Goal: Task Accomplishment & Management: Use online tool/utility

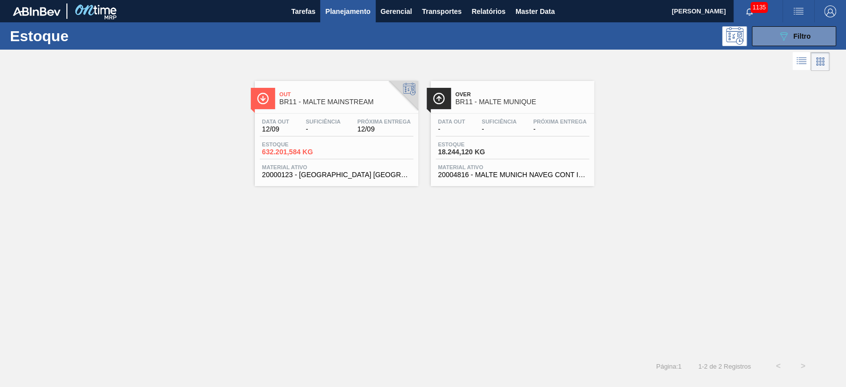
click at [307, 134] on div "Data out 12/09 Suficiência - Próxima Entrega 12/09" at bounding box center [337, 128] width 154 height 18
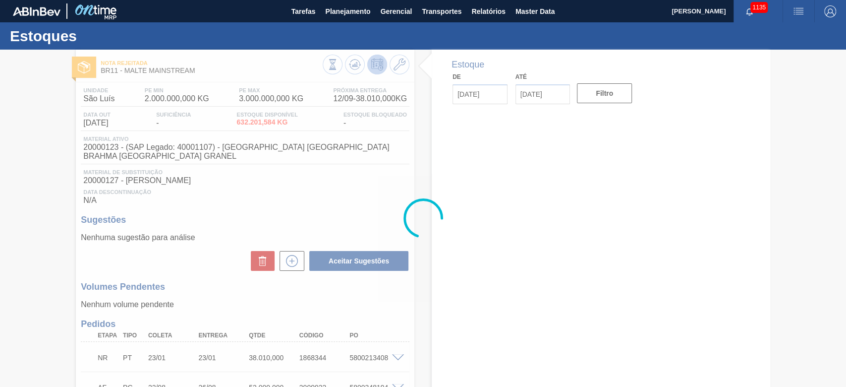
type input "[DATE]"
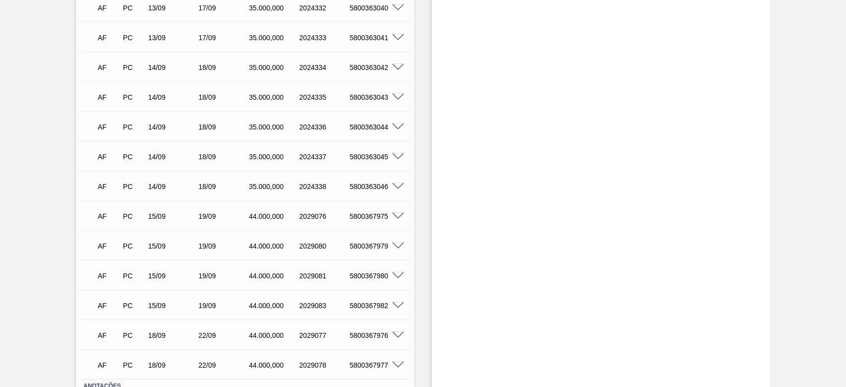
scroll to position [1881, 0]
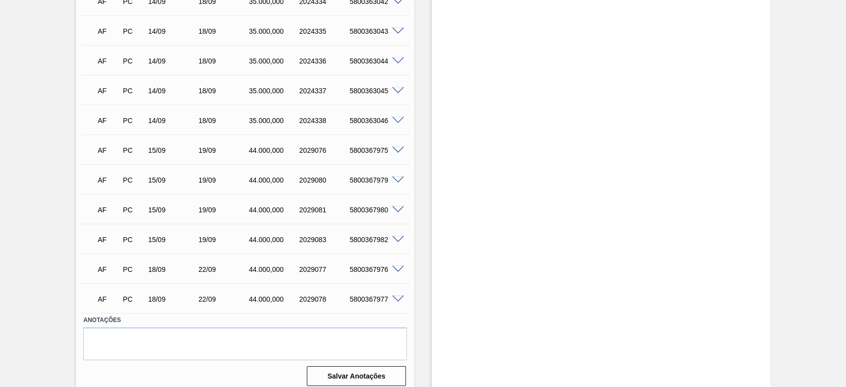
click at [393, 266] on span at bounding box center [398, 269] width 12 height 7
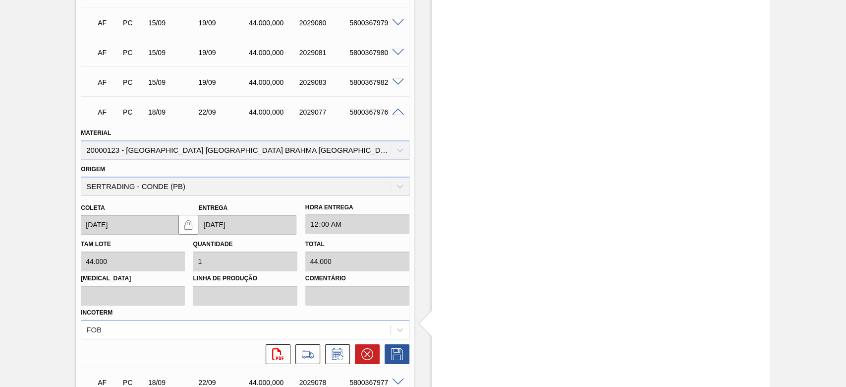
scroll to position [2121, 0]
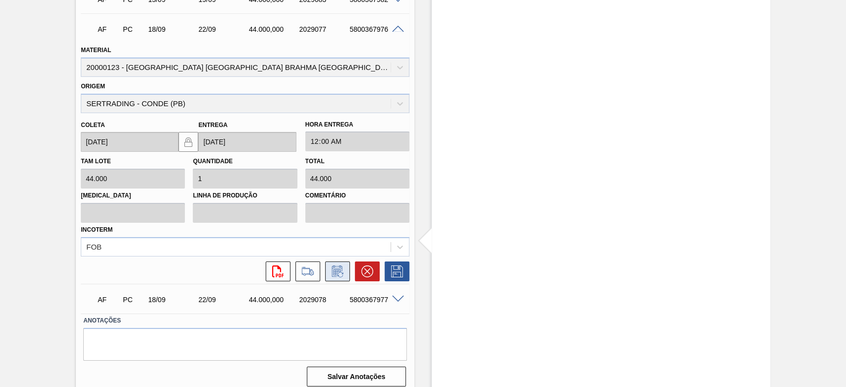
click at [334, 269] on icon at bounding box center [336, 272] width 7 height 6
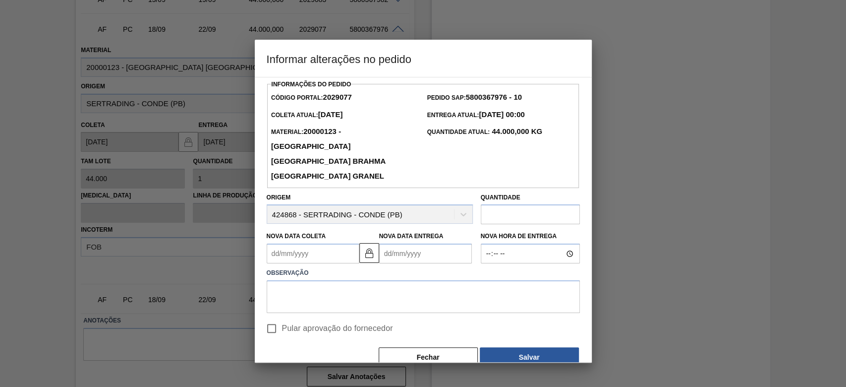
click at [279, 243] on Coleta2029077 "Nova Data Coleta" at bounding box center [313, 253] width 93 height 20
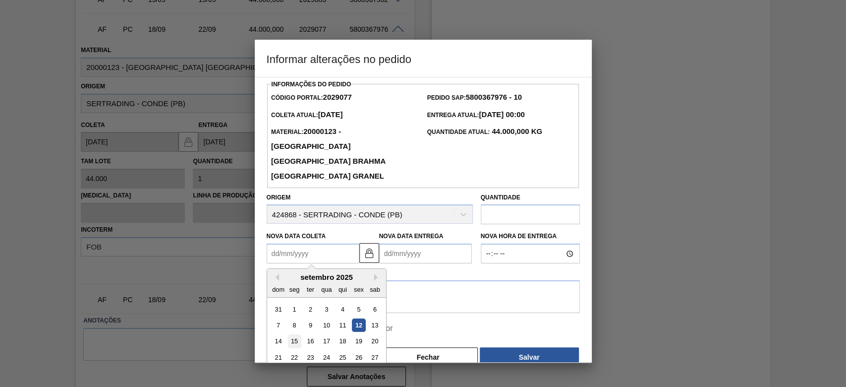
click at [292, 335] on div "15" at bounding box center [294, 341] width 13 height 13
type Coleta2029077 "[DATE]"
type Entrega2029077 "[DATE]"
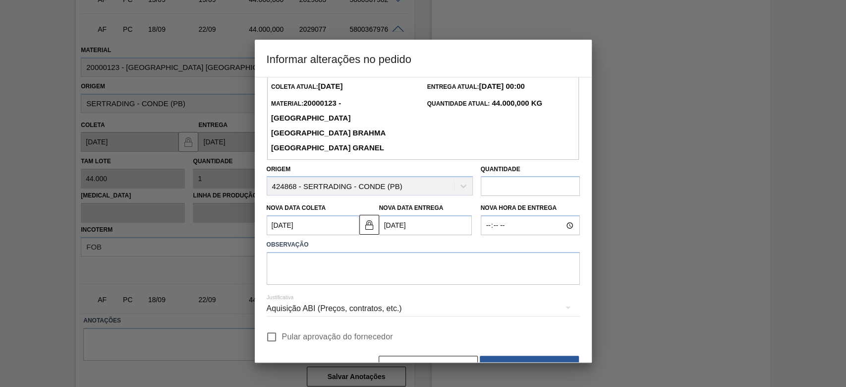
scroll to position [44, 0]
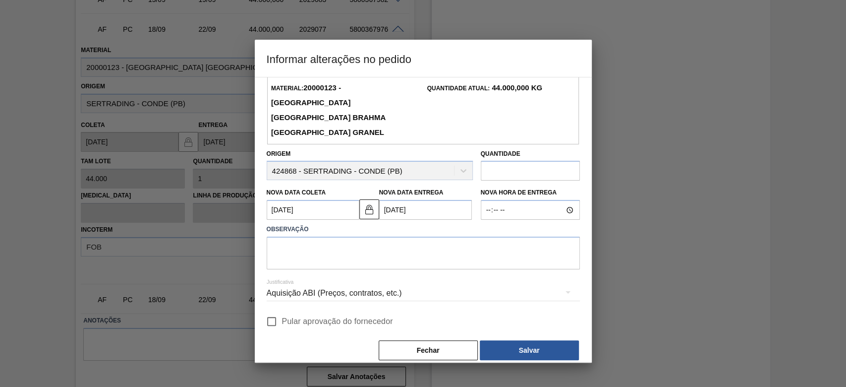
click at [270, 311] on input "Pular aprovação do fornecedor" at bounding box center [271, 321] width 21 height 21
checkbox input "true"
click at [545, 342] on button "Salvar" at bounding box center [529, 350] width 99 height 20
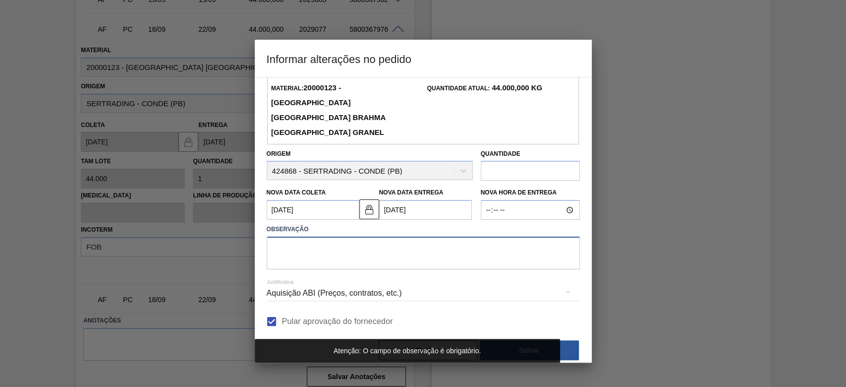
click at [284, 239] on textarea at bounding box center [423, 253] width 313 height 33
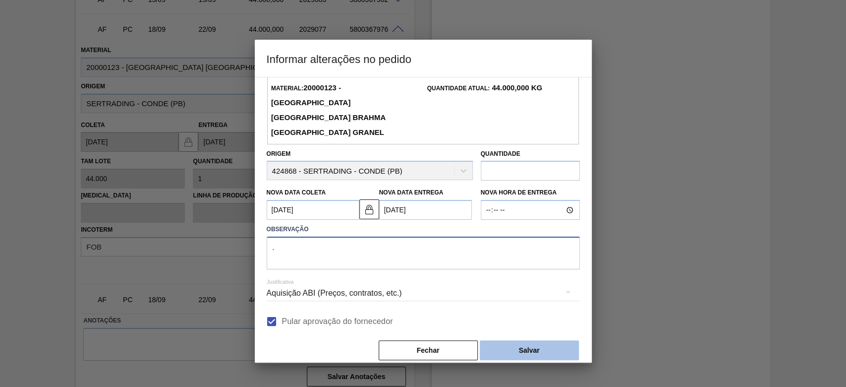
type textarea "."
click at [518, 340] on button "Salvar" at bounding box center [529, 350] width 99 height 20
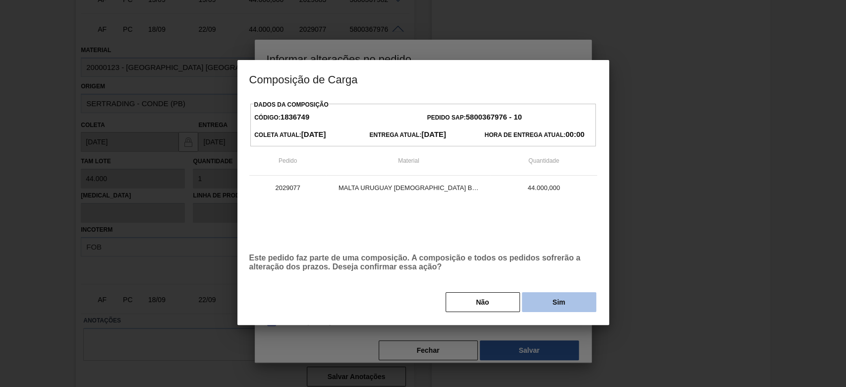
click at [545, 306] on button "Sim" at bounding box center [559, 302] width 74 height 20
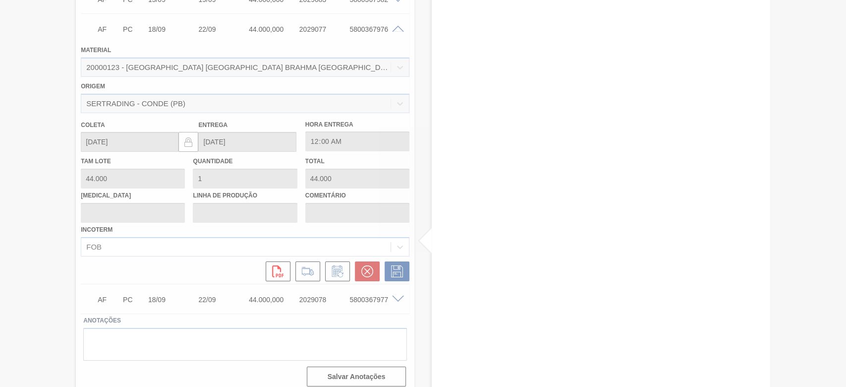
type input "."
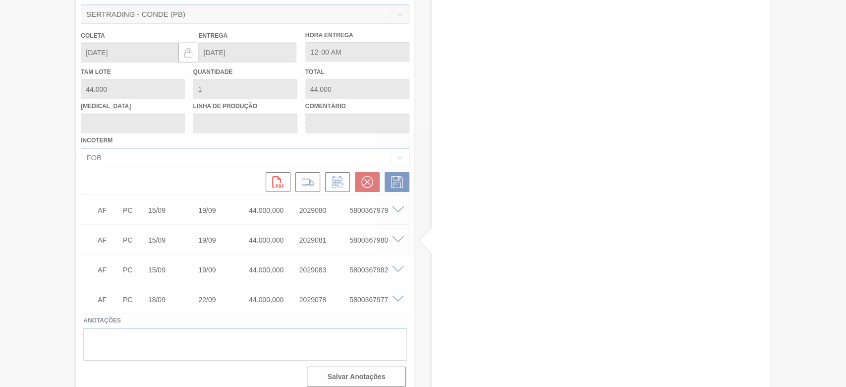
type input "[DATE]"
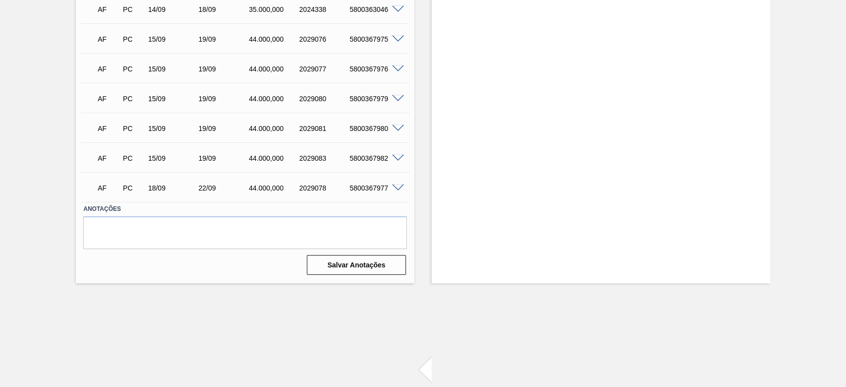
scroll to position [1991, 0]
click at [397, 185] on span at bounding box center [398, 188] width 12 height 7
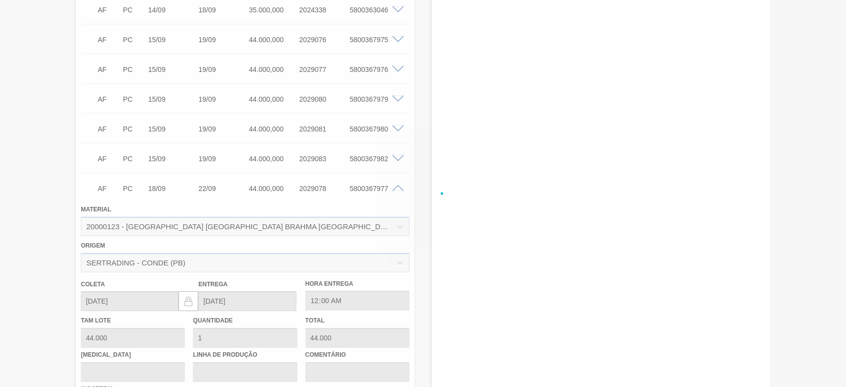
scroll to position [2031, 0]
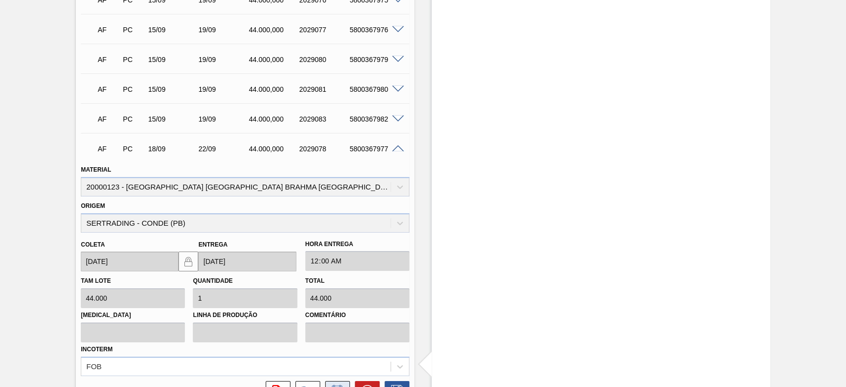
click at [339, 385] on icon at bounding box center [338, 391] width 16 height 12
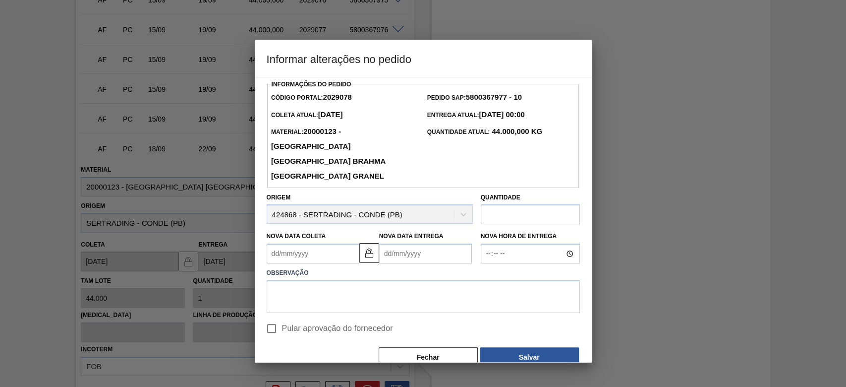
click at [270, 243] on Coleta2029078 "Nova Data Coleta" at bounding box center [313, 253] width 93 height 20
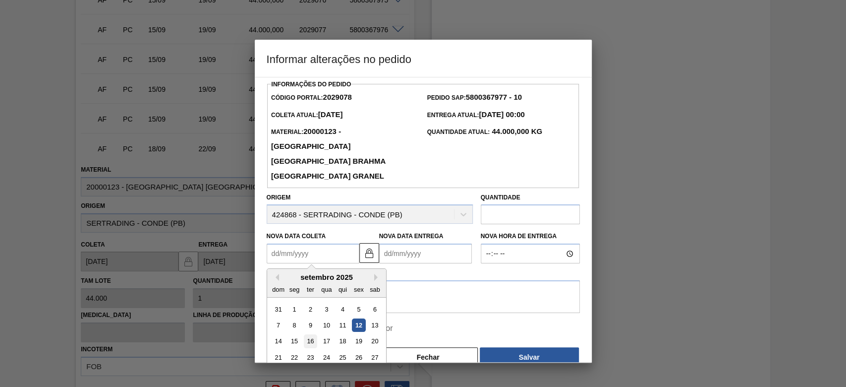
click at [313, 335] on div "16" at bounding box center [309, 341] width 13 height 13
type Coleta2029078 "[DATE]"
type Entrega2029078 "[DATE]"
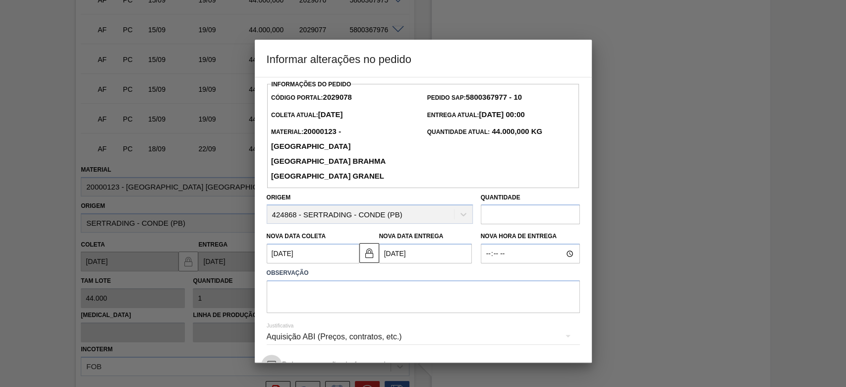
click at [268, 355] on input "Pular aprovação do fornecedor" at bounding box center [271, 365] width 21 height 21
checkbox input "true"
click at [293, 281] on textarea at bounding box center [423, 296] width 313 height 33
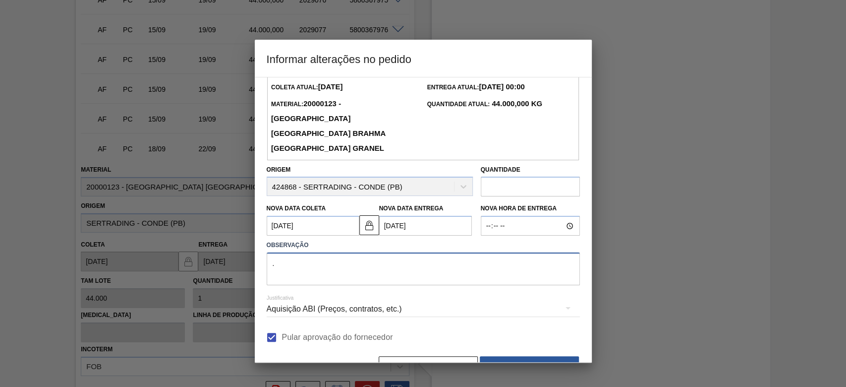
scroll to position [44, 0]
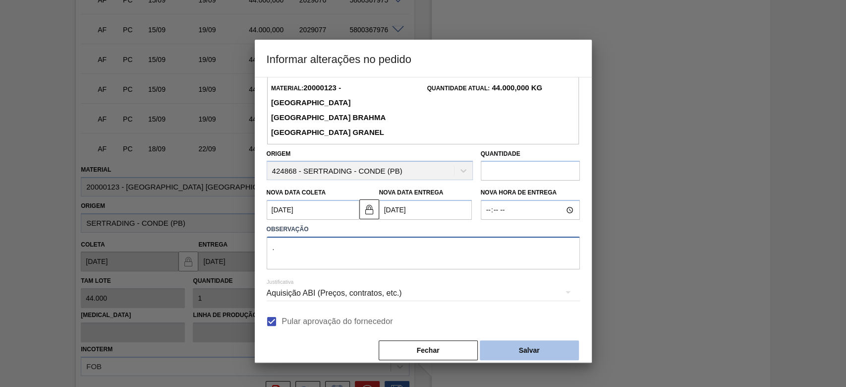
type textarea "."
click at [522, 340] on button "Salvar" at bounding box center [529, 350] width 99 height 20
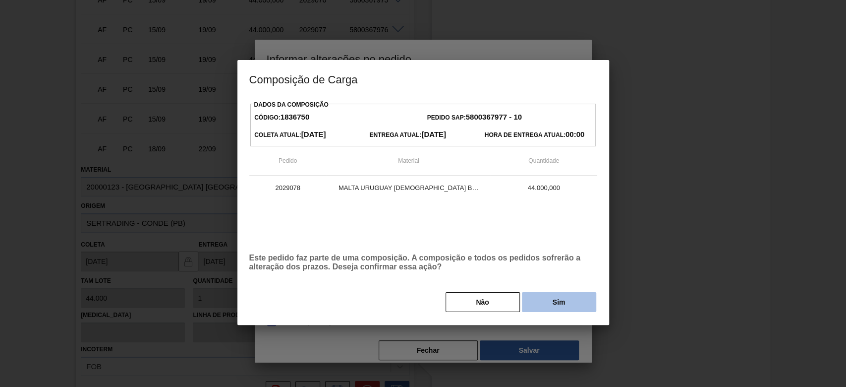
click at [556, 299] on button "Sim" at bounding box center [559, 302] width 74 height 20
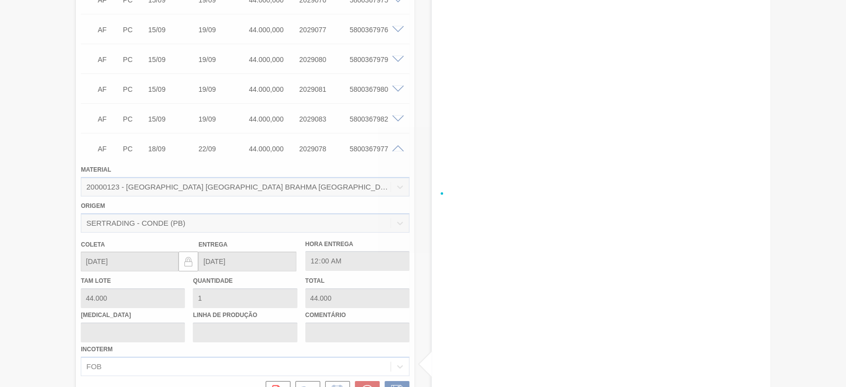
type input "."
type input "[DATE]"
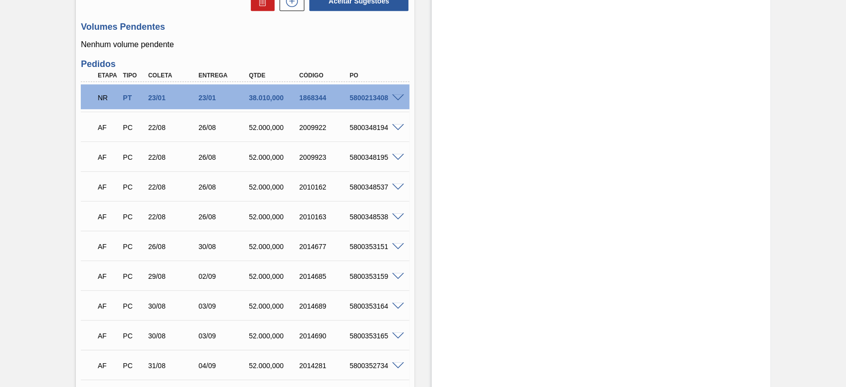
scroll to position [372, 0]
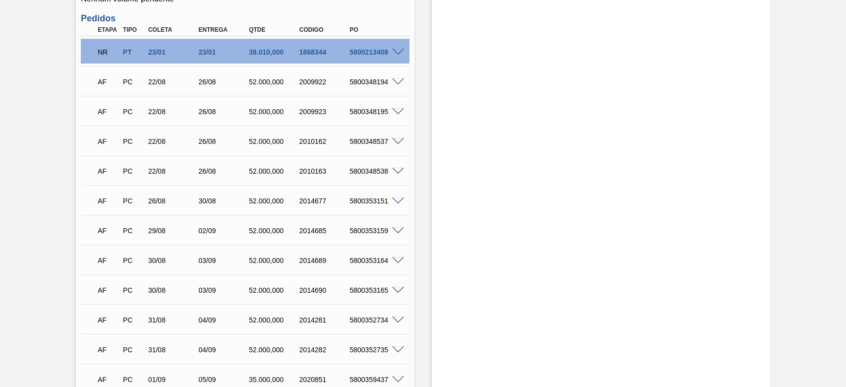
click at [397, 78] on span at bounding box center [398, 81] width 12 height 7
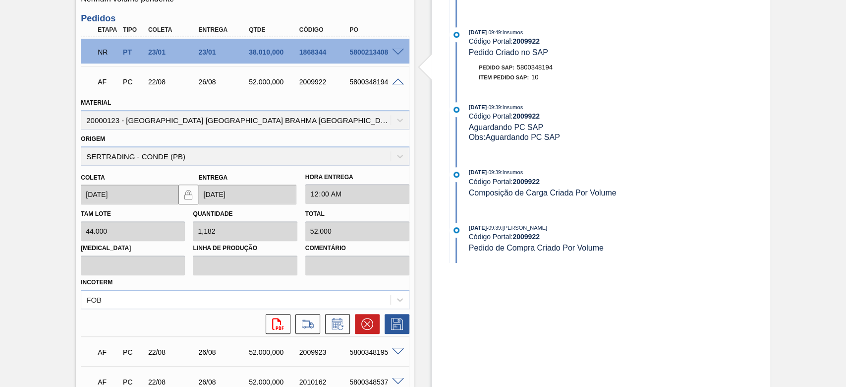
click at [395, 78] on span at bounding box center [398, 81] width 12 height 7
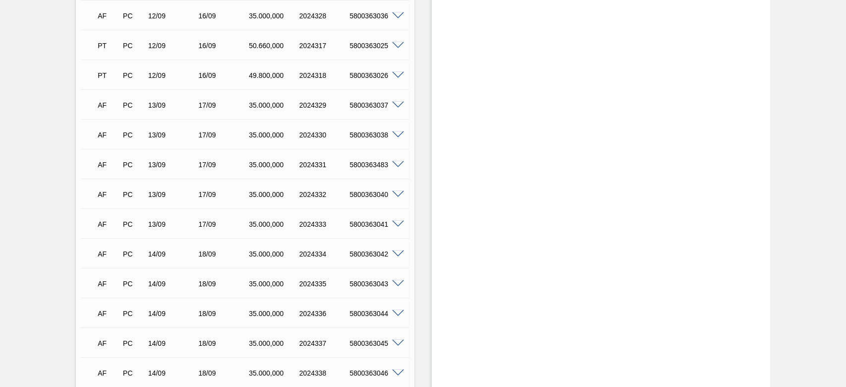
scroll to position [1881, 0]
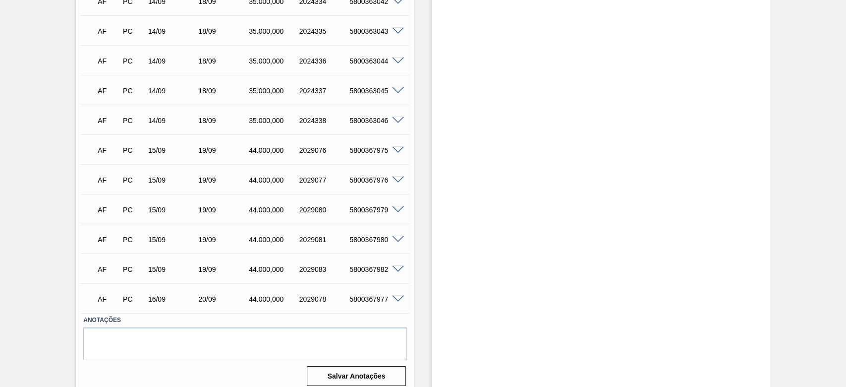
click at [395, 296] on span at bounding box center [398, 299] width 12 height 7
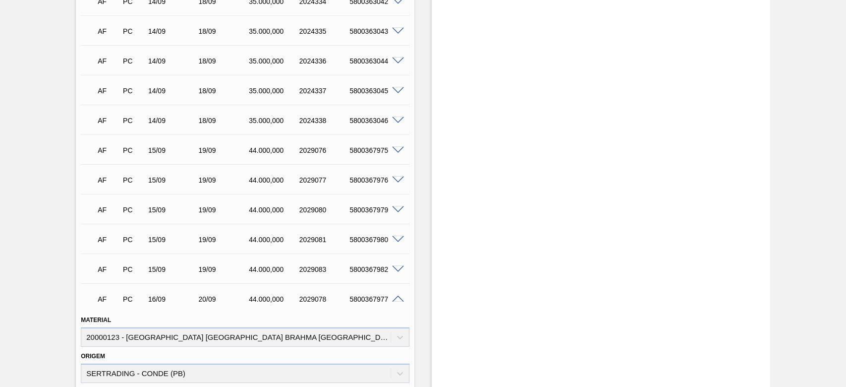
click at [395, 296] on span at bounding box center [398, 299] width 12 height 7
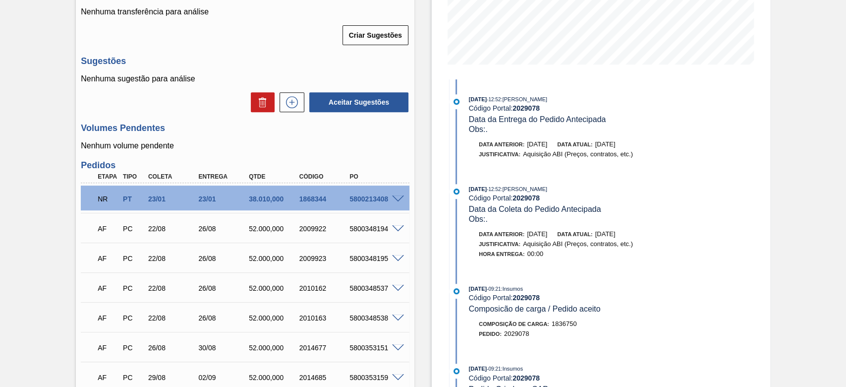
scroll to position [294, 0]
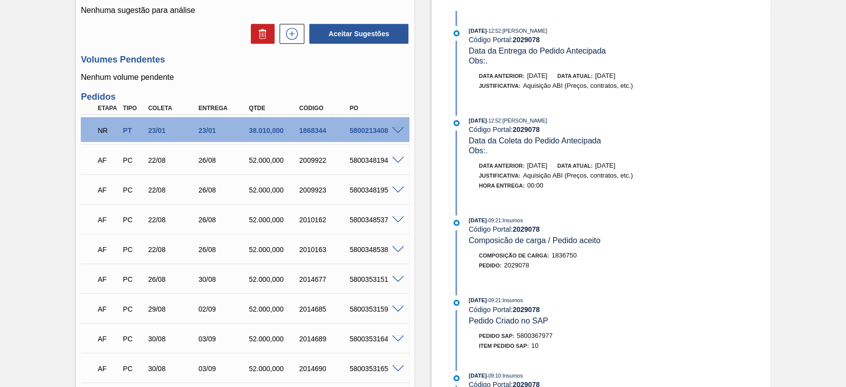
click at [400, 157] on span at bounding box center [398, 160] width 12 height 7
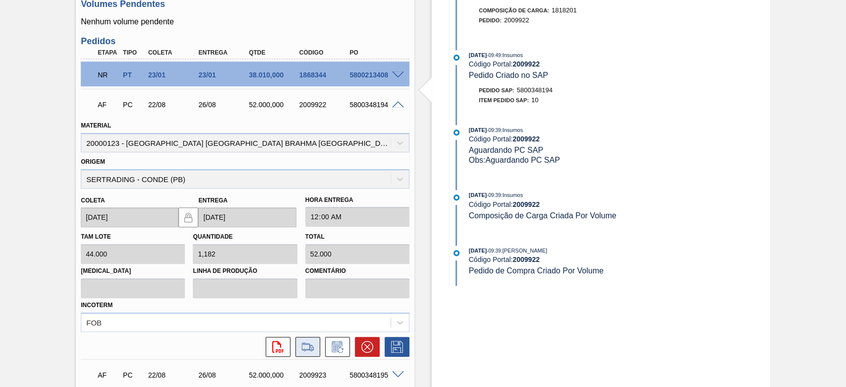
scroll to position [426, 0]
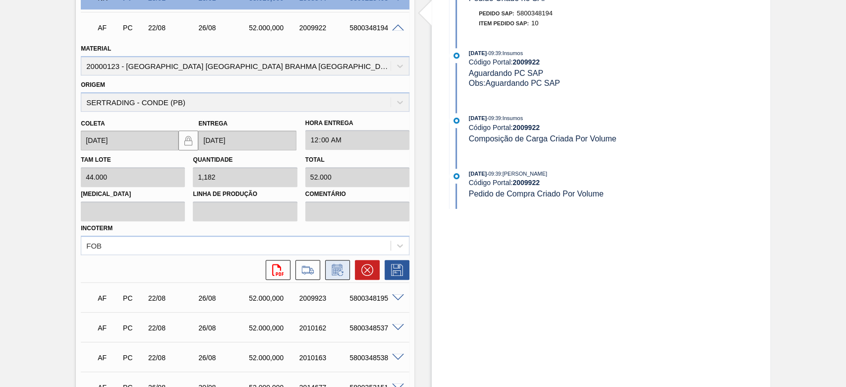
click at [335, 264] on icon at bounding box center [338, 270] width 16 height 12
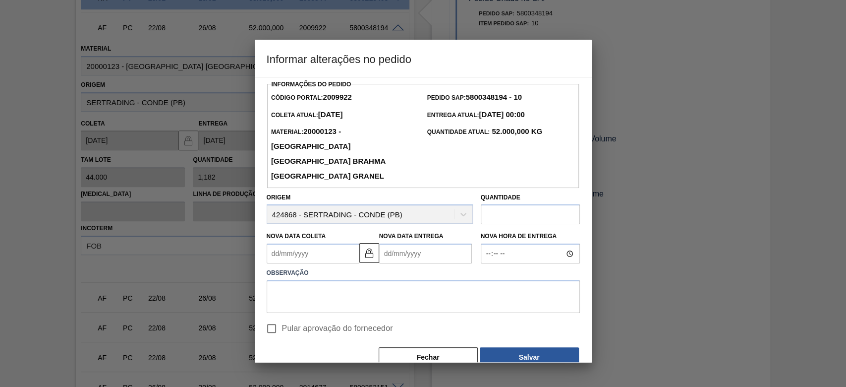
click at [271, 243] on Coleta2009922 "Nova Data Coleta" at bounding box center [313, 253] width 93 height 20
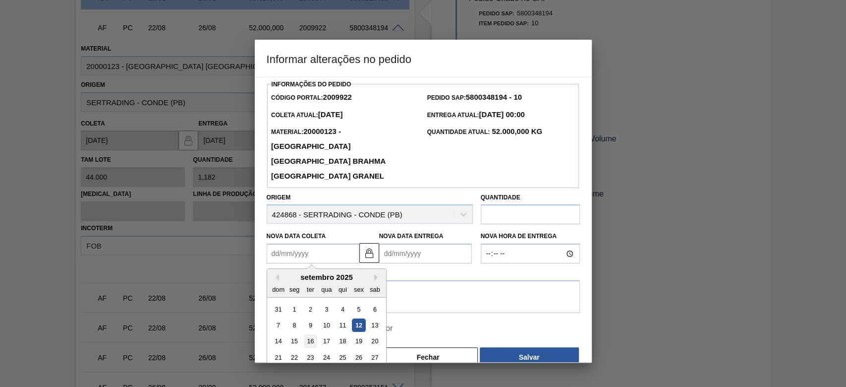
click at [308, 335] on div "16" at bounding box center [309, 341] width 13 height 13
type Coleta2009922 "[DATE]"
type Entrega2009922 "[DATE]"
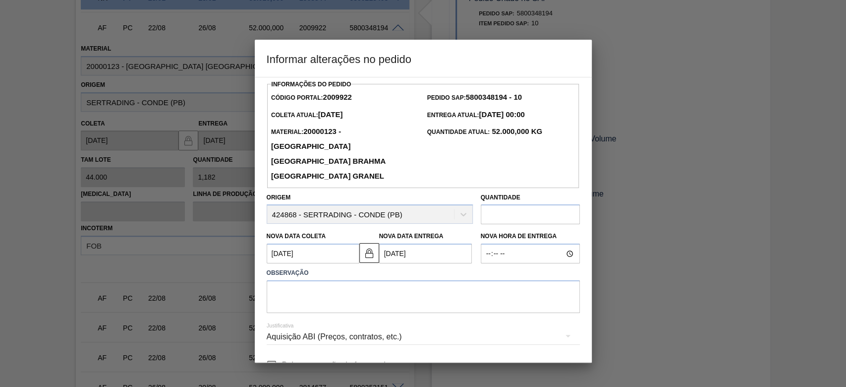
click at [271, 356] on input "Pular aprovação do fornecedor" at bounding box center [271, 365] width 21 height 21
checkbox input "true"
click at [281, 284] on textarea at bounding box center [423, 296] width 313 height 33
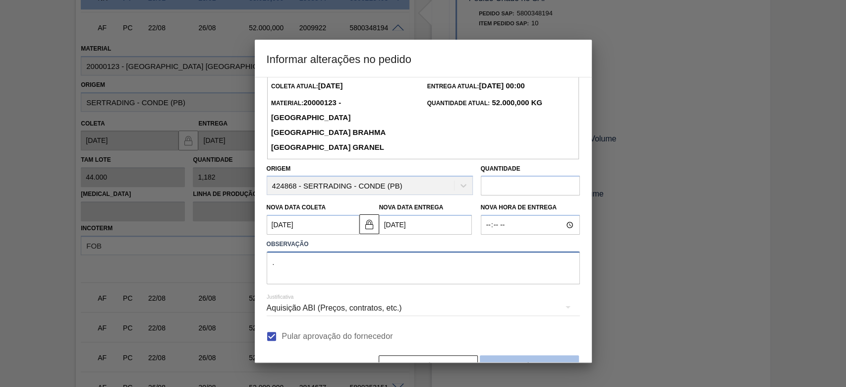
scroll to position [44, 0]
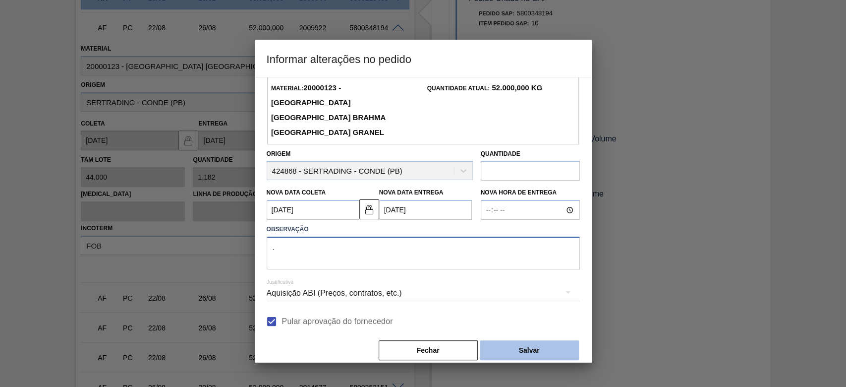
type textarea "."
click at [511, 340] on button "Salvar" at bounding box center [529, 350] width 99 height 20
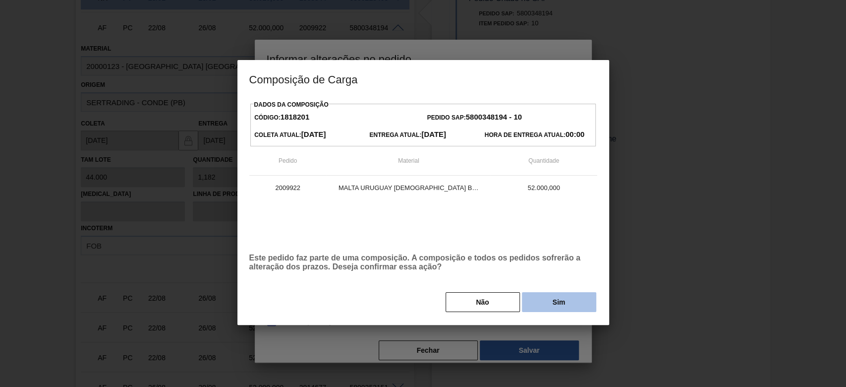
click at [549, 296] on button "Sim" at bounding box center [559, 302] width 74 height 20
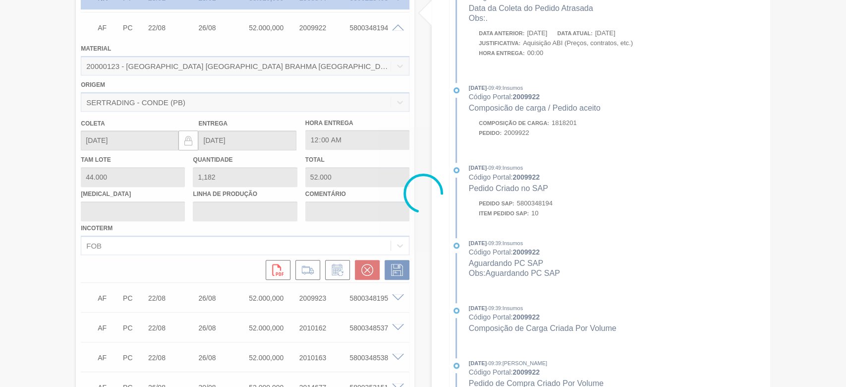
type input "."
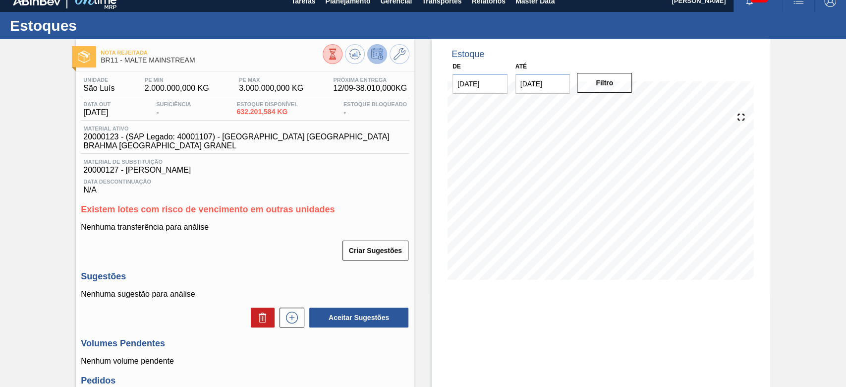
scroll to position [0, 0]
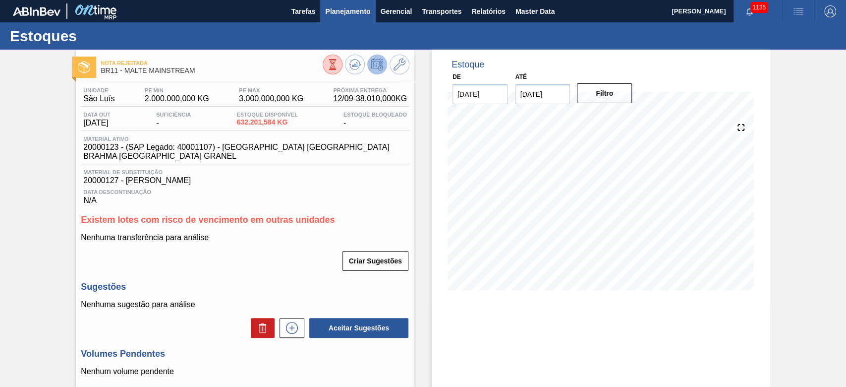
click at [338, 13] on span "Planejamento" at bounding box center [347, 11] width 45 height 12
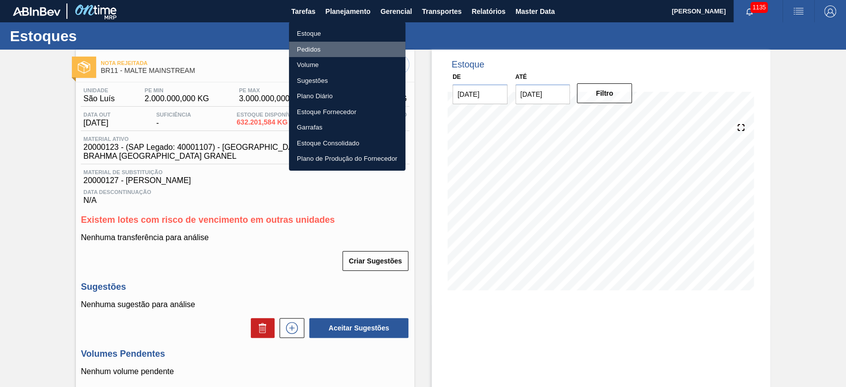
click at [317, 46] on li "Pedidos" at bounding box center [347, 50] width 117 height 16
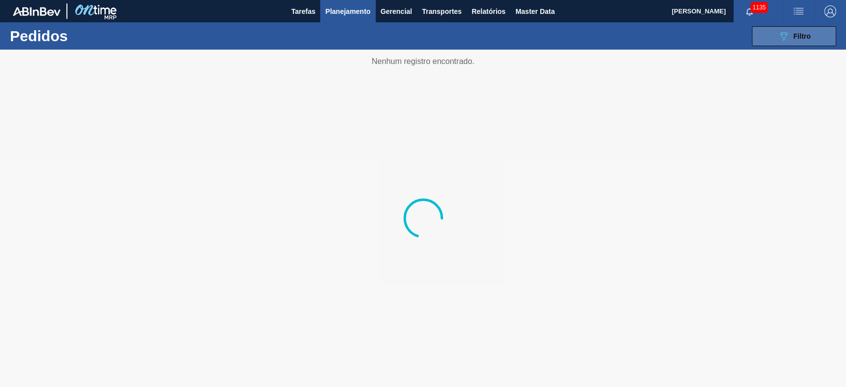
click at [792, 37] on div "089F7B8B-B2A5-4AFE-B5C0-19BA573D28AC Filtro" at bounding box center [794, 36] width 33 height 12
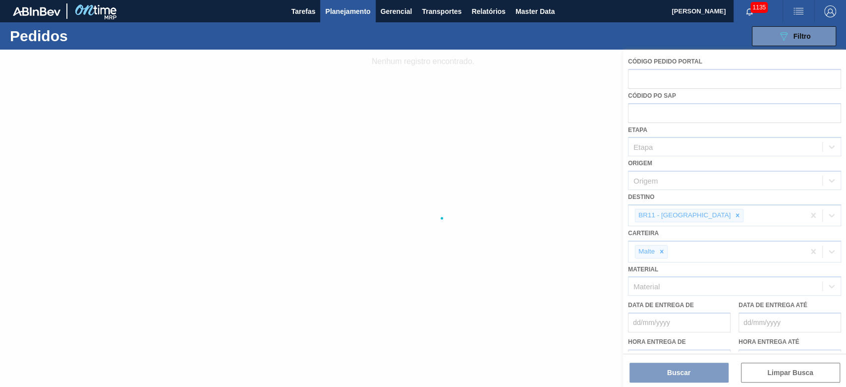
drag, startPoint x: 355, startPoint y: 9, endPoint x: 321, endPoint y: 34, distance: 41.8
click at [355, 9] on span "Planejamento" at bounding box center [347, 11] width 45 height 12
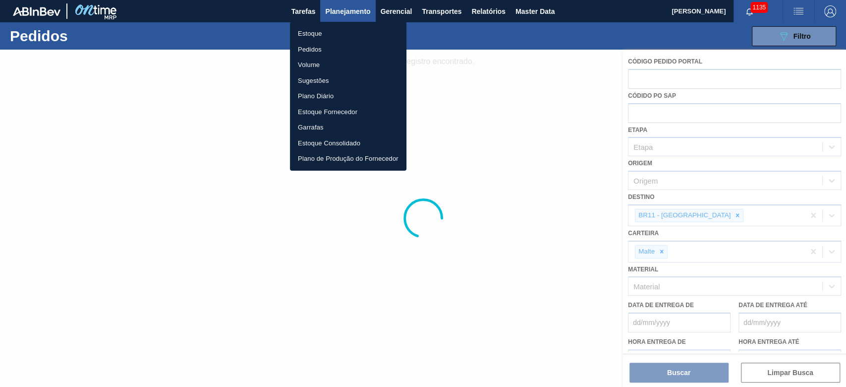
click at [302, 54] on li "Pedidos" at bounding box center [348, 50] width 117 height 16
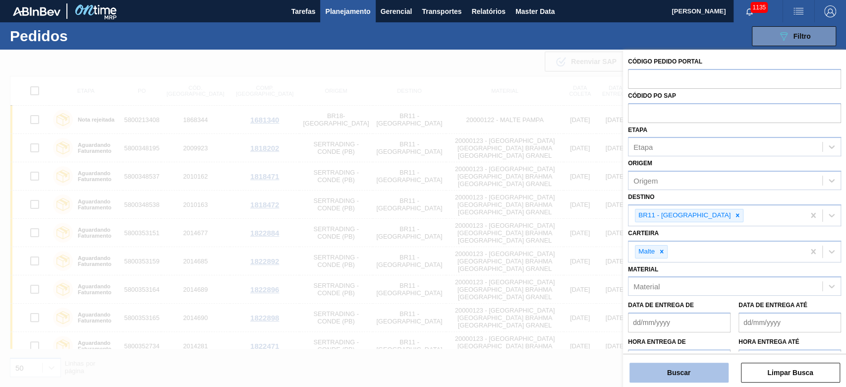
click at [689, 375] on button "Buscar" at bounding box center [679, 372] width 99 height 20
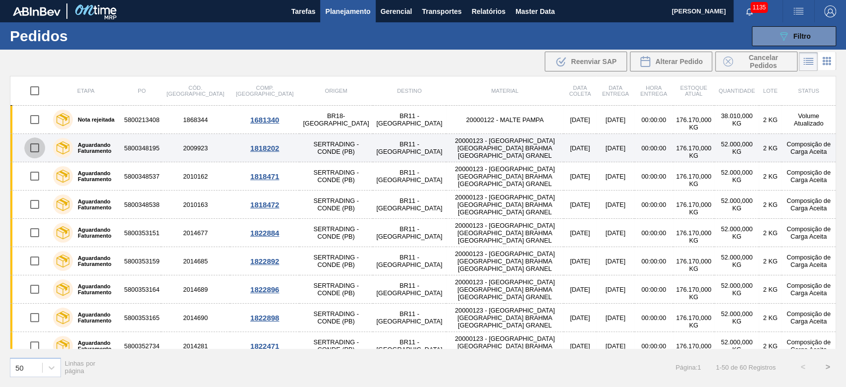
click at [33, 145] on input "checkbox" at bounding box center [34, 147] width 21 height 21
checkbox input "true"
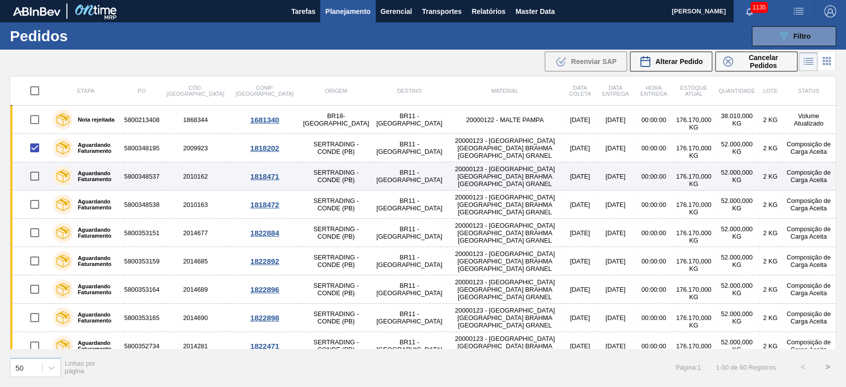
click at [34, 177] on input "checkbox" at bounding box center [34, 176] width 21 height 21
checkbox input "true"
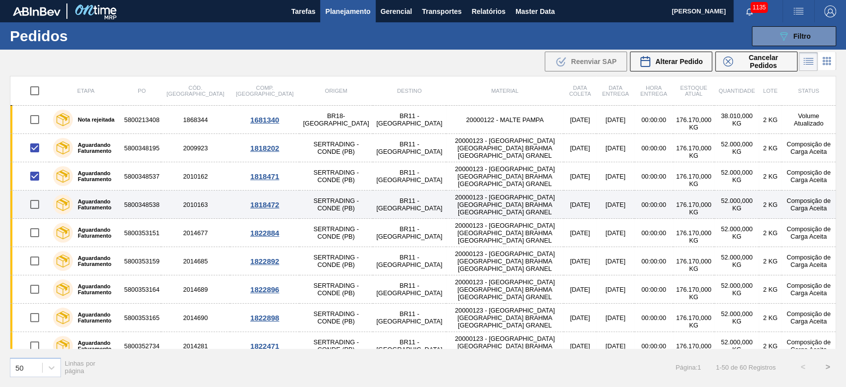
click at [36, 204] on input "checkbox" at bounding box center [34, 204] width 21 height 21
checkbox input "true"
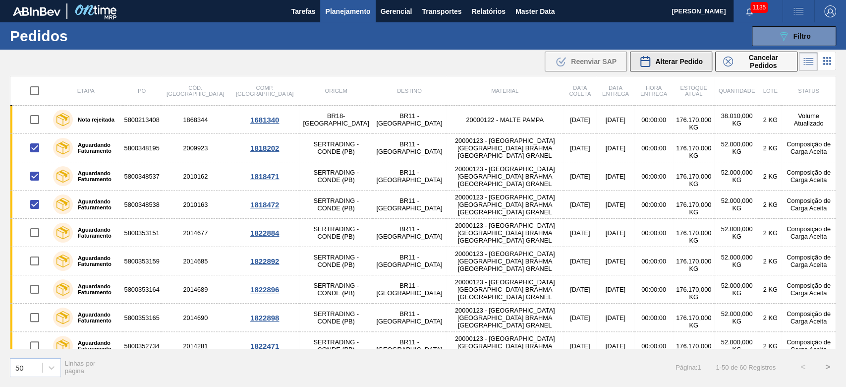
click at [668, 68] on button "Alterar Pedido" at bounding box center [671, 62] width 82 height 20
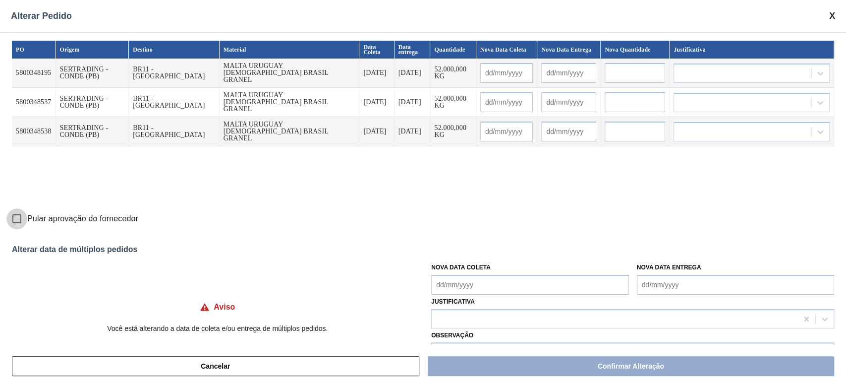
click at [23, 220] on input "Pular aprovação do fornecedor" at bounding box center [16, 218] width 21 height 21
checkbox input "true"
click at [441, 282] on Coleta "Nova Data Coleta" at bounding box center [529, 285] width 197 height 20
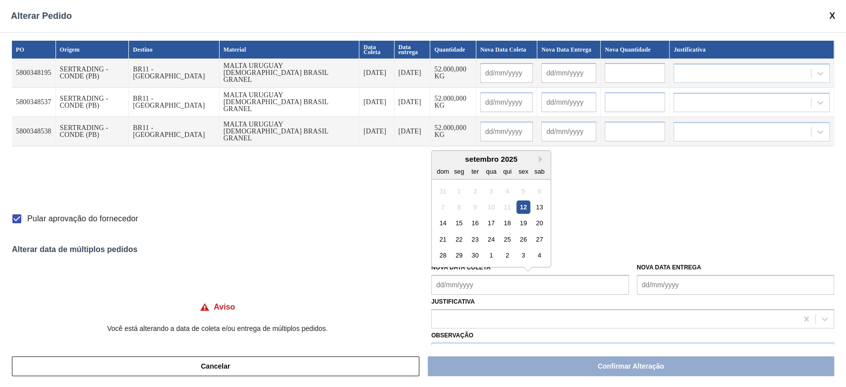
click at [477, 164] on div "dom seg ter qua qui sex sab" at bounding box center [491, 171] width 119 height 16
click at [473, 225] on div "16" at bounding box center [475, 222] width 13 height 13
type Coleta "[DATE]"
type input "[DATE]"
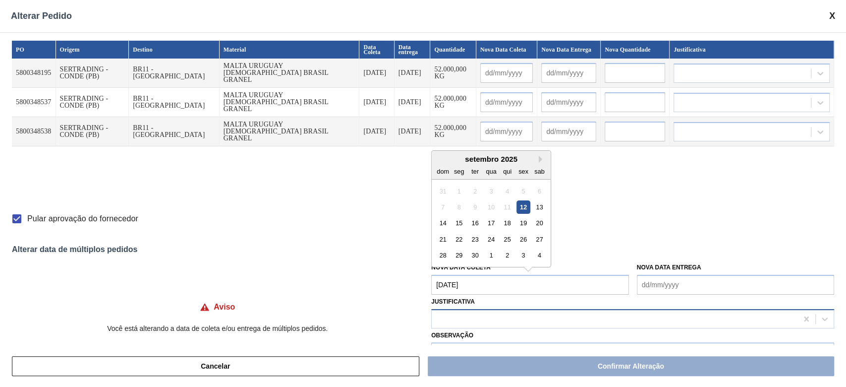
type input "[DATE]"
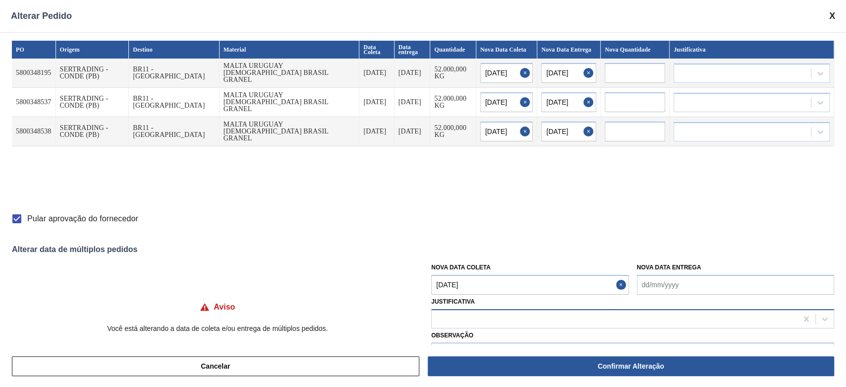
click at [466, 318] on div at bounding box center [615, 318] width 366 height 14
type input "out"
click at [460, 341] on div "Outro" at bounding box center [632, 343] width 403 height 18
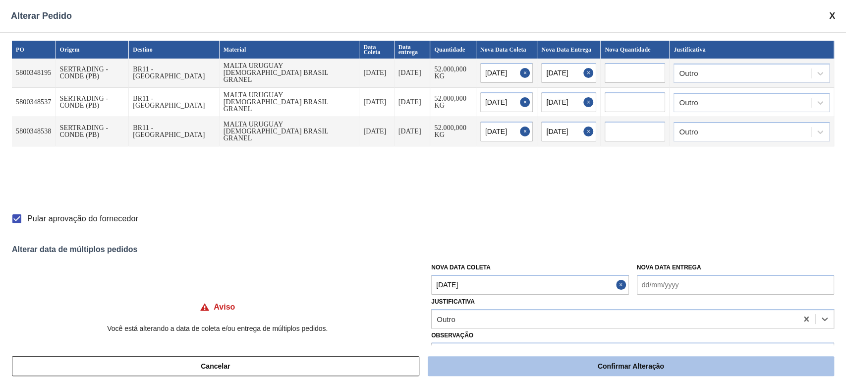
click at [532, 359] on button "Confirmar Alteração" at bounding box center [631, 366] width 407 height 20
checkbox input "false"
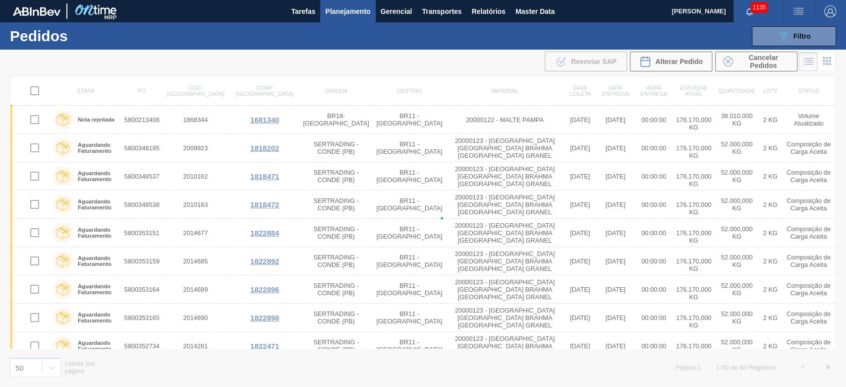
checkbox input "false"
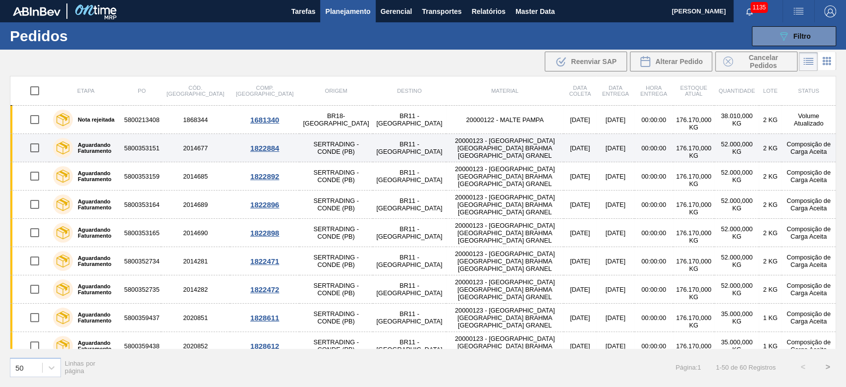
click at [36, 145] on input "checkbox" at bounding box center [34, 147] width 21 height 21
checkbox input "true"
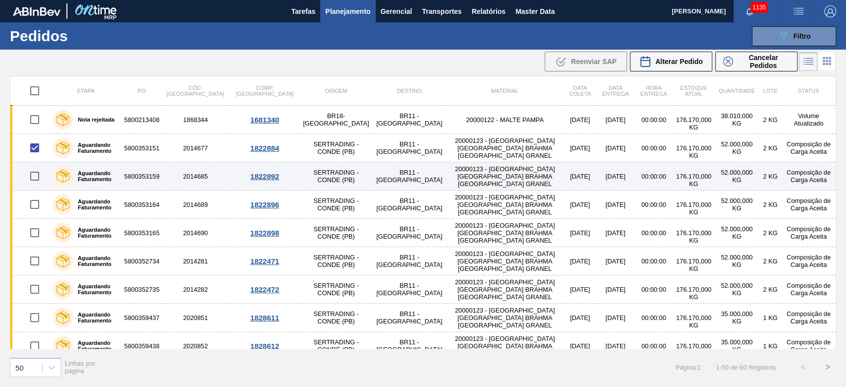
click at [34, 174] on input "checkbox" at bounding box center [34, 176] width 21 height 21
checkbox input "true"
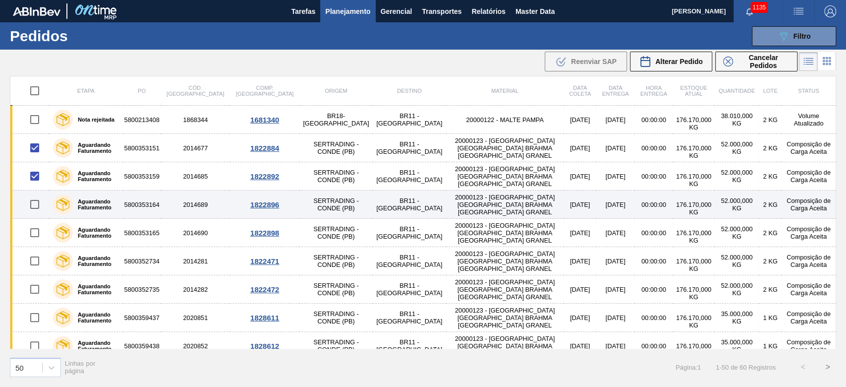
click at [30, 201] on input "checkbox" at bounding box center [34, 204] width 21 height 21
checkbox input "true"
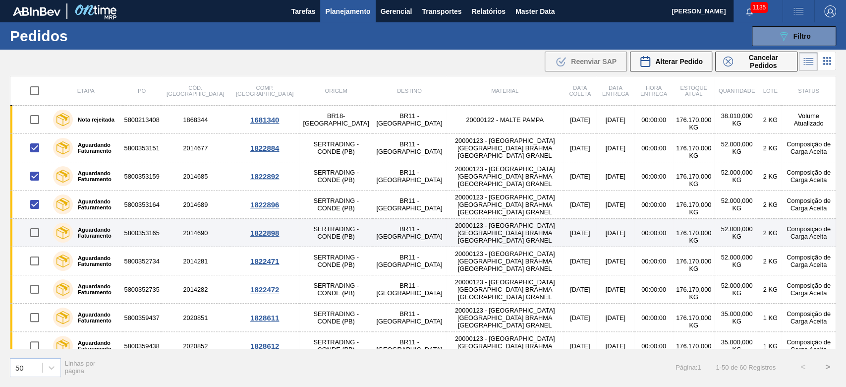
click at [35, 231] on input "checkbox" at bounding box center [34, 232] width 21 height 21
checkbox input "true"
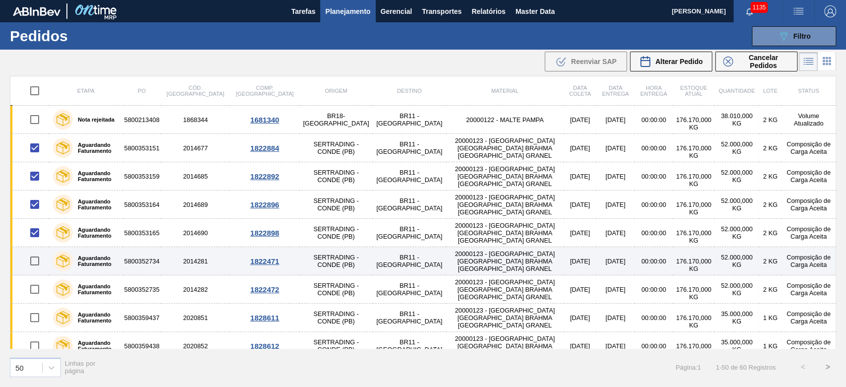
click at [36, 260] on input "checkbox" at bounding box center [34, 260] width 21 height 21
checkbox input "true"
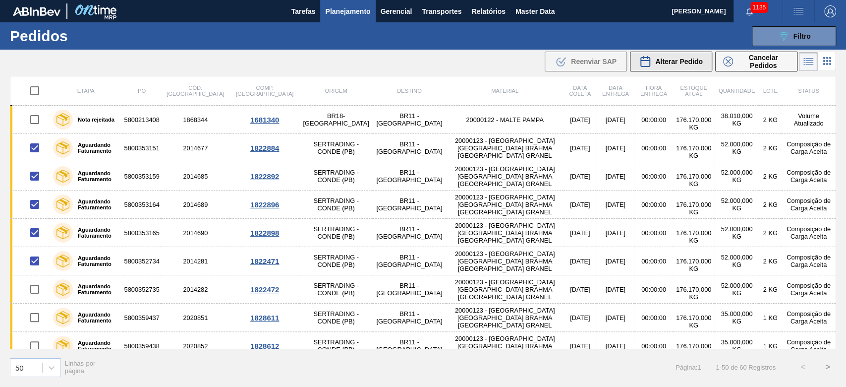
click at [676, 63] on span "Alterar Pedido" at bounding box center [679, 62] width 48 height 8
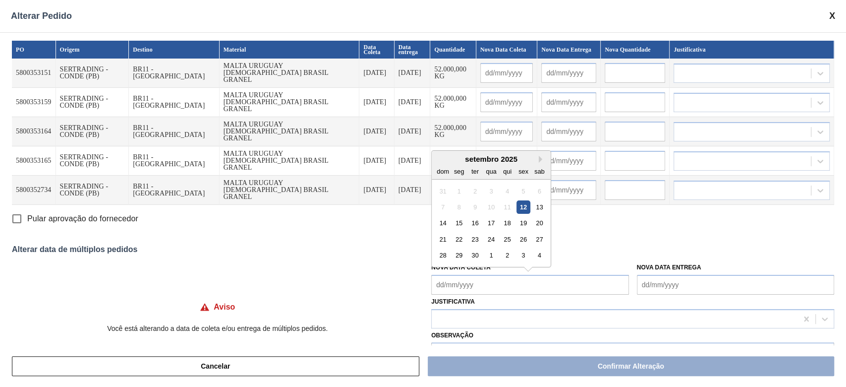
click at [436, 279] on Coleta "Nova Data Coleta" at bounding box center [529, 285] width 197 height 20
click at [476, 151] on div "setembro 2025 dom seg ter qua qui sex sab" at bounding box center [491, 165] width 119 height 29
drag, startPoint x: 492, startPoint y: 225, endPoint x: 351, endPoint y: 202, distance: 143.1
click at [492, 225] on div "17" at bounding box center [491, 222] width 13 height 13
type Coleta "[DATE]"
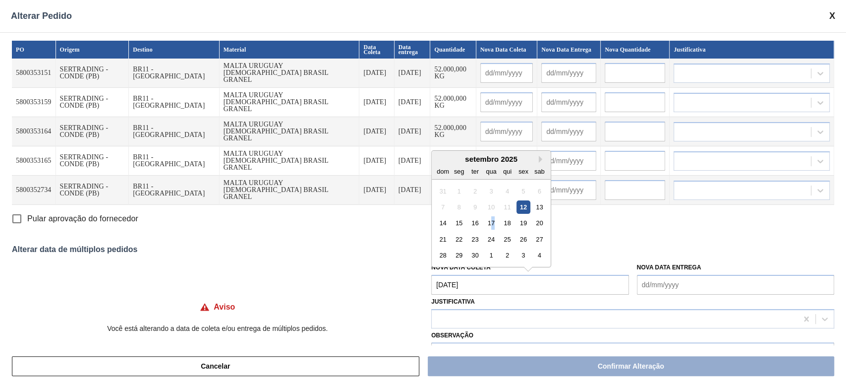
type input "[DATE]"
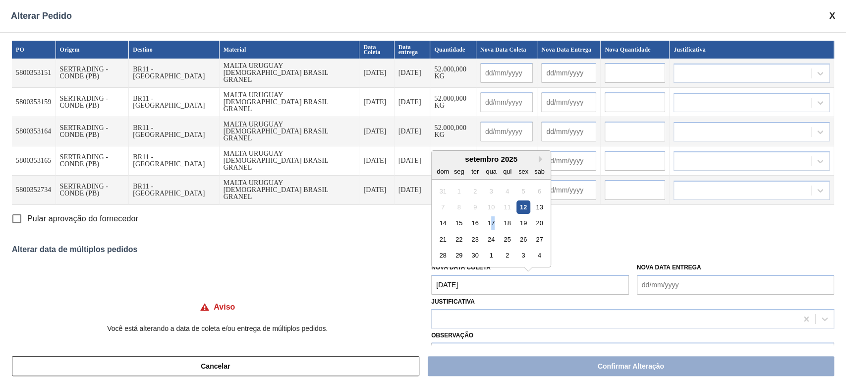
type input "[DATE]"
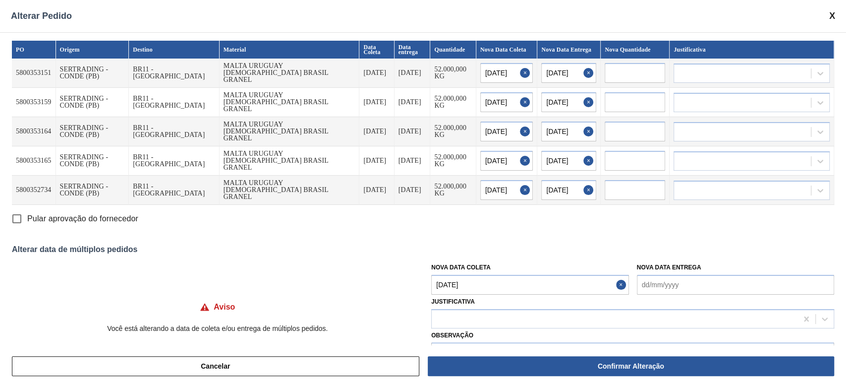
click at [17, 216] on input "Pular aprovação do fornecedor" at bounding box center [16, 218] width 21 height 21
checkbox input "true"
click at [467, 318] on div at bounding box center [615, 318] width 366 height 14
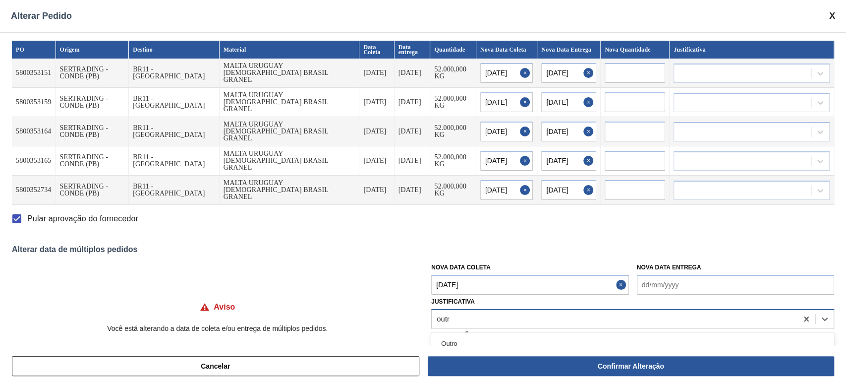
type input "outro"
drag, startPoint x: 466, startPoint y: 339, endPoint x: 470, endPoint y: 344, distance: 6.7
click at [466, 339] on div "Outro" at bounding box center [632, 343] width 403 height 18
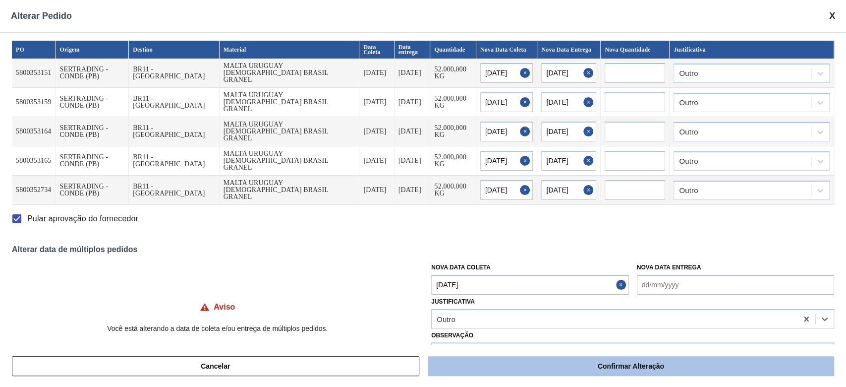
click at [495, 366] on button "Confirmar Alteração" at bounding box center [631, 366] width 407 height 20
checkbox input "false"
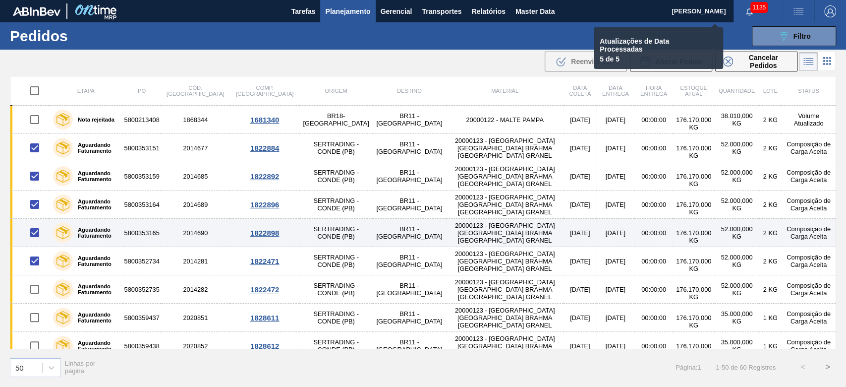
checkbox input "false"
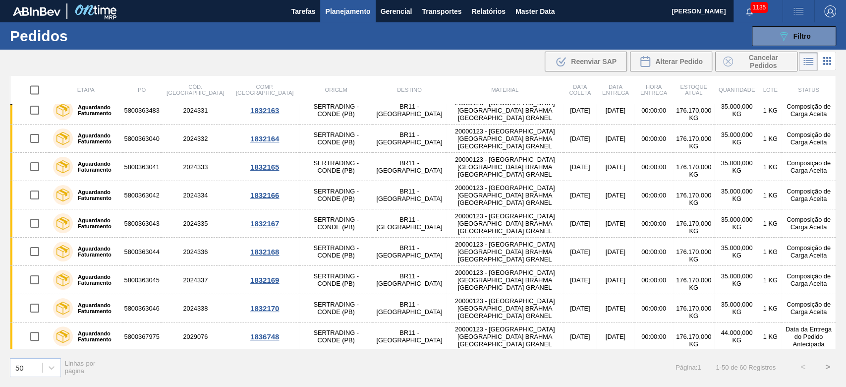
scroll to position [1167, 0]
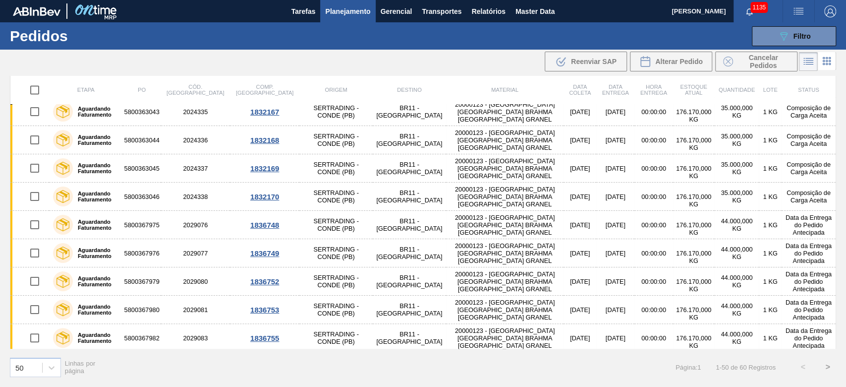
click at [828, 365] on button ">" at bounding box center [828, 367] width 25 height 25
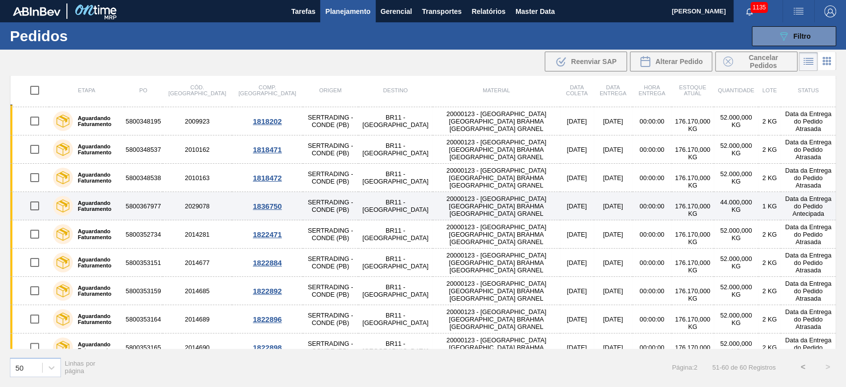
scroll to position [39, 0]
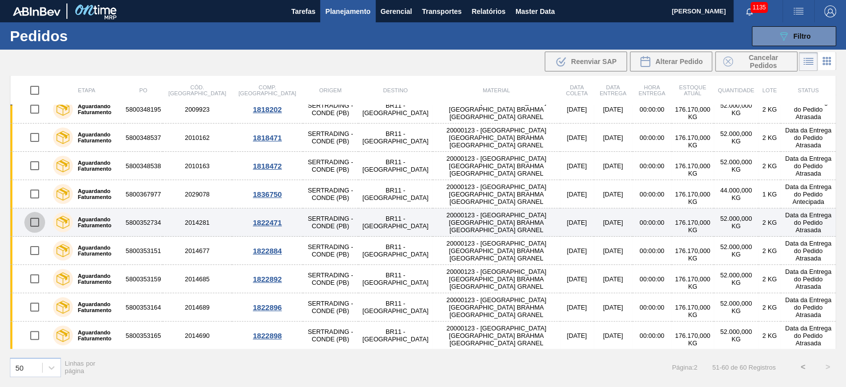
click at [30, 221] on input "checkbox" at bounding box center [34, 222] width 21 height 21
checkbox input "true"
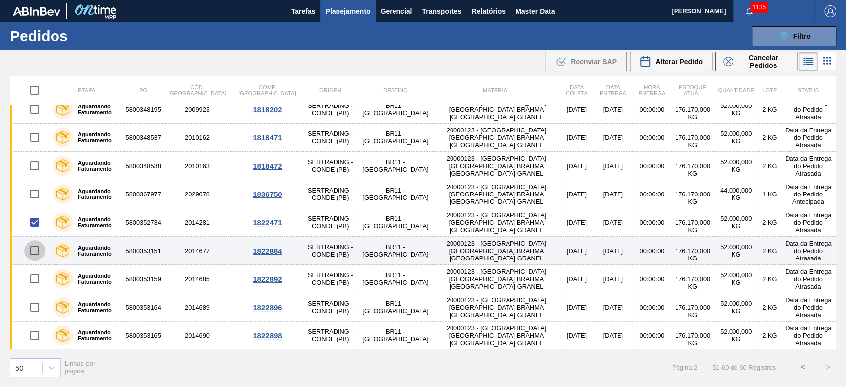
click at [31, 247] on input "checkbox" at bounding box center [34, 250] width 21 height 21
checkbox input "true"
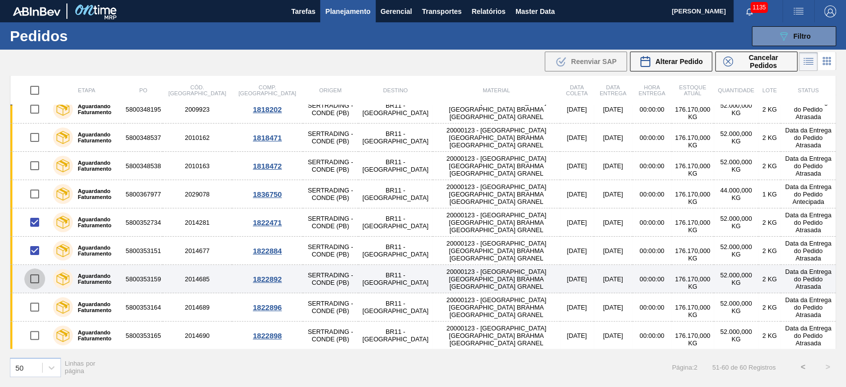
click at [32, 276] on input "checkbox" at bounding box center [34, 278] width 21 height 21
checkbox input "true"
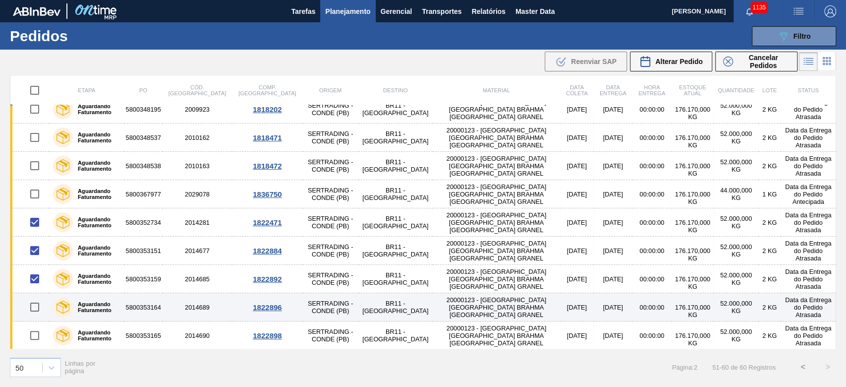
click at [35, 306] on input "checkbox" at bounding box center [34, 307] width 21 height 21
checkbox input "true"
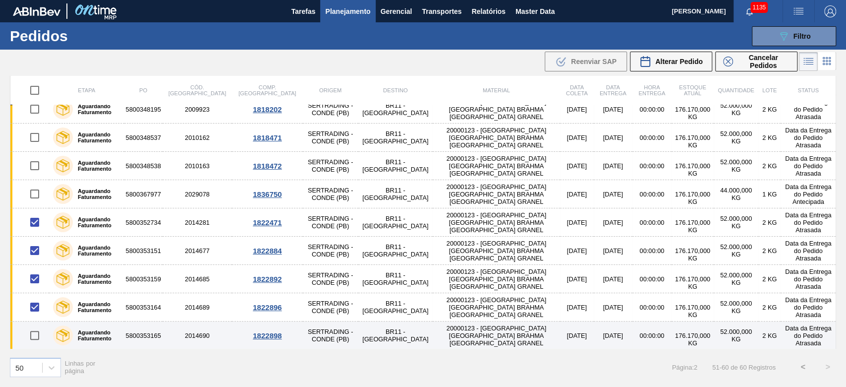
click at [39, 337] on input "checkbox" at bounding box center [34, 335] width 21 height 21
checkbox input "true"
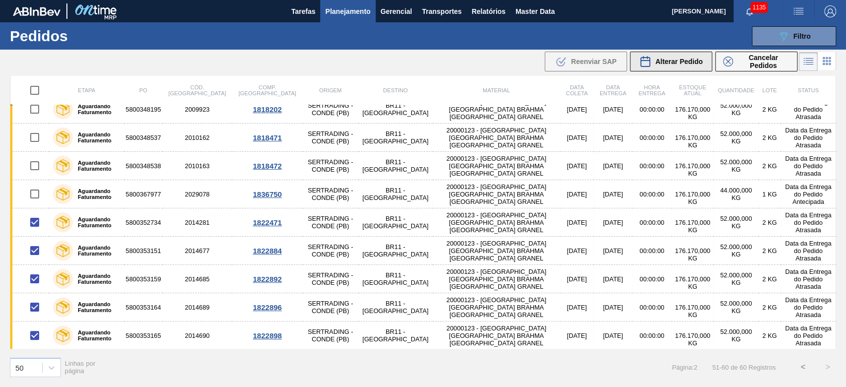
click at [673, 60] on span "Alterar Pedido" at bounding box center [679, 62] width 48 height 8
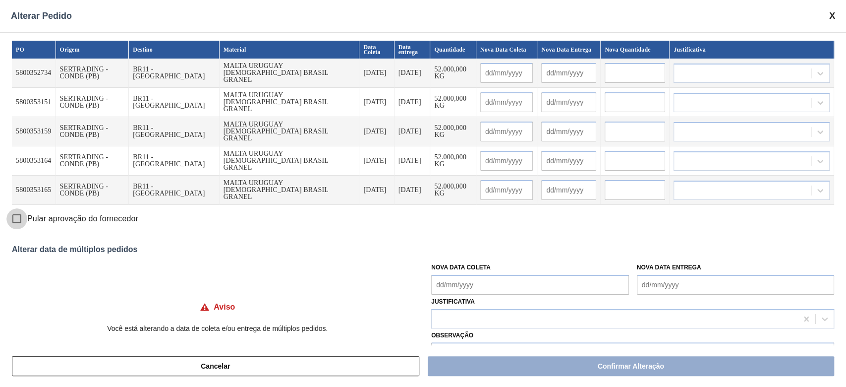
click at [17, 220] on input "Pular aprovação do fornecedor" at bounding box center [16, 218] width 21 height 21
checkbox input "true"
click at [441, 284] on Coleta "Nova Data Coleta" at bounding box center [529, 285] width 197 height 20
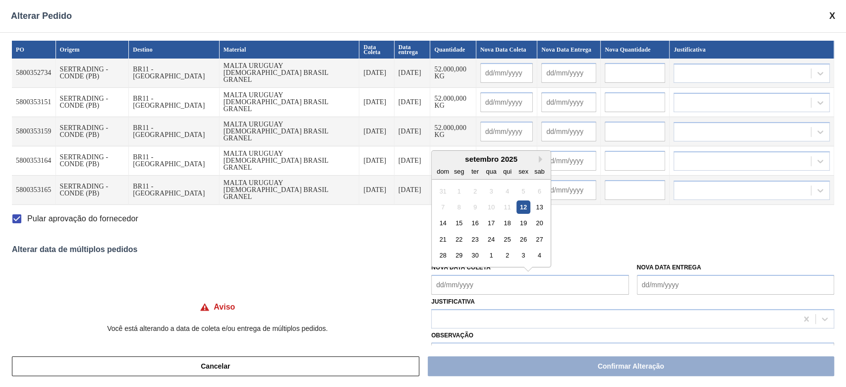
click at [483, 155] on div "setembro 2025" at bounding box center [491, 159] width 119 height 8
click at [509, 220] on div "18" at bounding box center [507, 222] width 13 height 13
type Coleta "18/09/2025"
type input "18/09/2025"
type input "[DATE]"
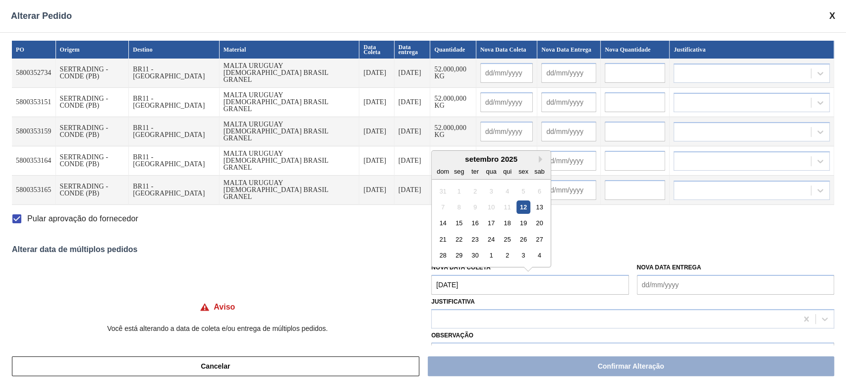
type input "18/09/2025"
type input "[DATE]"
type input "18/09/2025"
type input "[DATE]"
type input "18/09/2025"
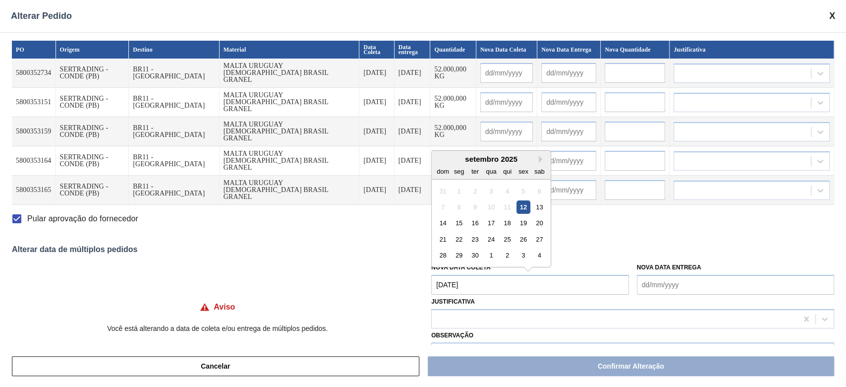
type input "[DATE]"
type input "18/09/2025"
type input "[DATE]"
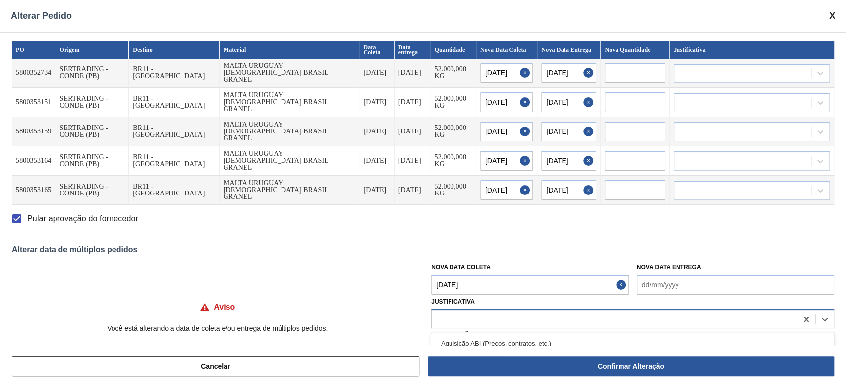
click at [455, 312] on div at bounding box center [615, 318] width 366 height 14
type input "outr"
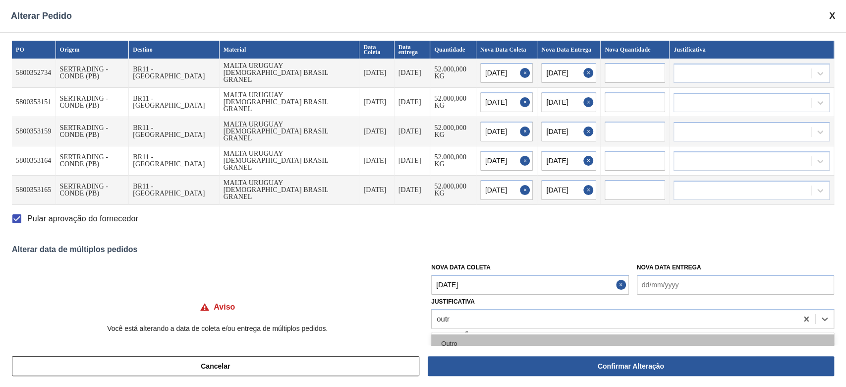
click at [460, 342] on div "Outro" at bounding box center [632, 343] width 403 height 18
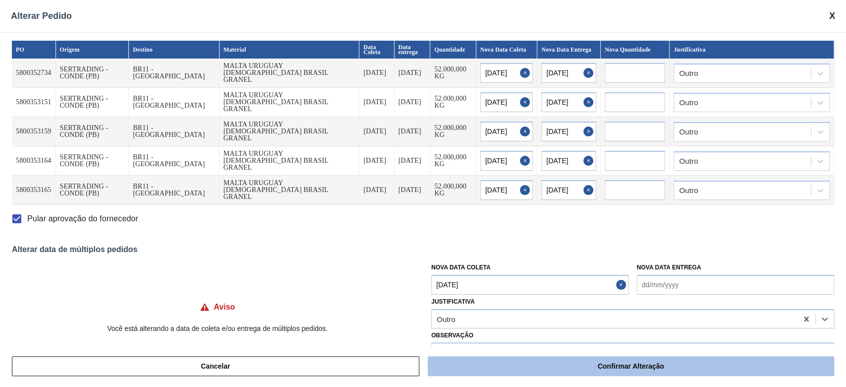
click at [482, 357] on button "Confirmar Alteração" at bounding box center [631, 366] width 407 height 20
checkbox input "false"
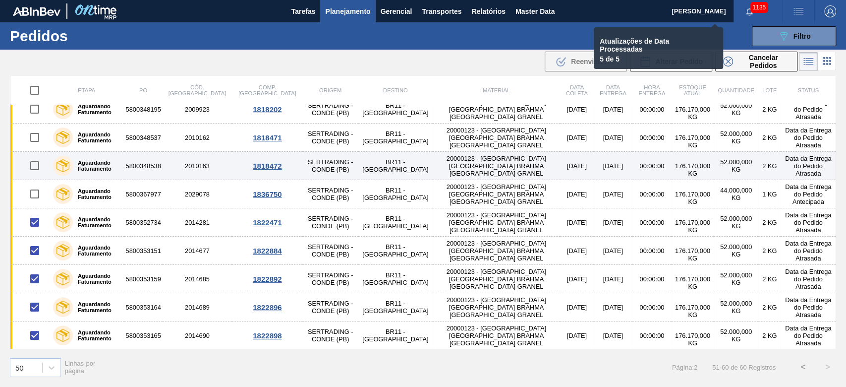
checkbox input "false"
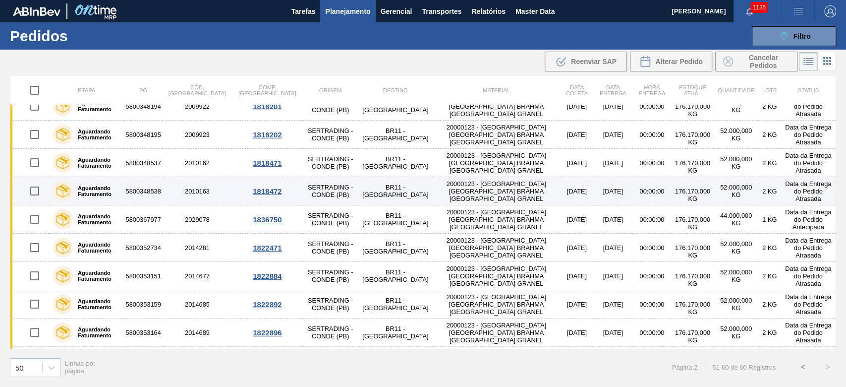
scroll to position [0, 0]
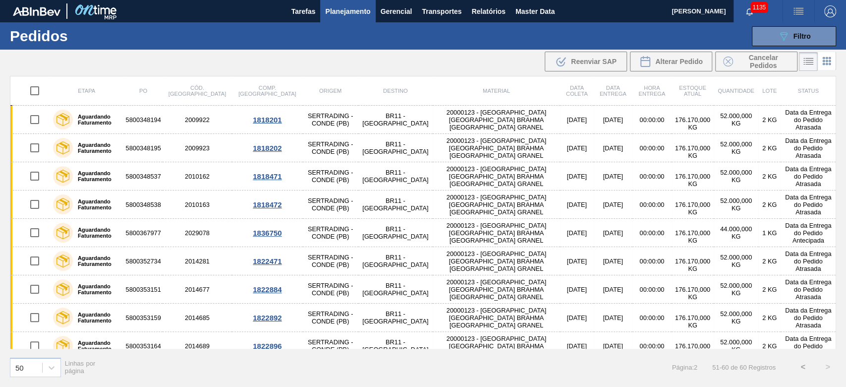
click at [802, 363] on button "<" at bounding box center [803, 367] width 25 height 25
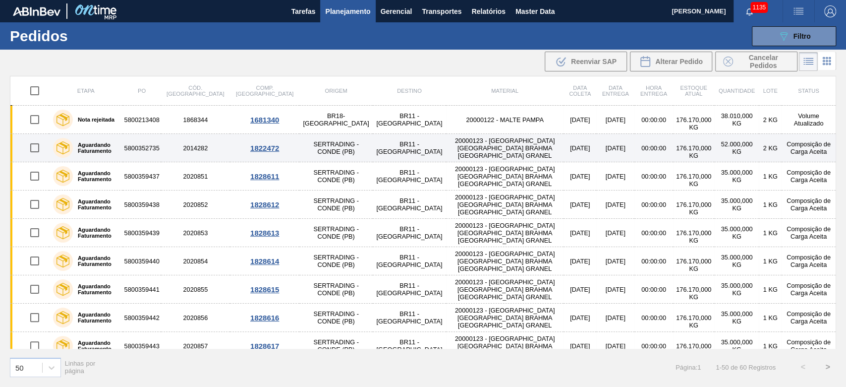
click at [35, 149] on input "checkbox" at bounding box center [34, 147] width 21 height 21
checkbox input "true"
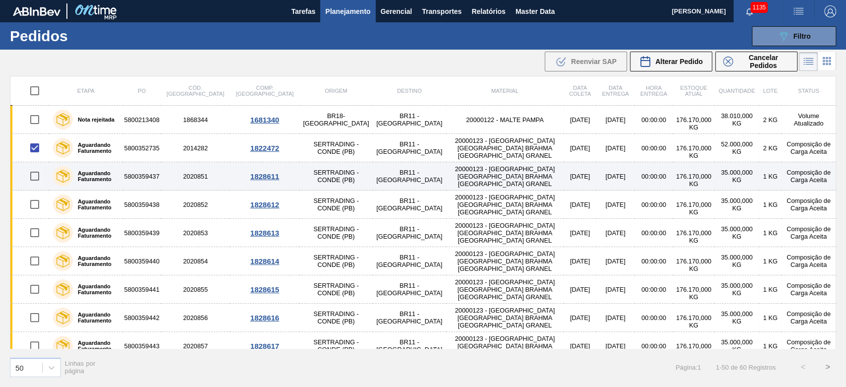
click at [36, 175] on input "checkbox" at bounding box center [34, 176] width 21 height 21
checkbox input "true"
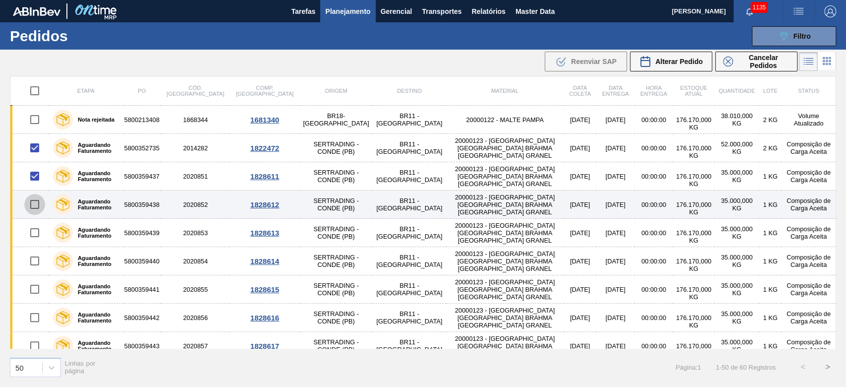
click at [35, 204] on input "checkbox" at bounding box center [34, 204] width 21 height 21
checkbox input "true"
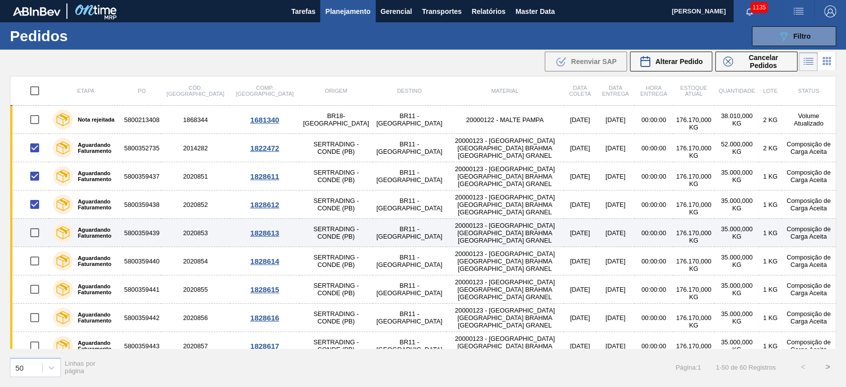
click at [31, 234] on input "checkbox" at bounding box center [34, 232] width 21 height 21
checkbox input "true"
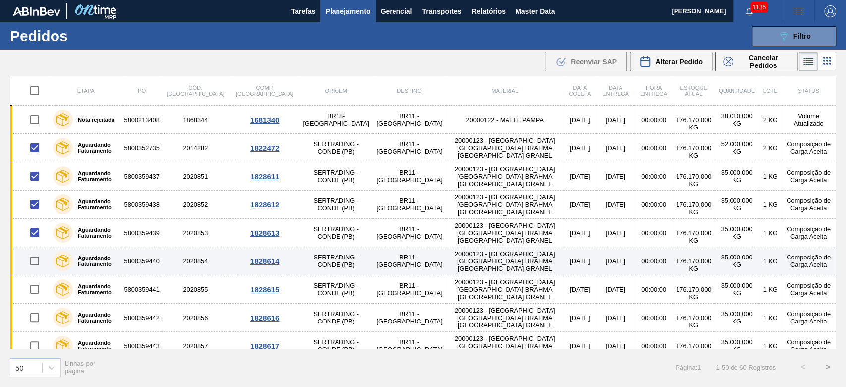
click at [31, 263] on input "checkbox" at bounding box center [34, 260] width 21 height 21
checkbox input "true"
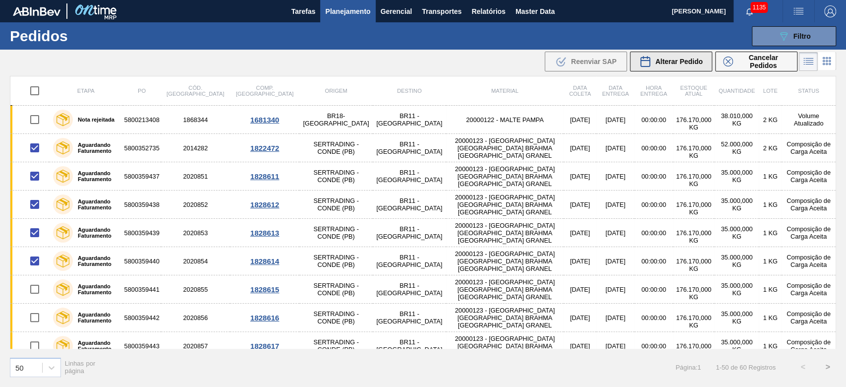
click at [671, 61] on span "Alterar Pedido" at bounding box center [679, 62] width 48 height 8
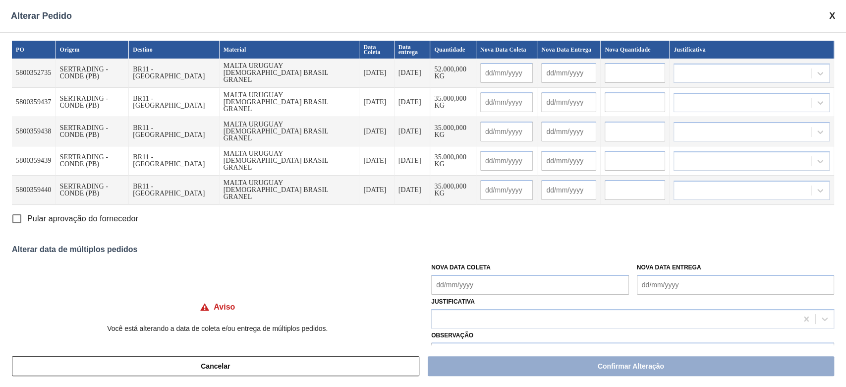
click at [438, 284] on Coleta "Nova Data Coleta" at bounding box center [529, 285] width 197 height 20
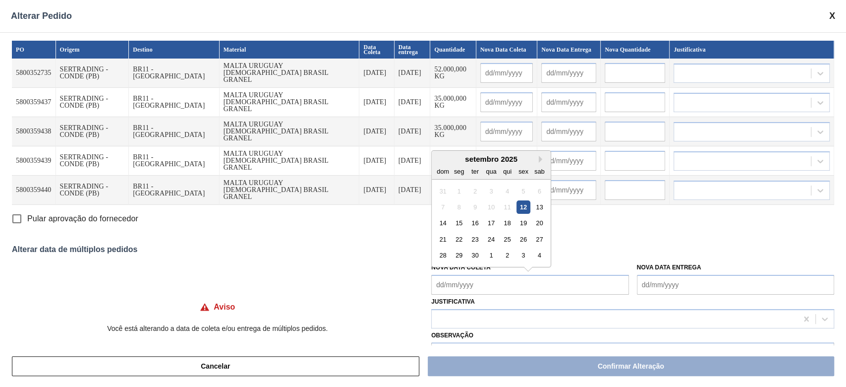
click at [483, 153] on div "setembro 2025 dom seg ter qua qui sex sab" at bounding box center [491, 165] width 119 height 29
click at [524, 226] on div "19" at bounding box center [523, 222] width 13 height 13
type Coleta "[DATE]"
type input "[DATE]"
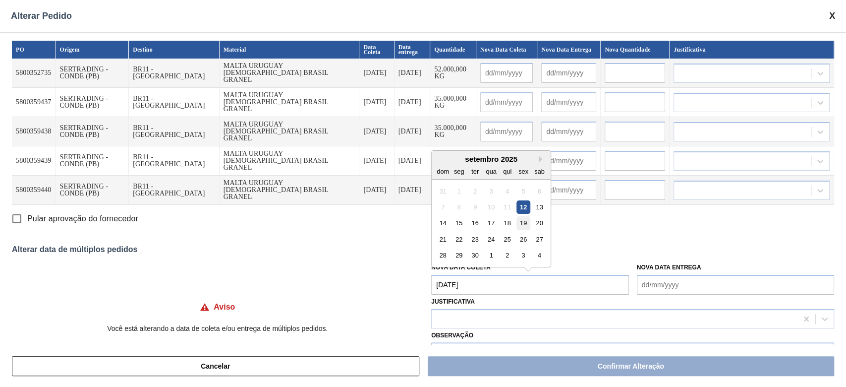
type input "[DATE]"
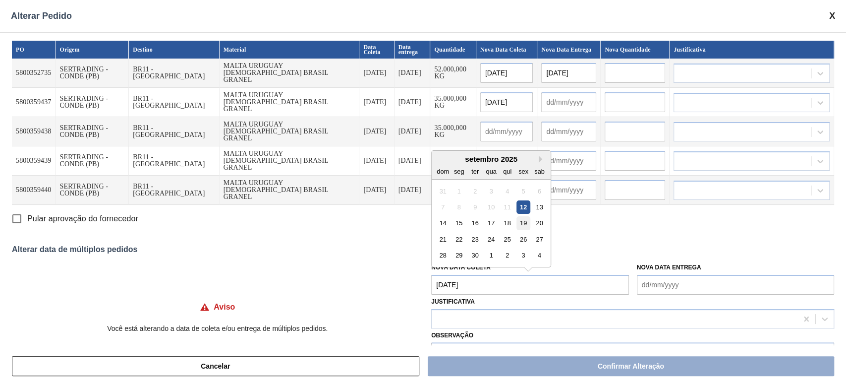
type input "[DATE]"
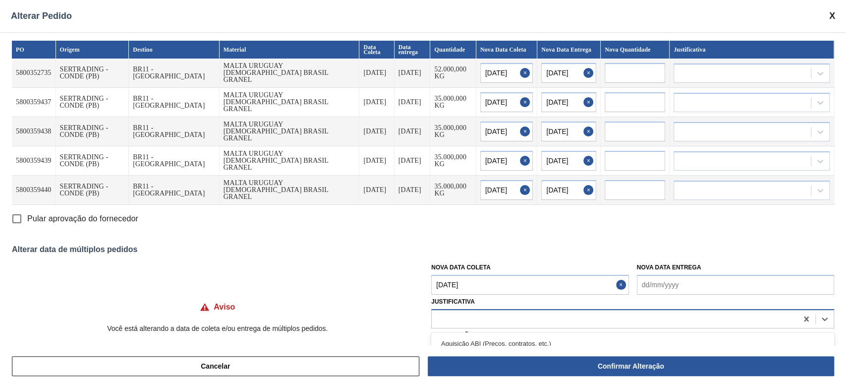
click at [456, 315] on div at bounding box center [615, 318] width 366 height 14
type input "outr"
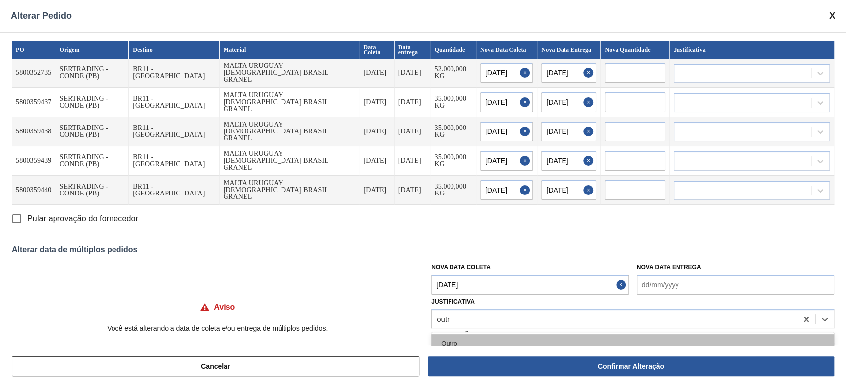
click at [448, 341] on div "Outro" at bounding box center [632, 343] width 403 height 18
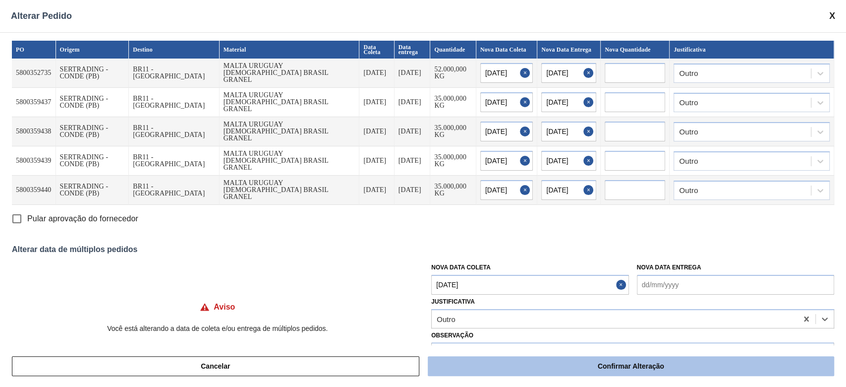
click at [468, 360] on button "Confirmar Alteração" at bounding box center [631, 366] width 407 height 20
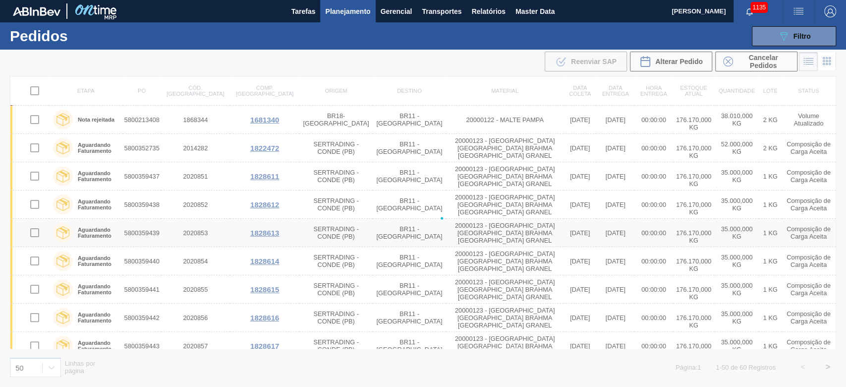
checkbox input "false"
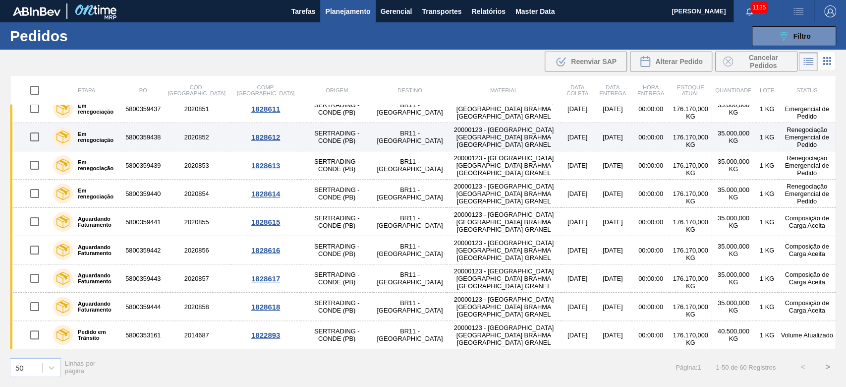
scroll to position [132, 0]
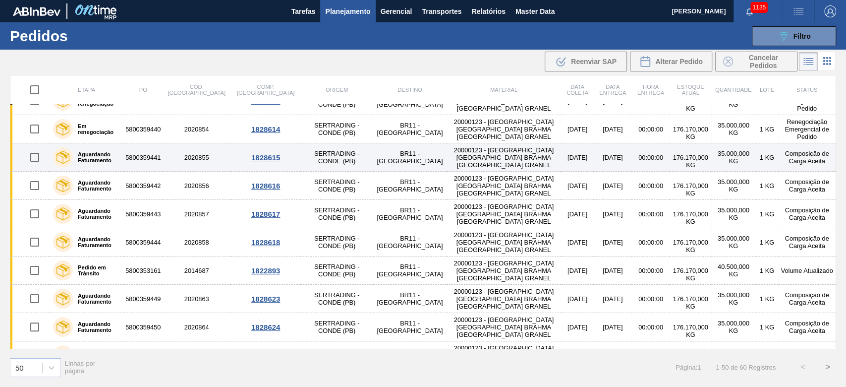
click at [36, 156] on input "checkbox" at bounding box center [34, 157] width 21 height 21
checkbox input "true"
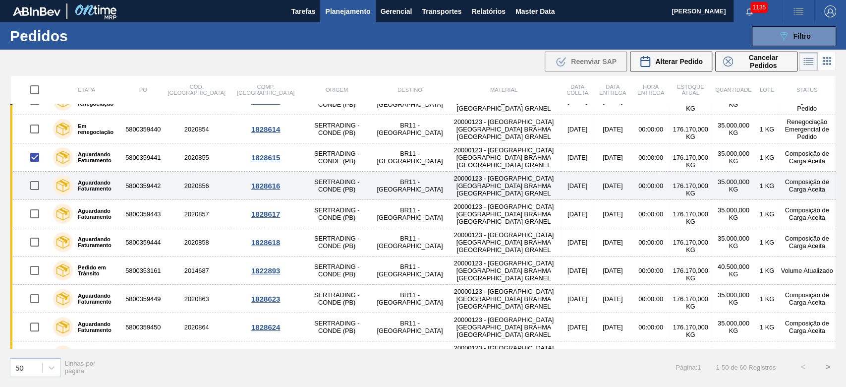
click at [31, 186] on input "checkbox" at bounding box center [34, 185] width 21 height 21
checkbox input "true"
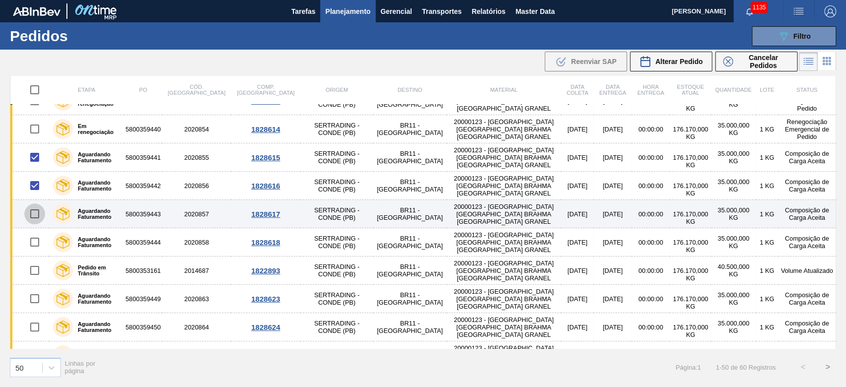
click at [38, 209] on input "checkbox" at bounding box center [34, 213] width 21 height 21
checkbox input "true"
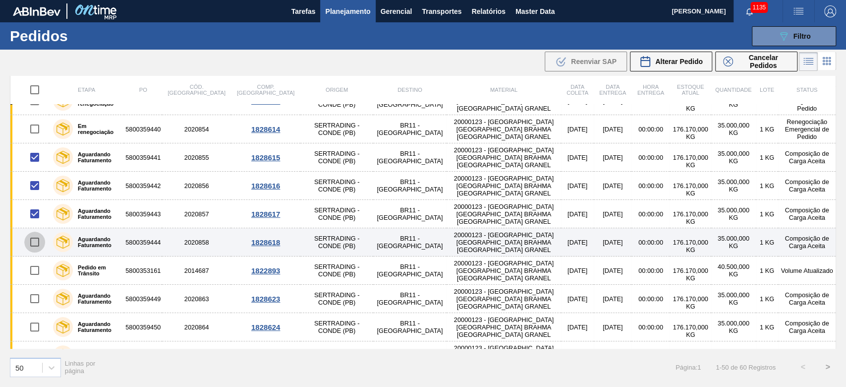
click at [34, 240] on input "checkbox" at bounding box center [34, 242] width 21 height 21
checkbox input "true"
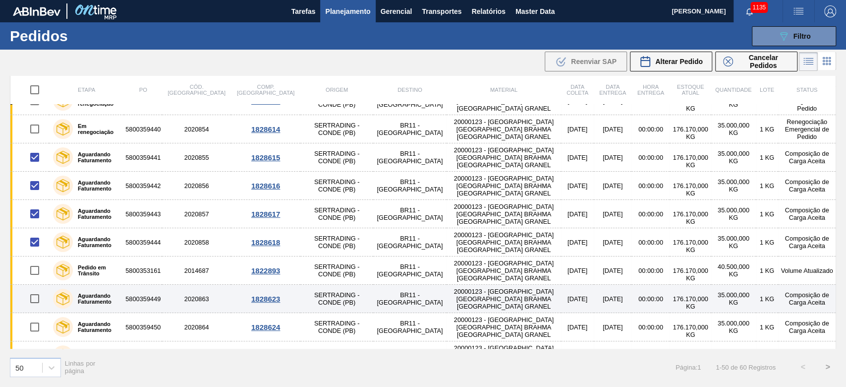
click at [33, 298] on input "checkbox" at bounding box center [34, 298] width 21 height 21
checkbox input "true"
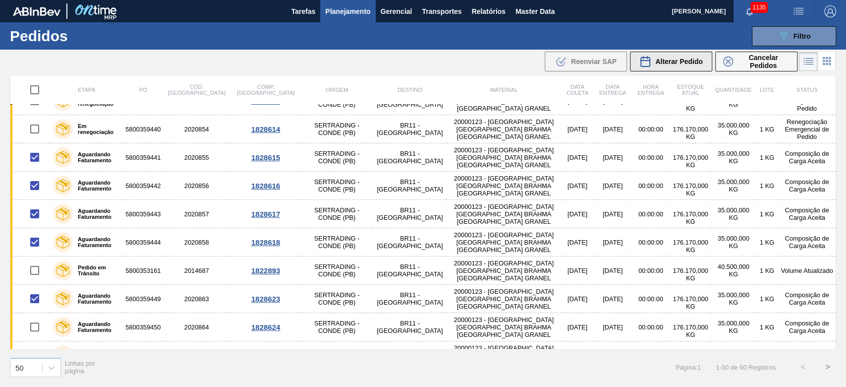
click at [660, 58] on span "Alterar Pedido" at bounding box center [679, 62] width 48 height 8
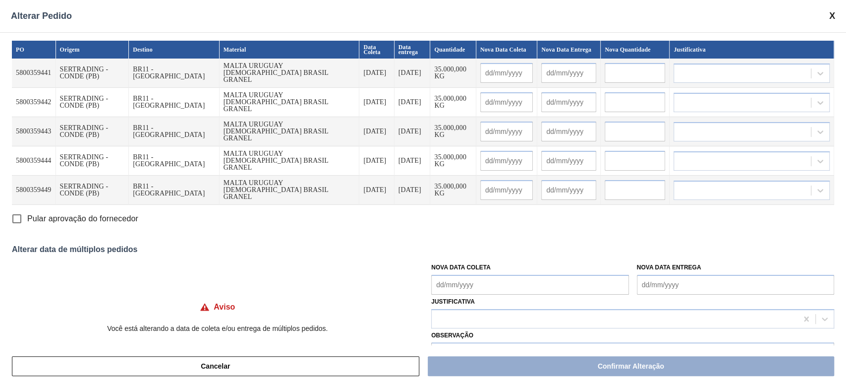
click at [20, 215] on input "Pular aprovação do fornecedor" at bounding box center [16, 218] width 21 height 21
checkbox input "true"
click at [443, 276] on Coleta "Nova Data Coleta" at bounding box center [529, 285] width 197 height 20
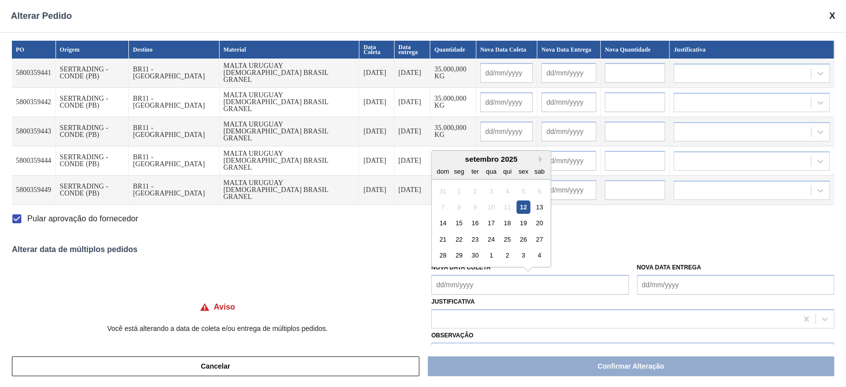
click at [480, 160] on div "setembro 2025" at bounding box center [491, 159] width 119 height 8
click at [540, 224] on div "20" at bounding box center [539, 222] width 13 height 13
type Coleta "[DATE]"
type input "[DATE]"
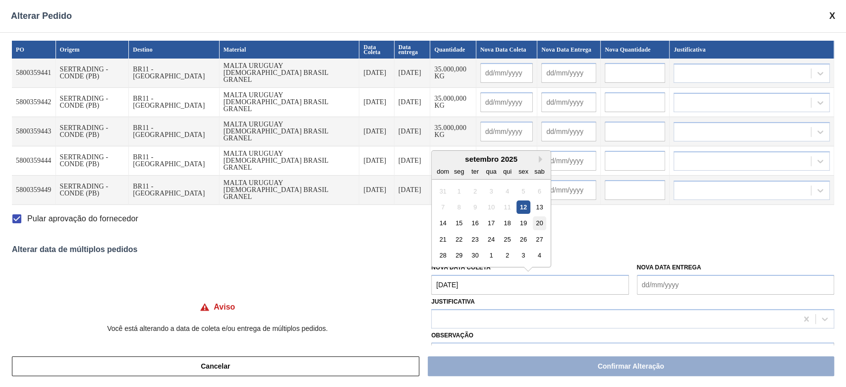
type input "[DATE]"
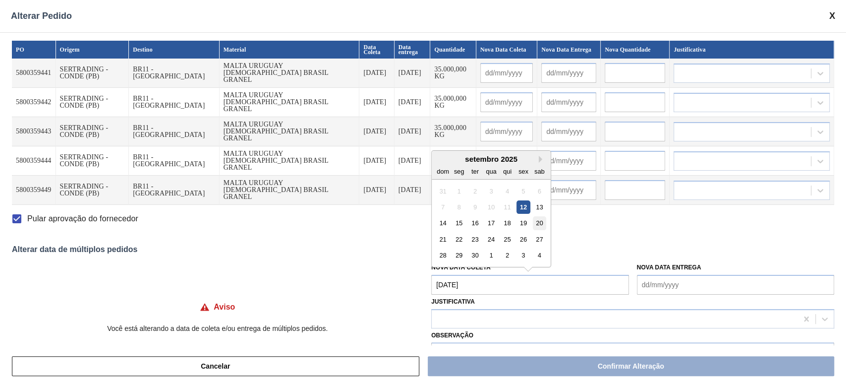
type input "[DATE]"
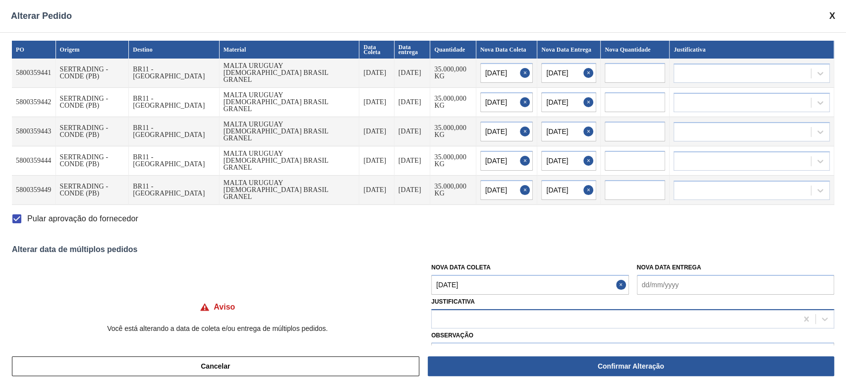
click at [456, 319] on div at bounding box center [615, 318] width 366 height 14
type input "outro"
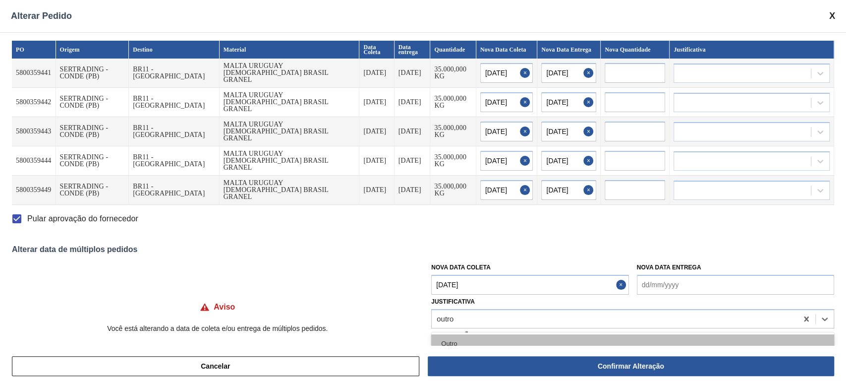
click at [456, 339] on div "Outro" at bounding box center [632, 343] width 403 height 18
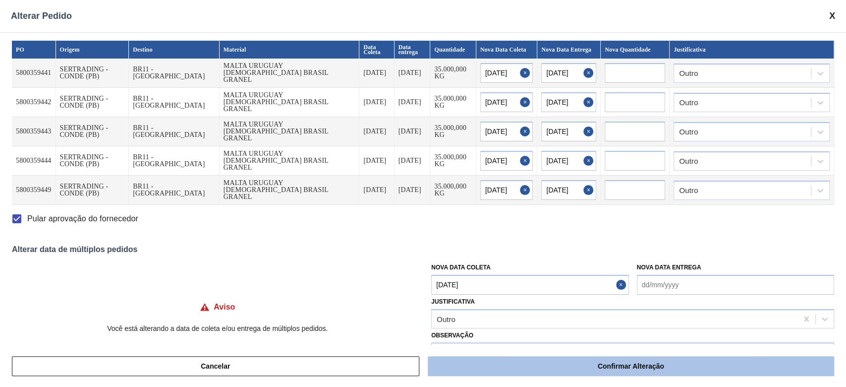
click at [470, 364] on button "Confirmar Alteração" at bounding box center [631, 366] width 407 height 20
checkbox input "false"
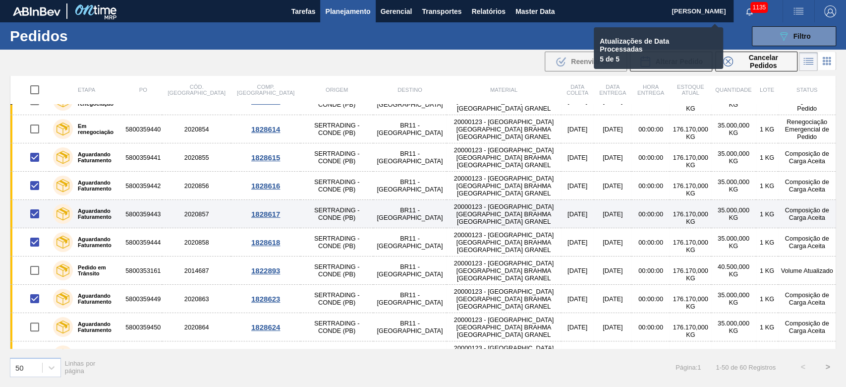
checkbox input "false"
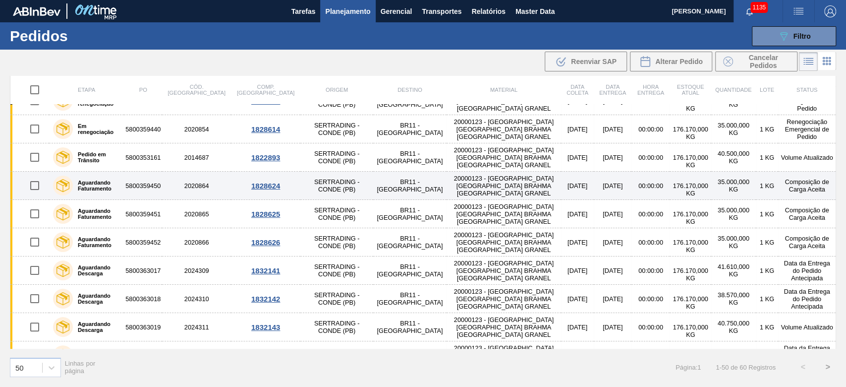
click at [32, 184] on input "checkbox" at bounding box center [34, 185] width 21 height 21
checkbox input "true"
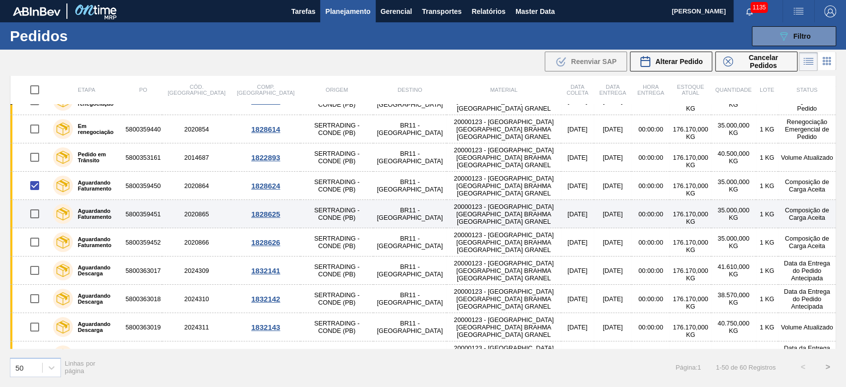
click at [33, 213] on input "checkbox" at bounding box center [34, 213] width 21 height 21
checkbox input "true"
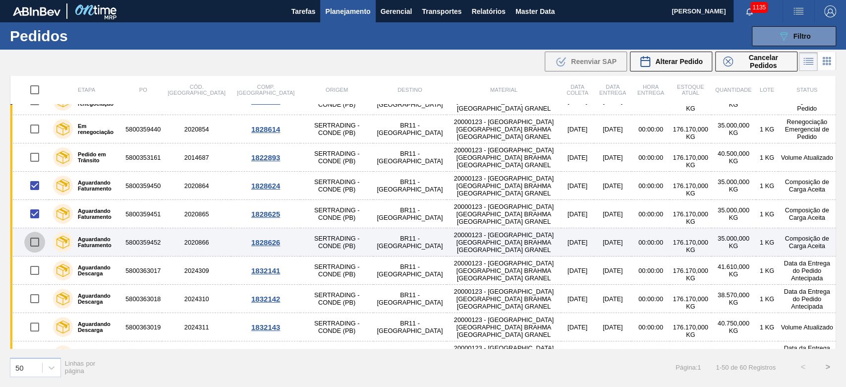
click at [35, 240] on input "checkbox" at bounding box center [34, 242] width 21 height 21
checkbox input "true"
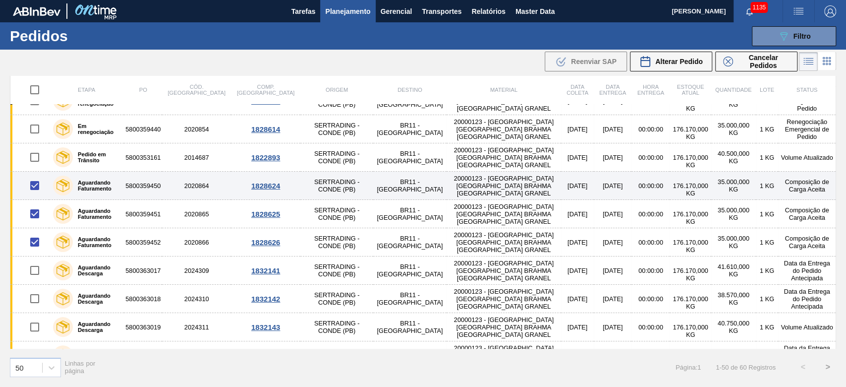
click at [35, 186] on input "checkbox" at bounding box center [34, 185] width 21 height 21
checkbox input "false"
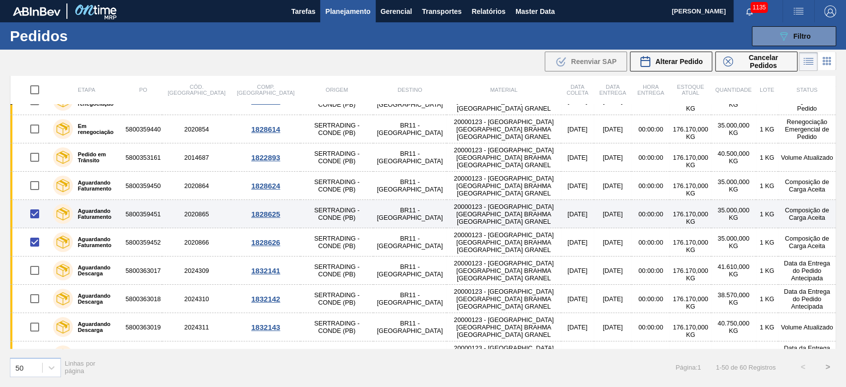
click at [32, 211] on input "checkbox" at bounding box center [34, 213] width 21 height 21
checkbox input "false"
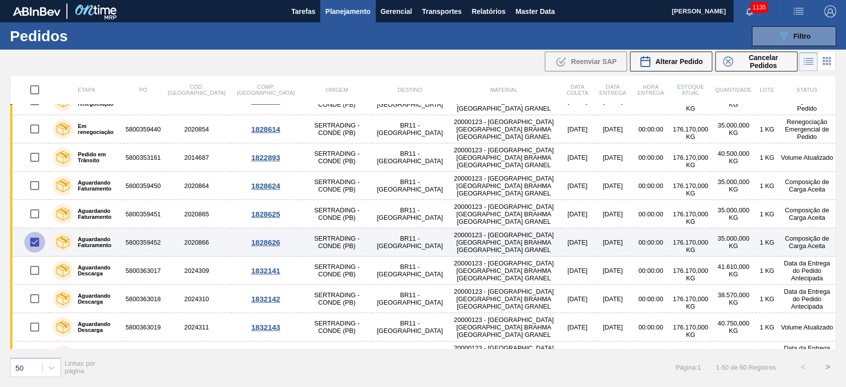
click at [37, 238] on input "checkbox" at bounding box center [34, 242] width 21 height 21
checkbox input "false"
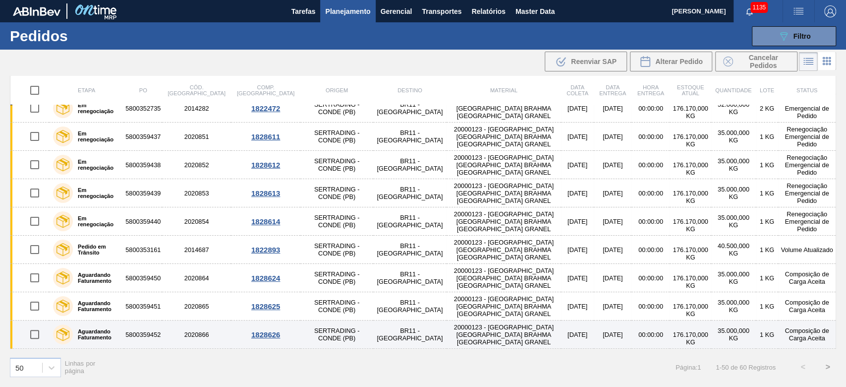
scroll to position [0, 0]
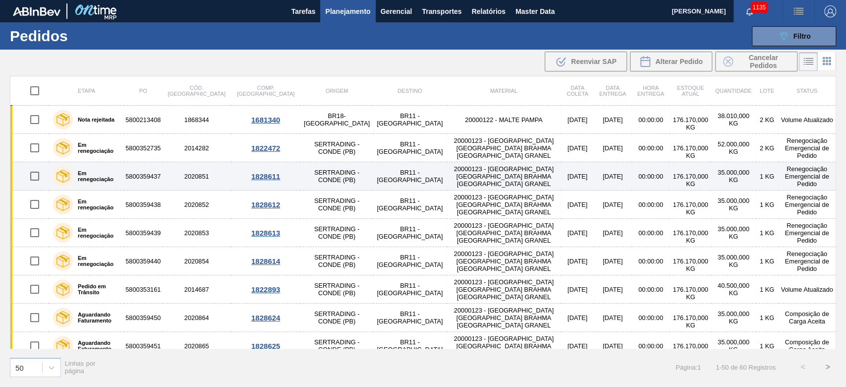
click at [33, 177] on input "checkbox" at bounding box center [34, 176] width 21 height 21
checkbox input "true"
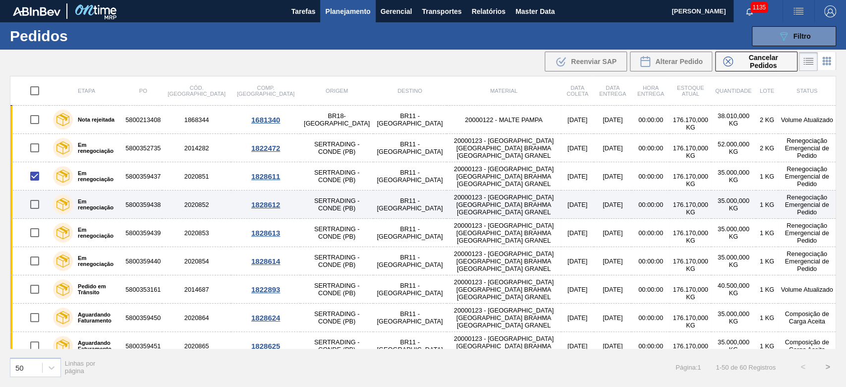
click at [32, 199] on input "checkbox" at bounding box center [34, 204] width 21 height 21
checkbox input "true"
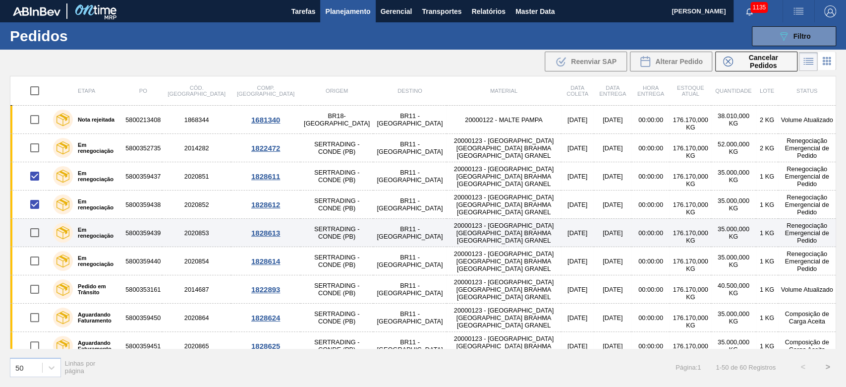
click at [32, 231] on input "checkbox" at bounding box center [34, 232] width 21 height 21
checkbox input "true"
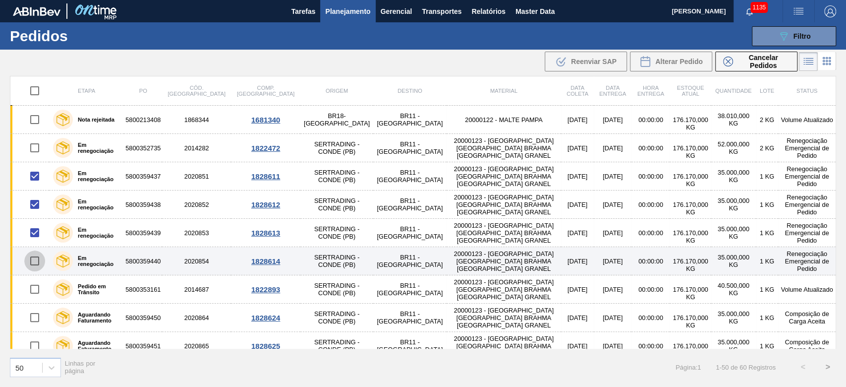
click at [34, 260] on input "checkbox" at bounding box center [34, 260] width 21 height 21
checkbox input "true"
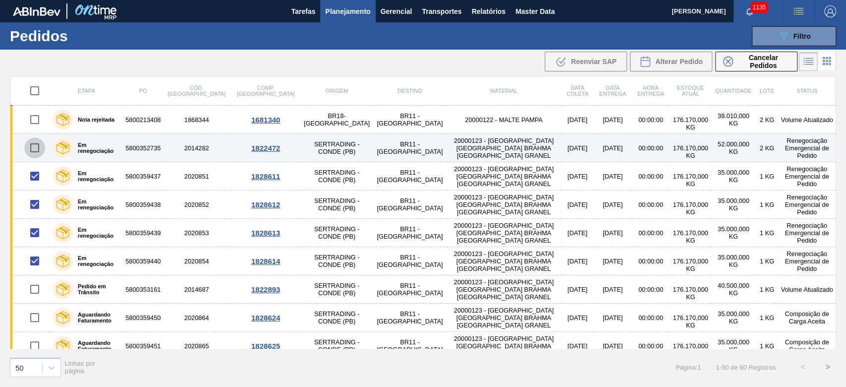
click at [37, 149] on input "checkbox" at bounding box center [34, 147] width 21 height 21
checkbox input "true"
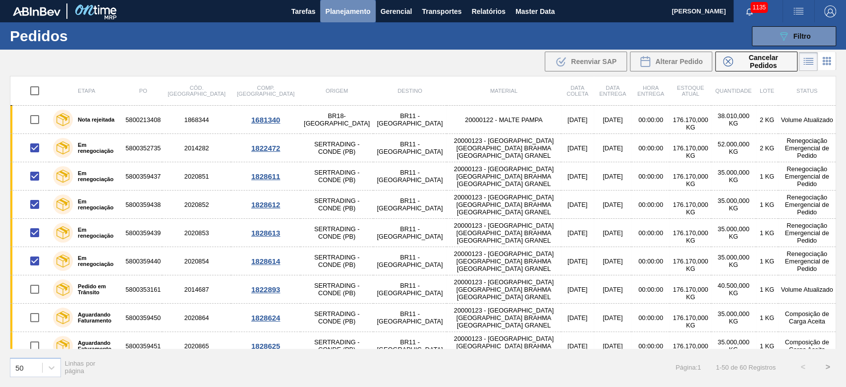
click at [343, 10] on span "Planejamento" at bounding box center [347, 11] width 45 height 12
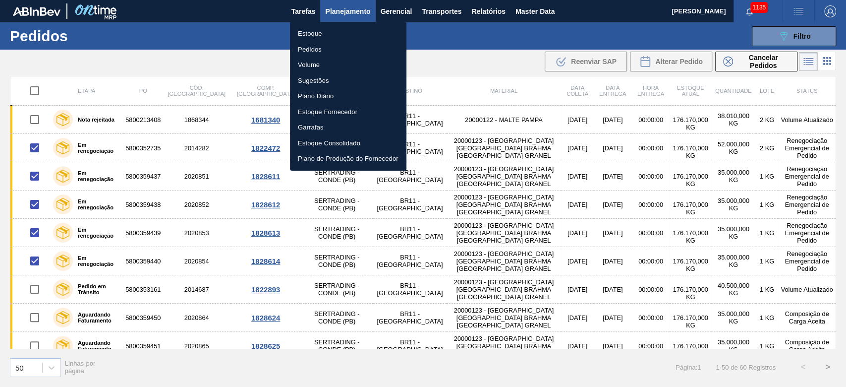
click at [306, 49] on li "Pedidos" at bounding box center [348, 50] width 117 height 16
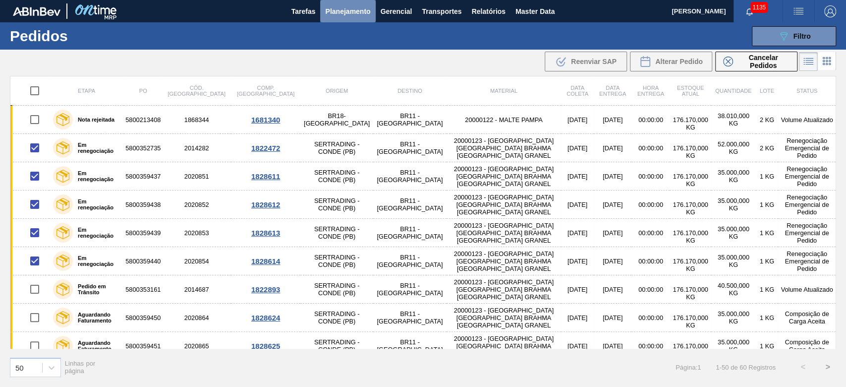
click at [339, 16] on span "Planejamento" at bounding box center [347, 11] width 45 height 12
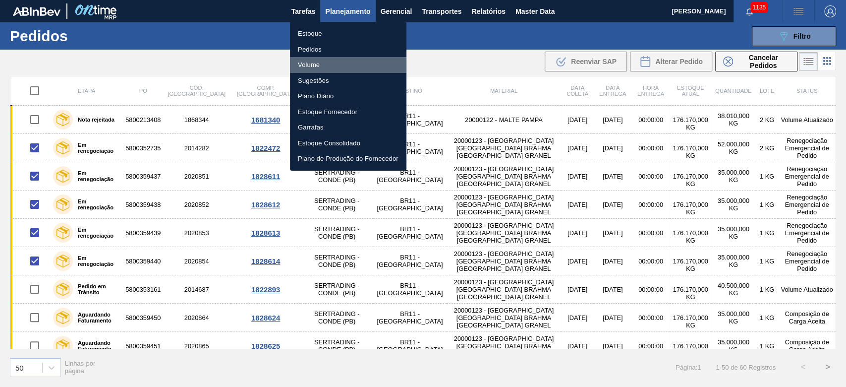
click at [313, 63] on li "Volume" at bounding box center [348, 65] width 117 height 16
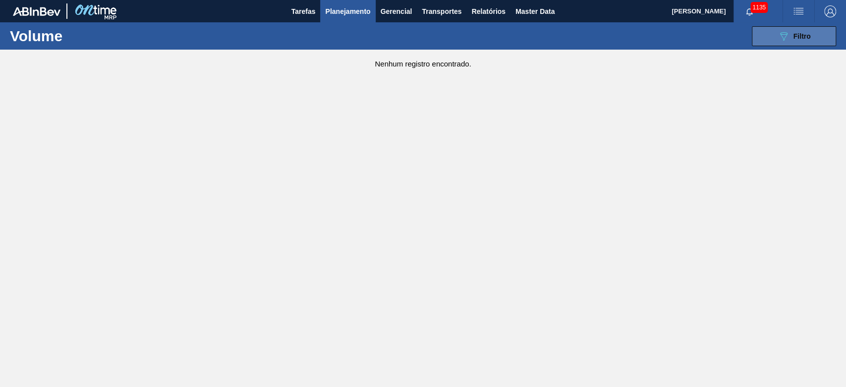
click at [774, 39] on button "089F7B8B-B2A5-4AFE-B5C0-19BA573D28AC Filtro" at bounding box center [794, 36] width 84 height 20
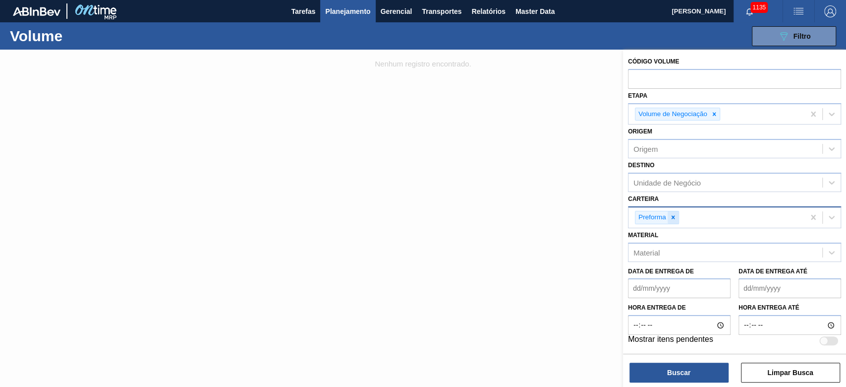
click at [675, 214] on icon at bounding box center [673, 217] width 7 height 7
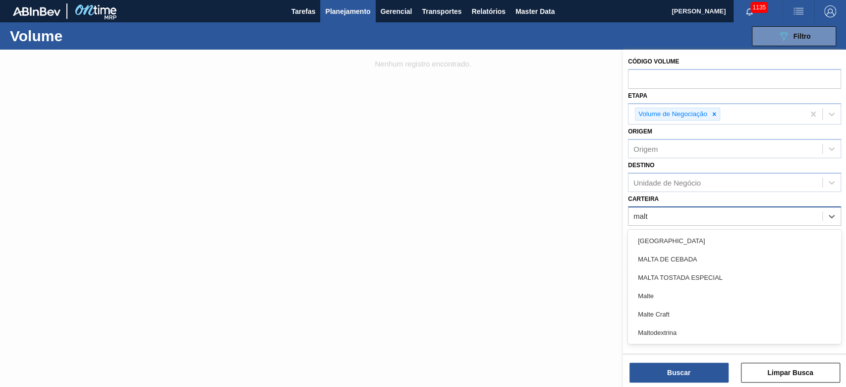
type input "malte"
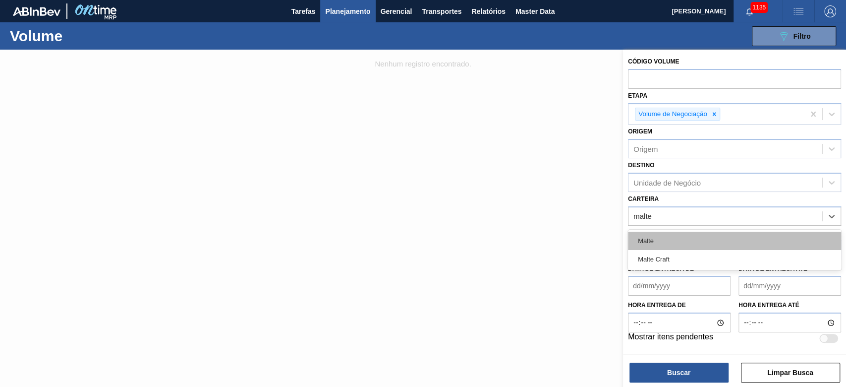
click at [663, 239] on div "Malte" at bounding box center [734, 241] width 213 height 18
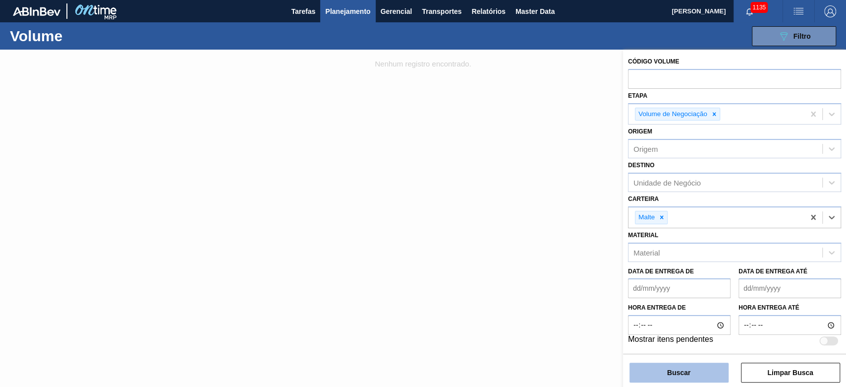
click at [667, 374] on button "Buscar" at bounding box center [679, 372] width 99 height 20
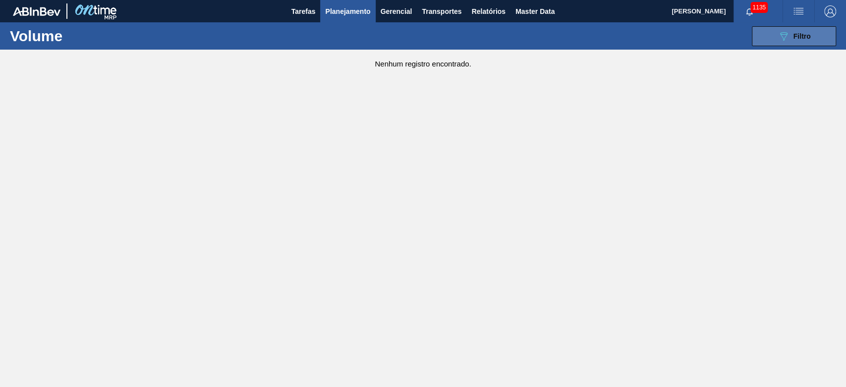
click at [784, 36] on icon "089F7B8B-B2A5-4AFE-B5C0-19BA573D28AC" at bounding box center [784, 36] width 12 height 12
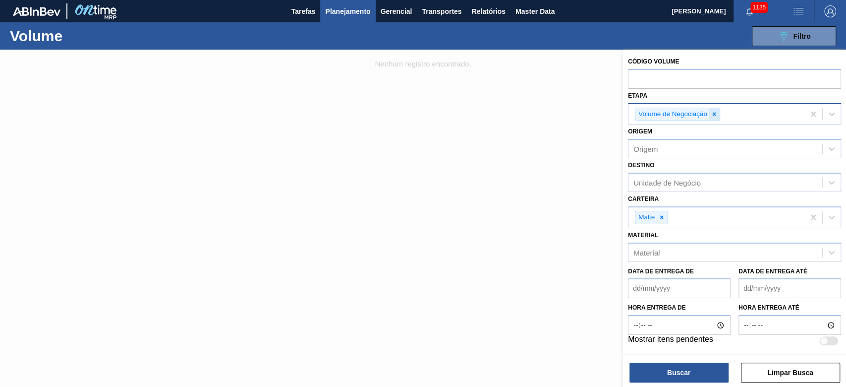
click at [717, 113] on icon at bounding box center [714, 114] width 7 height 7
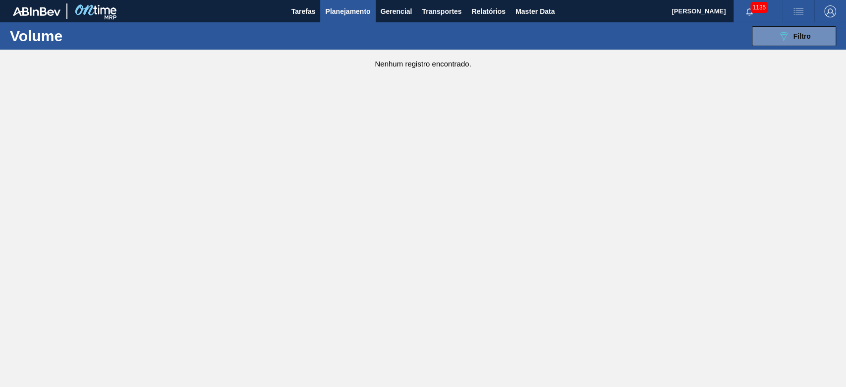
click at [348, 9] on span "Planejamento" at bounding box center [347, 11] width 45 height 12
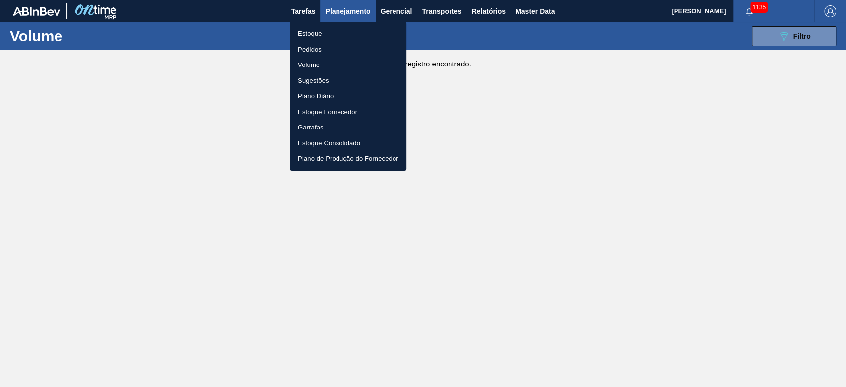
click at [313, 46] on li "Pedidos" at bounding box center [348, 50] width 117 height 16
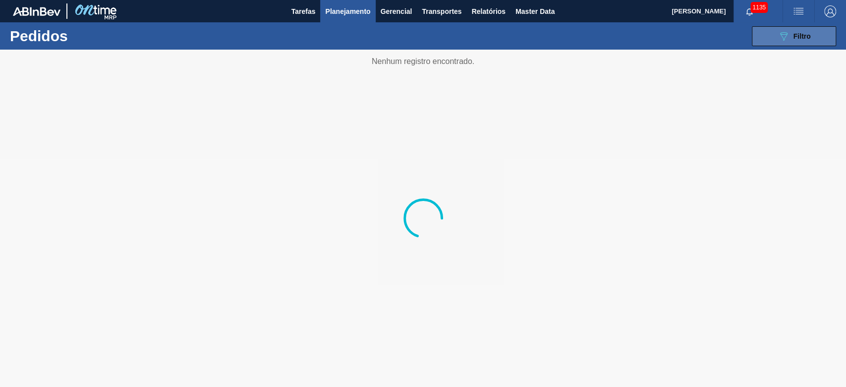
click at [787, 38] on icon "089F7B8B-B2A5-4AFE-B5C0-19BA573D28AC" at bounding box center [784, 36] width 12 height 12
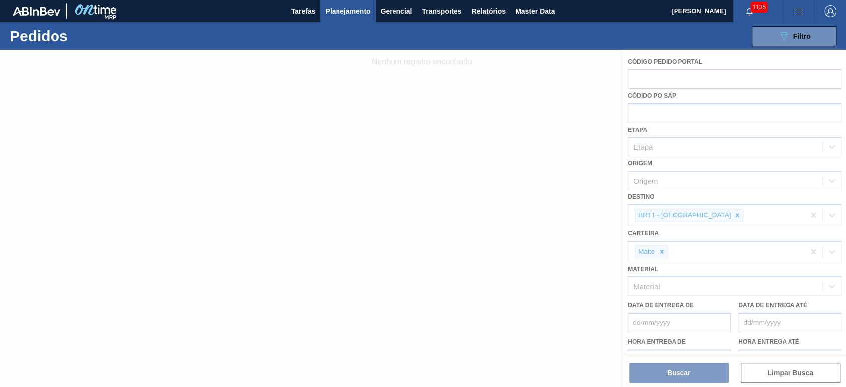
click at [693, 215] on div at bounding box center [423, 218] width 846 height 337
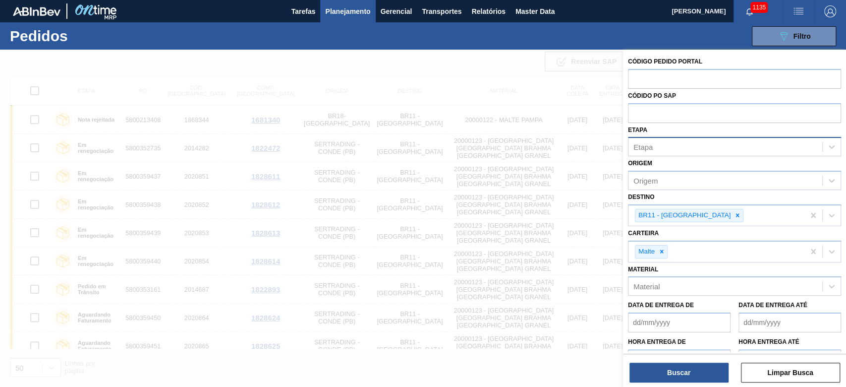
click at [645, 140] on div "Etapa" at bounding box center [726, 147] width 194 height 14
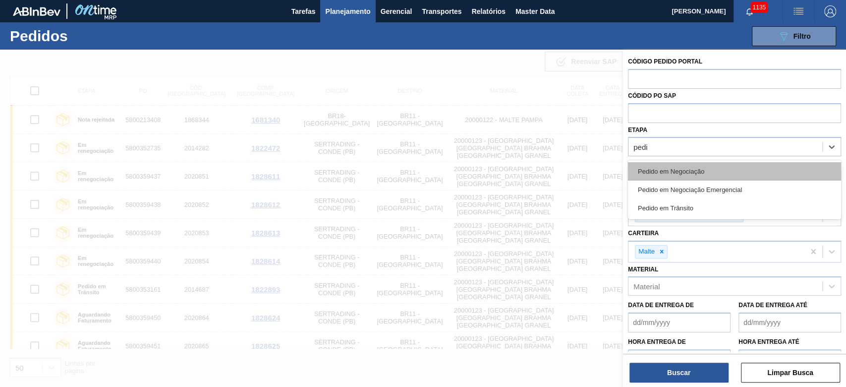
click at [663, 163] on div "Pedido em Negociação" at bounding box center [734, 171] width 213 height 18
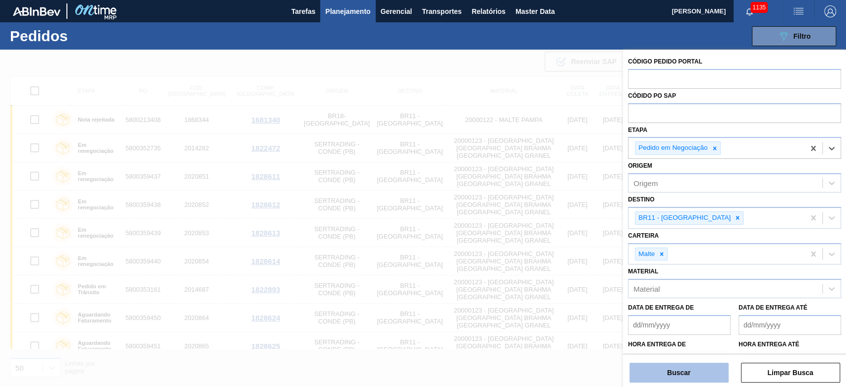
click at [667, 374] on button "Buscar" at bounding box center [679, 372] width 99 height 20
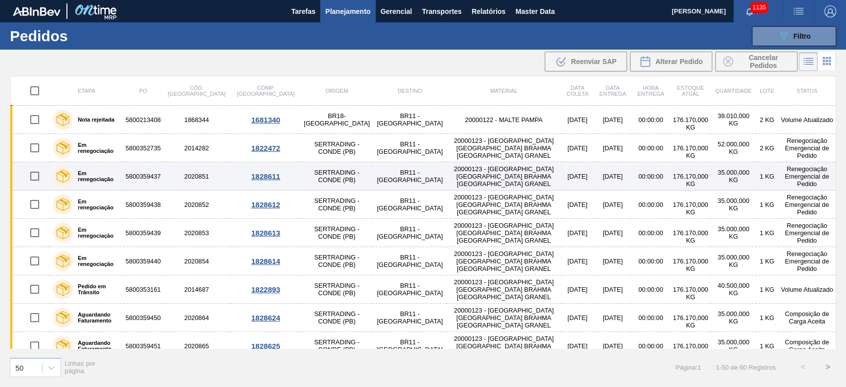
drag, startPoint x: 34, startPoint y: 148, endPoint x: 33, endPoint y: 165, distance: 16.9
click at [33, 148] on input "checkbox" at bounding box center [34, 147] width 21 height 21
click at [31, 178] on input "checkbox" at bounding box center [34, 176] width 21 height 21
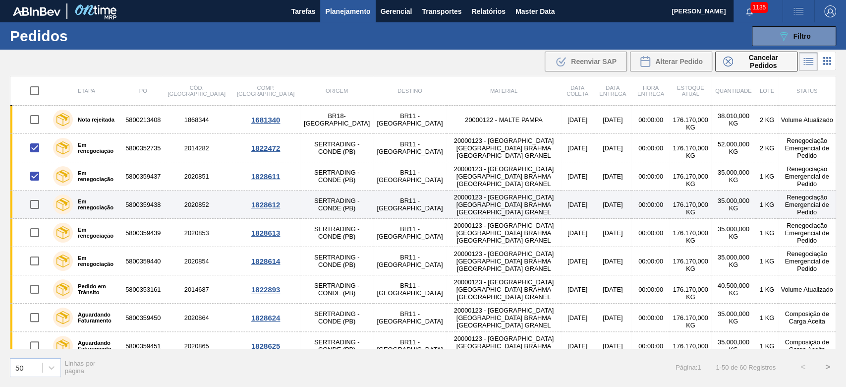
click at [35, 202] on input "checkbox" at bounding box center [34, 204] width 21 height 21
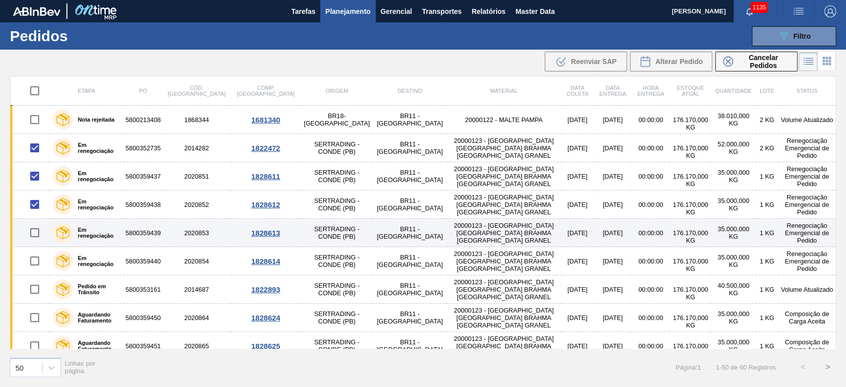
click at [32, 233] on input "checkbox" at bounding box center [34, 232] width 21 height 21
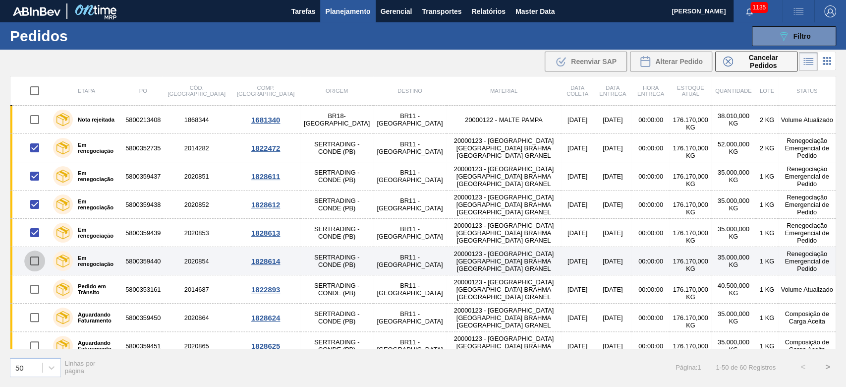
click at [36, 260] on input "checkbox" at bounding box center [34, 260] width 21 height 21
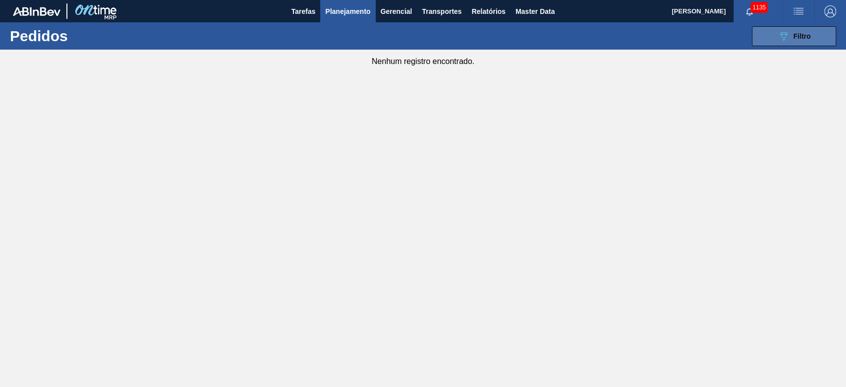
click at [791, 36] on div "089F7B8B-B2A5-4AFE-B5C0-19BA573D28AC Filtro" at bounding box center [794, 36] width 33 height 12
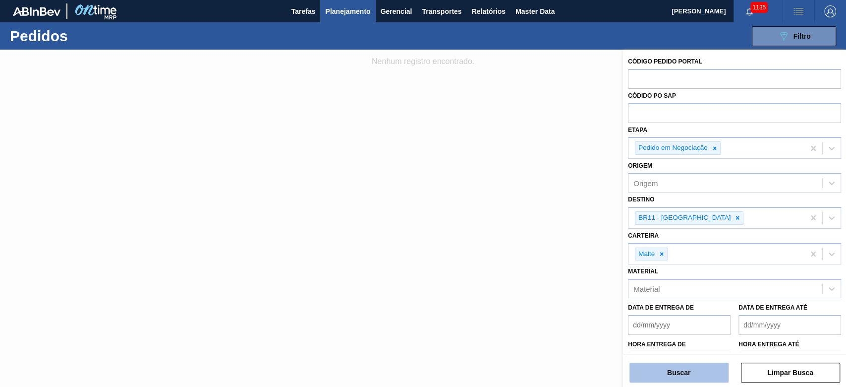
click at [675, 373] on button "Buscar" at bounding box center [679, 372] width 99 height 20
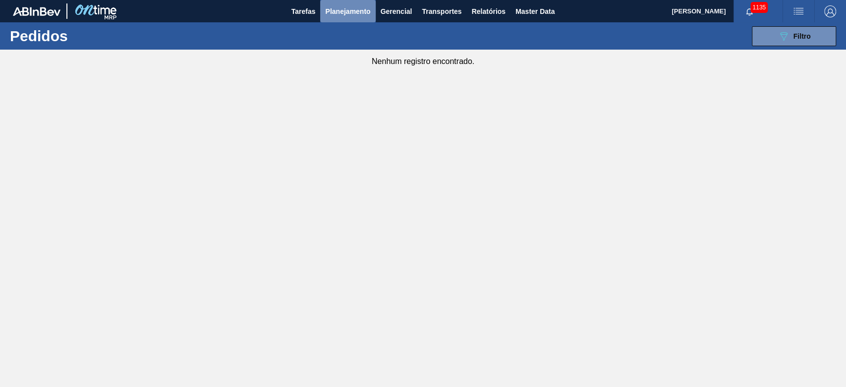
click at [348, 15] on span "Planejamento" at bounding box center [347, 11] width 45 height 12
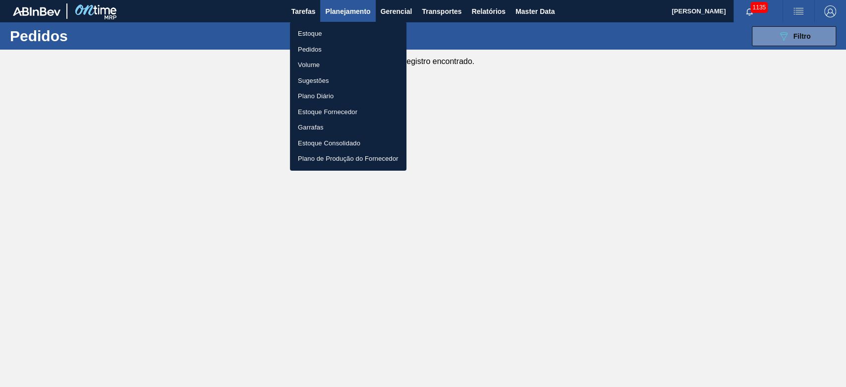
click at [810, 36] on div at bounding box center [423, 193] width 846 height 387
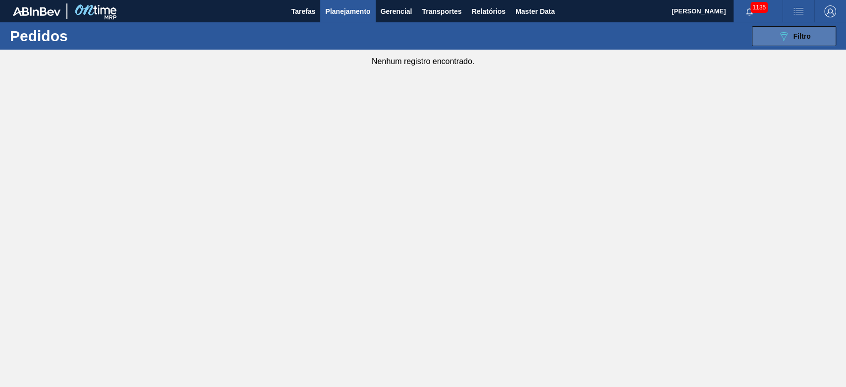
click at [818, 39] on button "089F7B8B-B2A5-4AFE-B5C0-19BA573D28AC Filtro" at bounding box center [794, 36] width 84 height 20
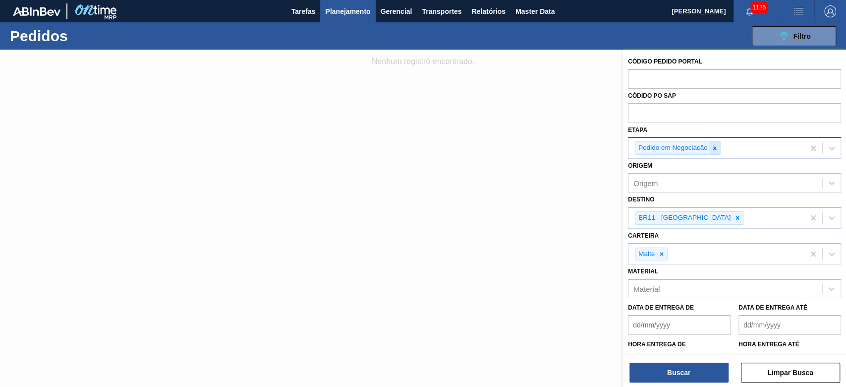
click at [718, 148] on div at bounding box center [715, 148] width 11 height 12
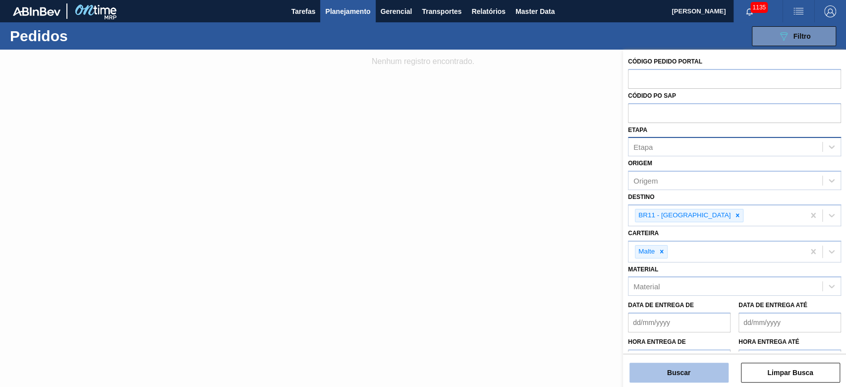
click at [662, 367] on button "Buscar" at bounding box center [679, 372] width 99 height 20
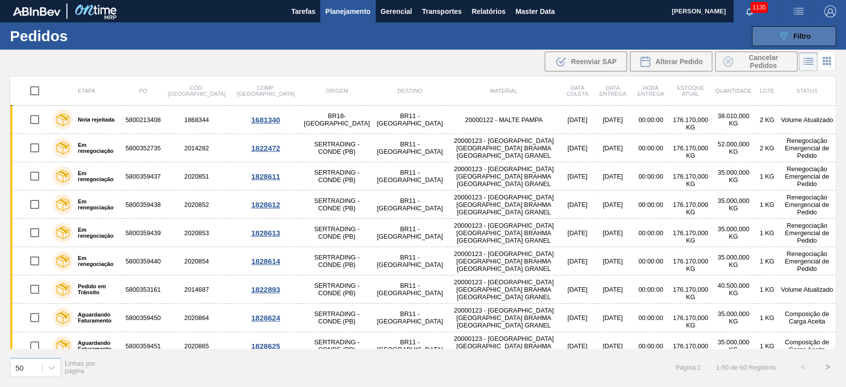
click at [780, 31] on icon "089F7B8B-B2A5-4AFE-B5C0-19BA573D28AC" at bounding box center [784, 36] width 12 height 12
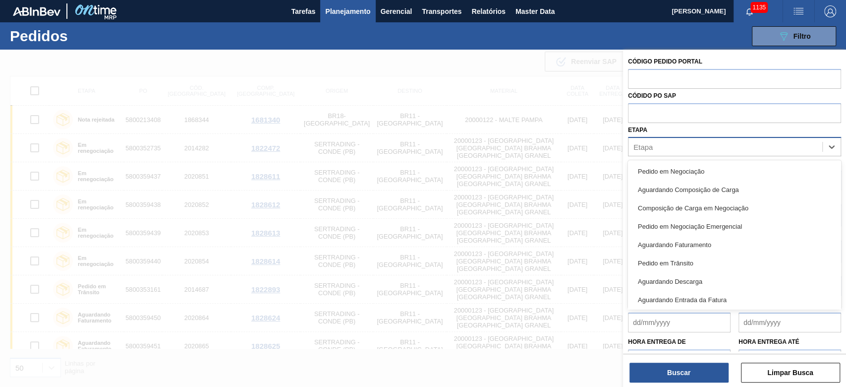
click at [651, 152] on div "Etapa" at bounding box center [726, 147] width 194 height 14
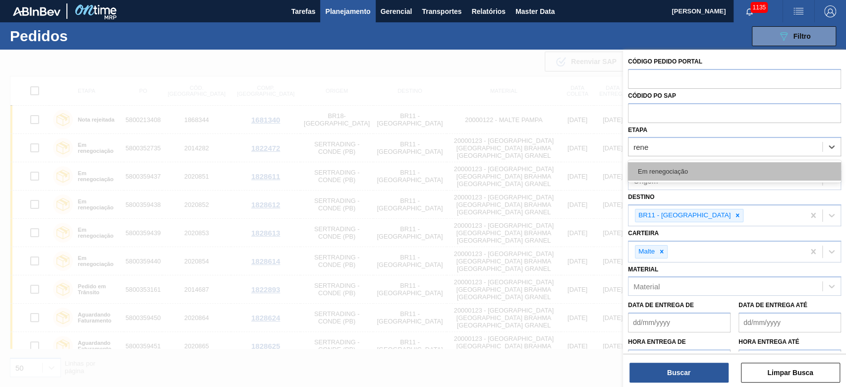
click at [658, 166] on div "Em renegociação" at bounding box center [734, 171] width 213 height 18
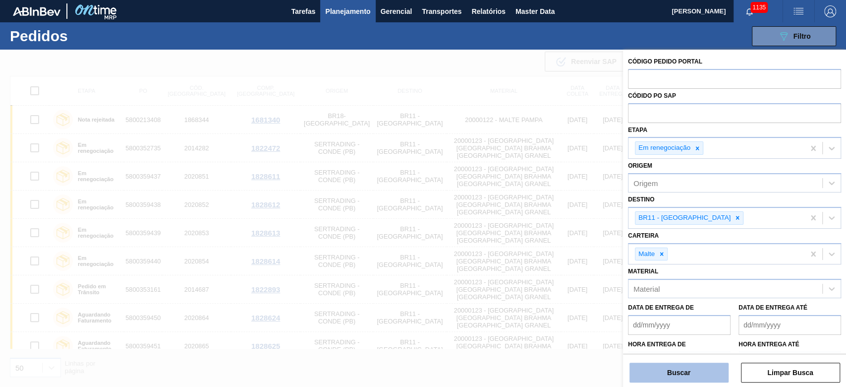
click at [650, 369] on button "Buscar" at bounding box center [679, 372] width 99 height 20
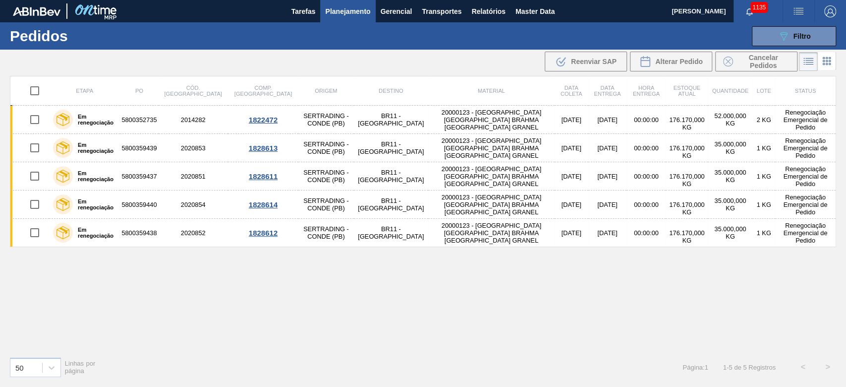
click at [34, 92] on input "checkbox" at bounding box center [34, 90] width 21 height 21
click at [745, 61] on span "Cancelar Pedidos" at bounding box center [763, 62] width 53 height 16
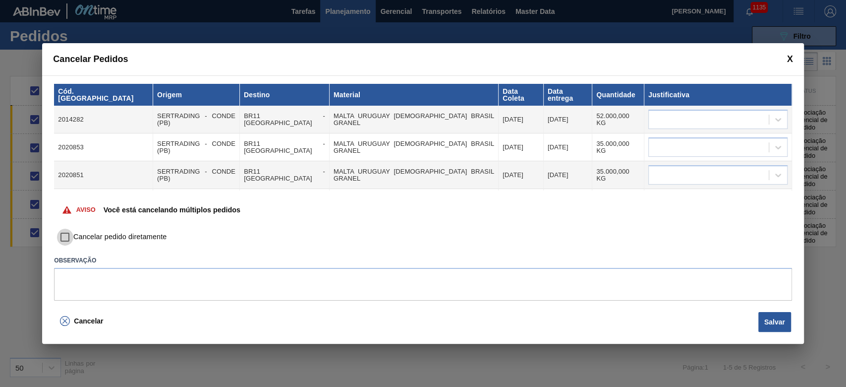
click at [66, 237] on input "Cancelar pedido diretamente" at bounding box center [65, 237] width 17 height 17
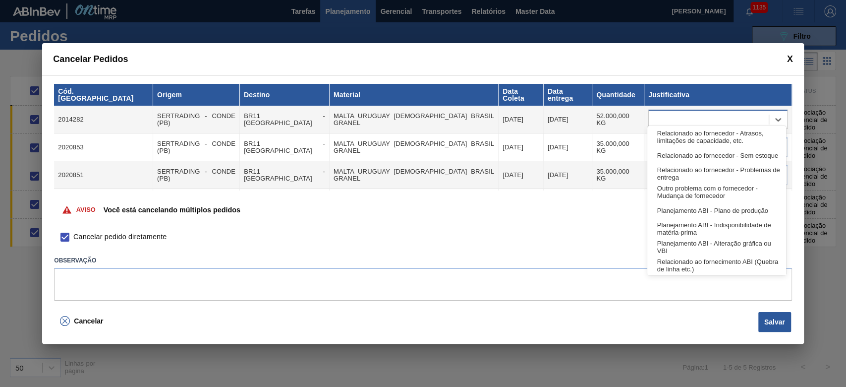
click at [666, 113] on div at bounding box center [709, 120] width 120 height 14
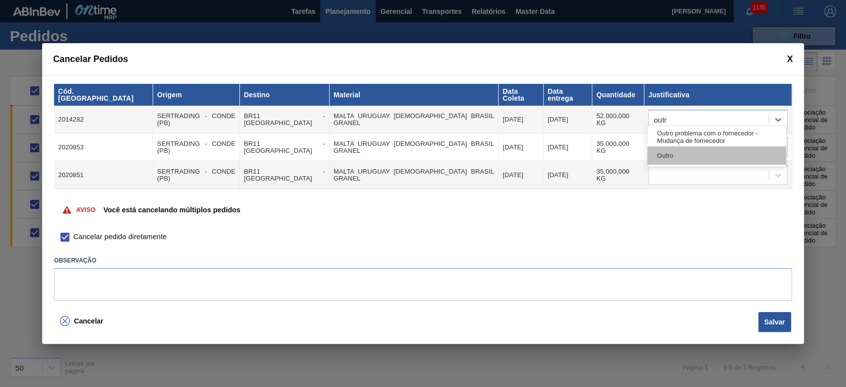
click at [672, 152] on div "Outro" at bounding box center [717, 155] width 139 height 18
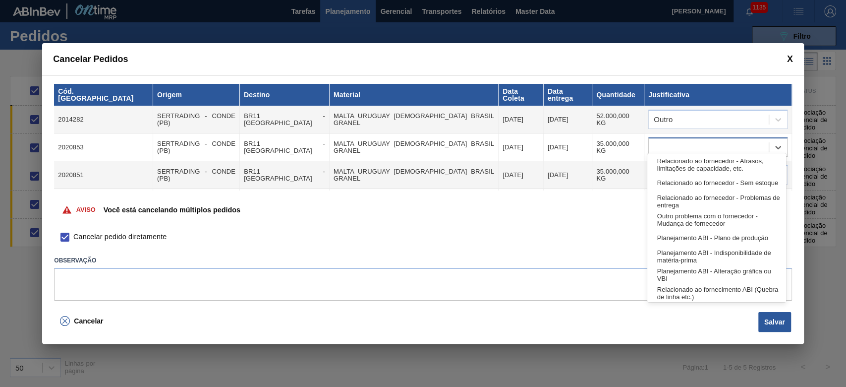
click at [667, 140] on div at bounding box center [709, 147] width 120 height 14
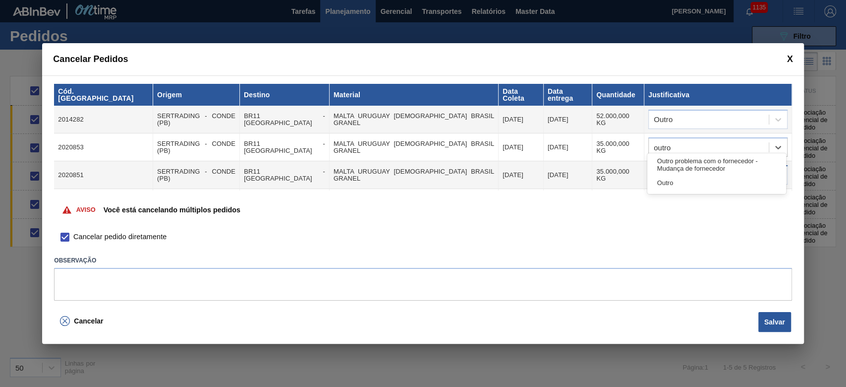
drag, startPoint x: 683, startPoint y: 183, endPoint x: 656, endPoint y: 164, distance: 33.0
click at [683, 183] on div "Outro" at bounding box center [717, 183] width 139 height 18
click at [658, 168] on div at bounding box center [709, 175] width 120 height 14
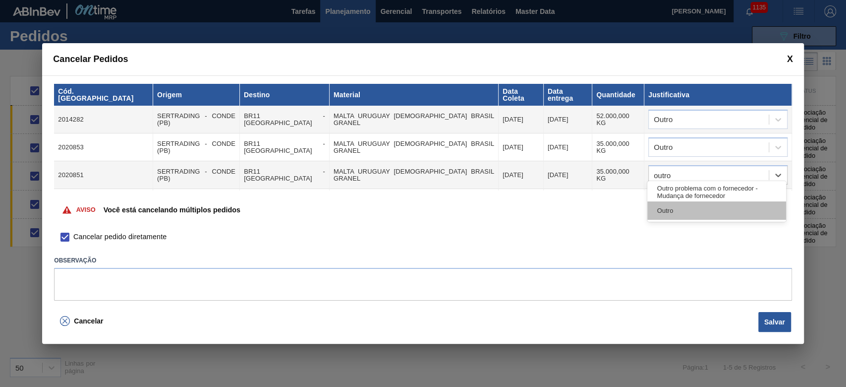
click at [678, 219] on div "Outro" at bounding box center [717, 210] width 139 height 18
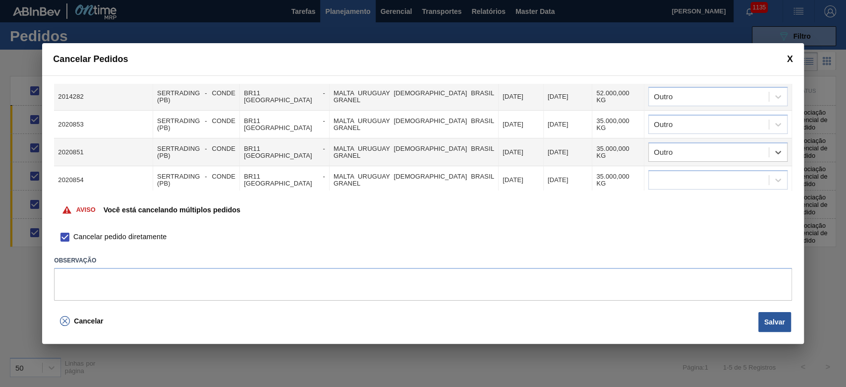
scroll to position [46, 0]
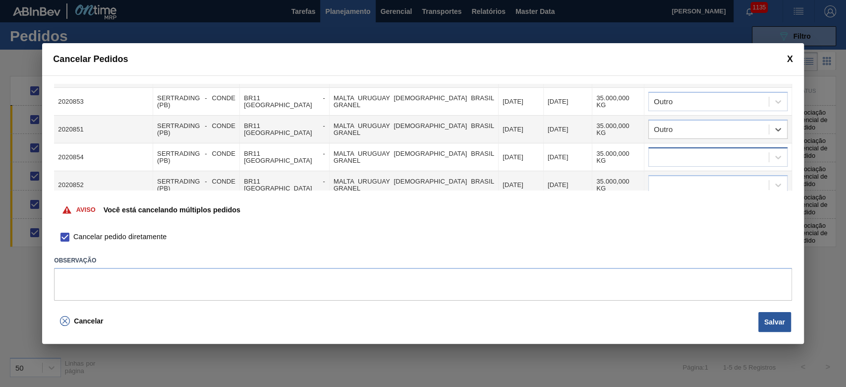
click at [672, 150] on div at bounding box center [709, 157] width 120 height 14
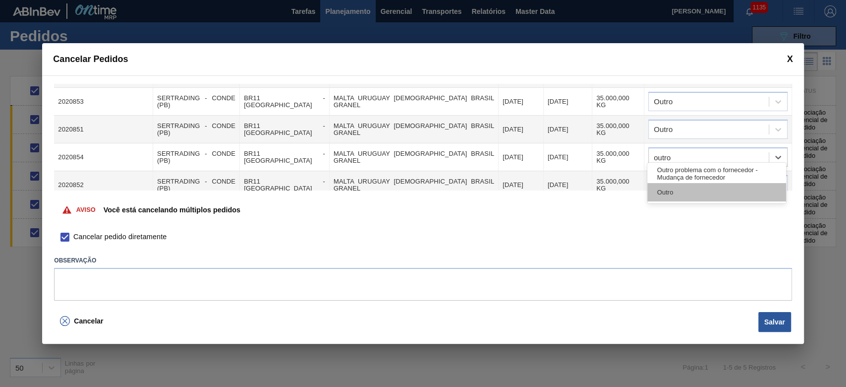
click at [685, 194] on div "Outro" at bounding box center [717, 192] width 139 height 18
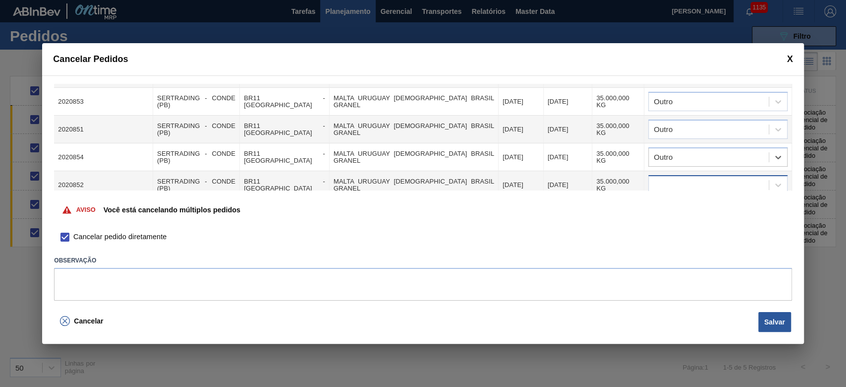
click at [665, 178] on div at bounding box center [709, 185] width 120 height 14
drag, startPoint x: 678, startPoint y: 216, endPoint x: 678, endPoint y: 201, distance: 14.9
click at [678, 216] on div "Outro" at bounding box center [717, 219] width 139 height 18
click at [776, 319] on button "Salvar" at bounding box center [775, 322] width 33 height 20
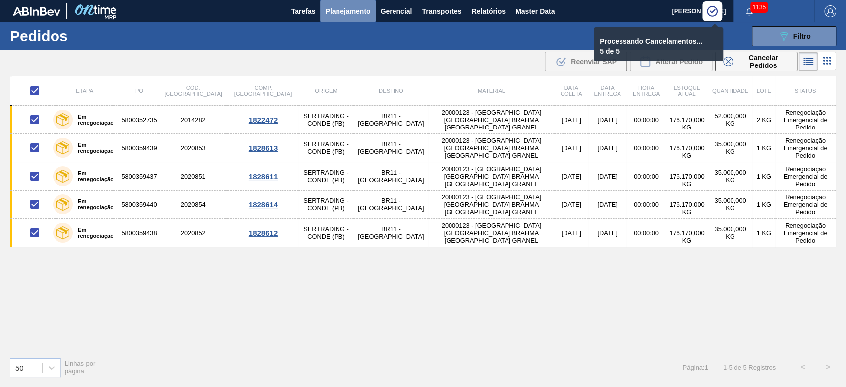
click at [352, 8] on span "Planejamento" at bounding box center [347, 11] width 45 height 12
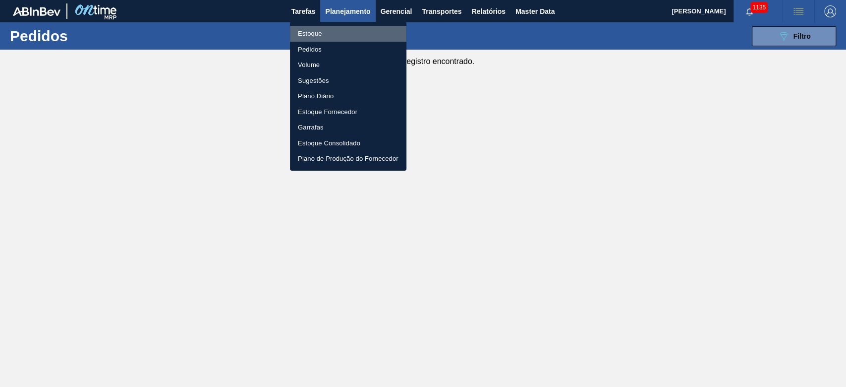
click at [313, 34] on li "Estoque" at bounding box center [348, 34] width 117 height 16
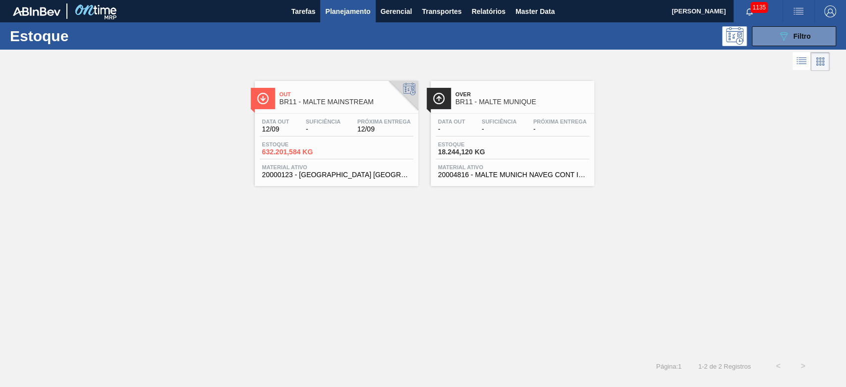
click at [331, 130] on span "-" at bounding box center [323, 128] width 35 height 7
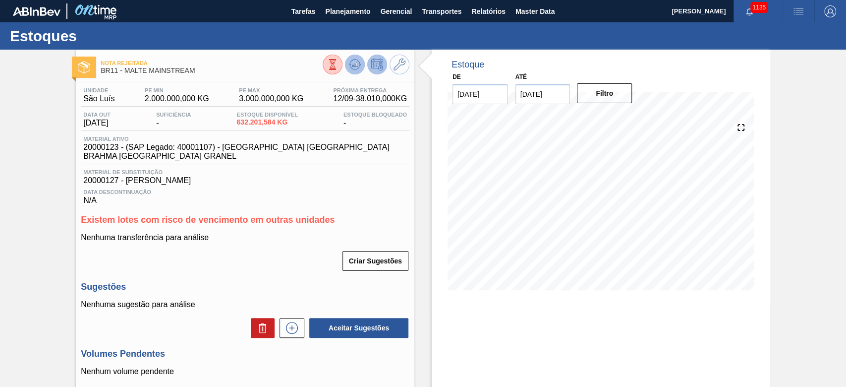
click at [360, 64] on button at bounding box center [355, 65] width 20 height 20
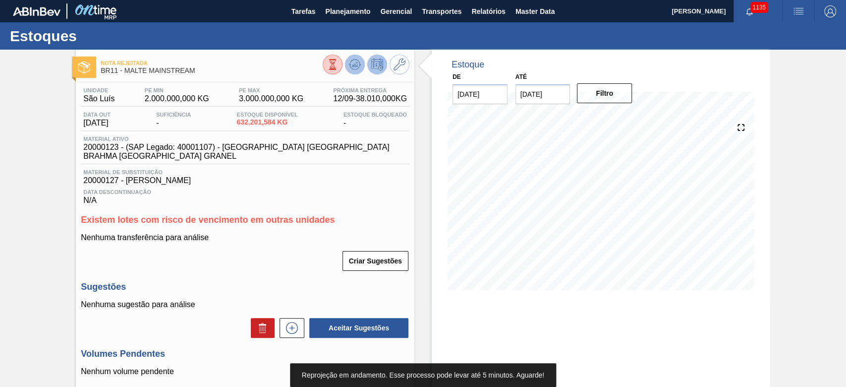
click at [353, 67] on icon at bounding box center [355, 65] width 12 height 12
click at [290, 322] on icon at bounding box center [292, 328] width 16 height 12
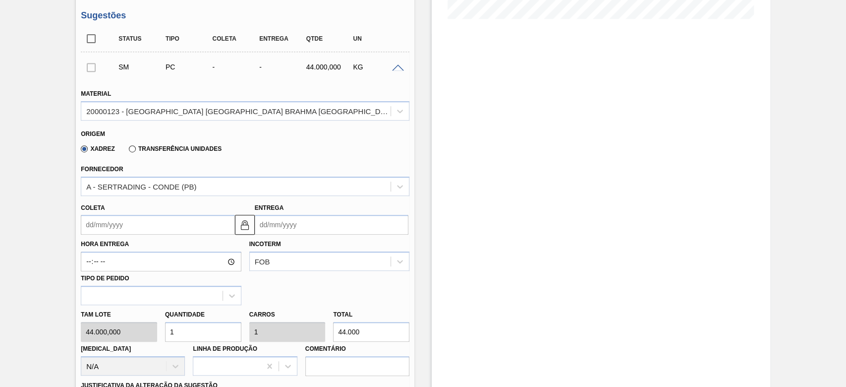
scroll to position [330, 0]
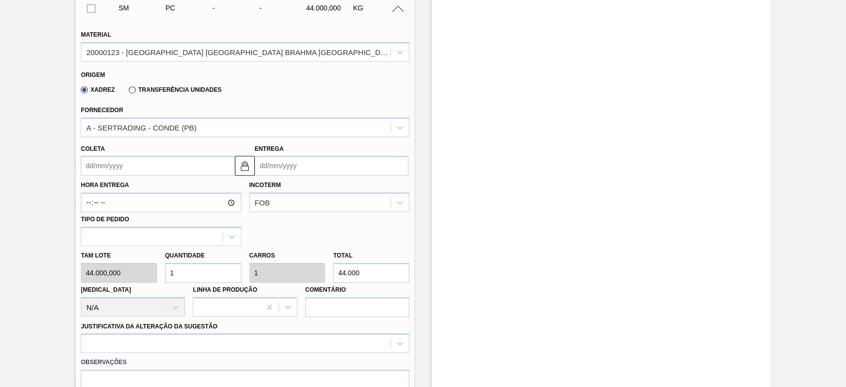
drag, startPoint x: 178, startPoint y: 261, endPoint x: 118, endPoint y: 243, distance: 62.0
click at [126, 246] on div "Tam lote 44.000,000 Quantidade 1 Carros 1 Total 44.000 Doca N/A Linha de Produç…" at bounding box center [245, 281] width 337 height 71
click at [87, 156] on input "Coleta" at bounding box center [158, 166] width 154 height 20
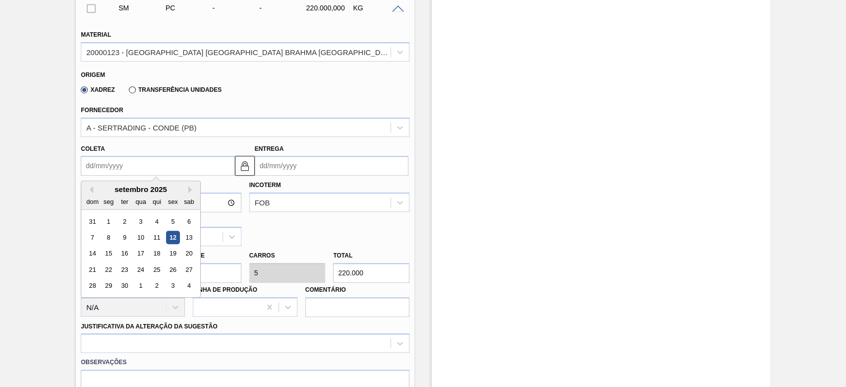
click at [119, 185] on div "setembro 2025" at bounding box center [140, 189] width 119 height 8
click at [175, 247] on div "19" at bounding box center [173, 253] width 13 height 13
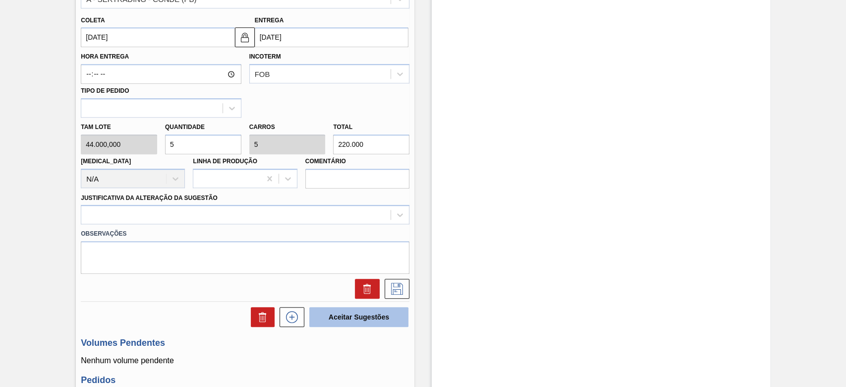
scroll to position [529, 0]
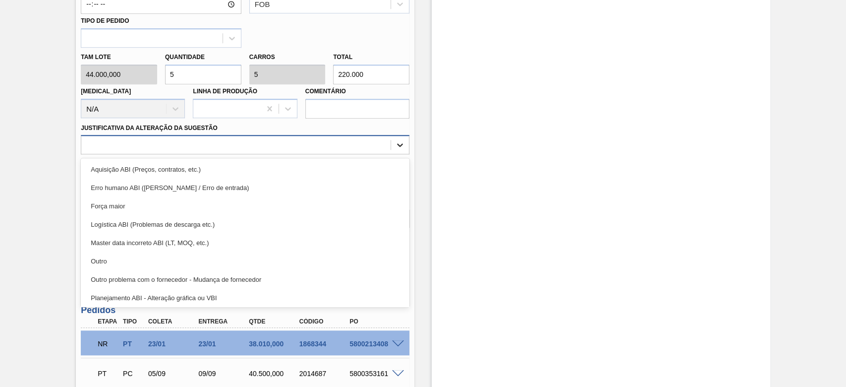
click at [401, 140] on icon at bounding box center [400, 145] width 10 height 10
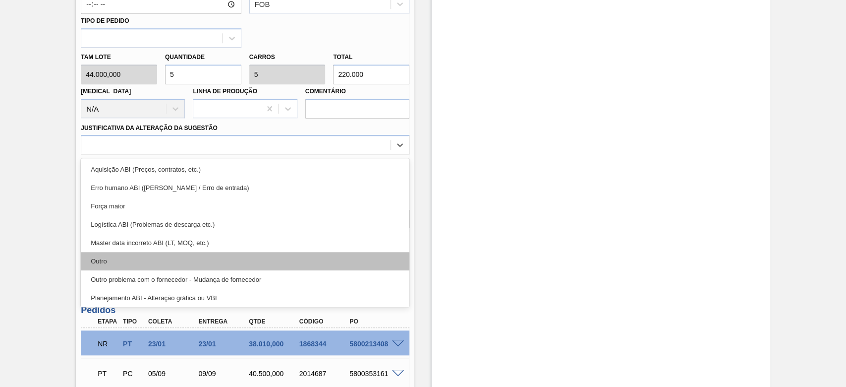
click at [125, 253] on div "Outro" at bounding box center [245, 261] width 329 height 18
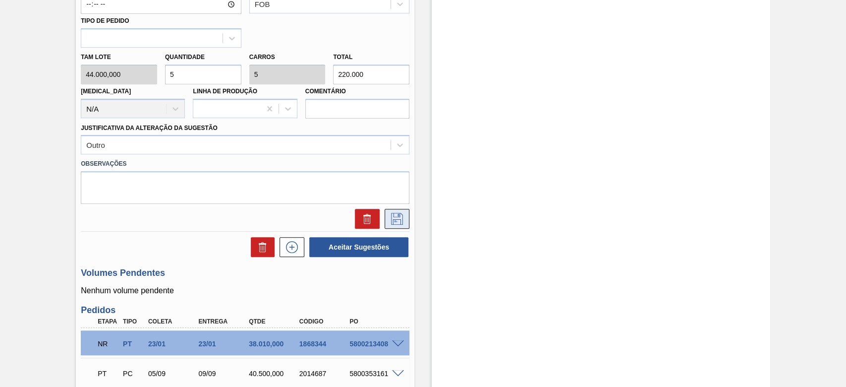
click at [400, 213] on icon at bounding box center [397, 219] width 16 height 12
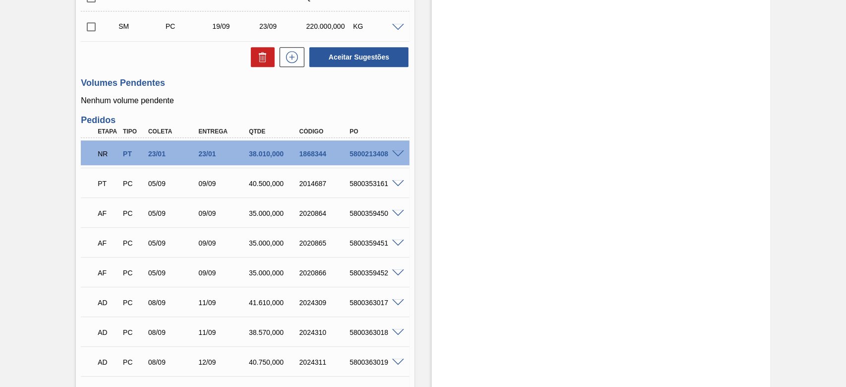
scroll to position [198, 0]
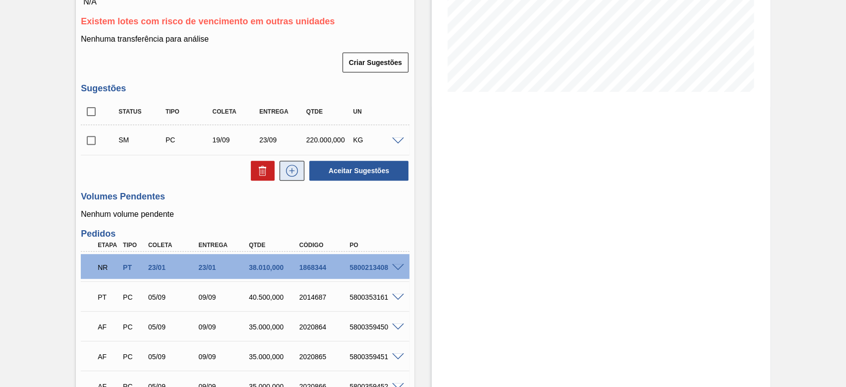
click at [294, 165] on icon at bounding box center [292, 171] width 16 height 12
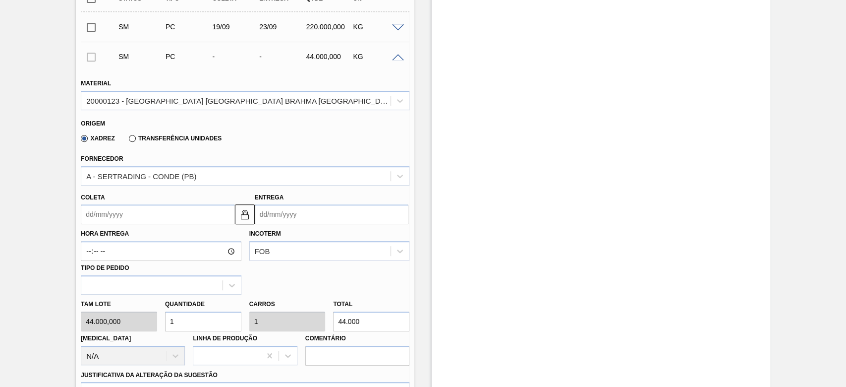
scroll to position [397, 0]
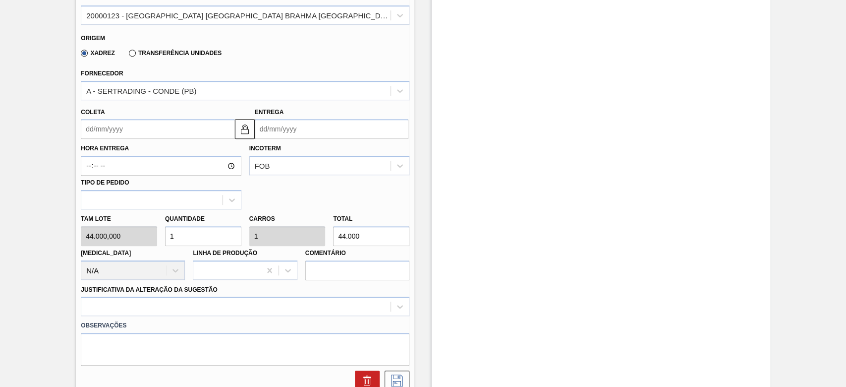
drag, startPoint x: 189, startPoint y: 222, endPoint x: 136, endPoint y: 217, distance: 53.2
click at [142, 217] on div "Tam lote 44.000,000 Quantidade 1 Carros 1 Total 44.000 Doca N/A Linha de Produç…" at bounding box center [245, 244] width 337 height 71
drag, startPoint x: 90, startPoint y: 117, endPoint x: 97, endPoint y: 121, distance: 8.7
click at [90, 119] on input "Coleta" at bounding box center [158, 129] width 154 height 20
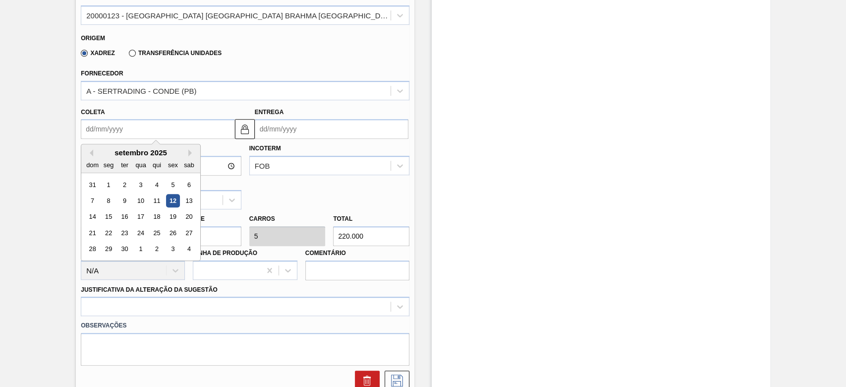
click at [134, 148] on div "setembro 2025" at bounding box center [140, 152] width 119 height 8
click at [92, 226] on div "21" at bounding box center [92, 232] width 13 height 13
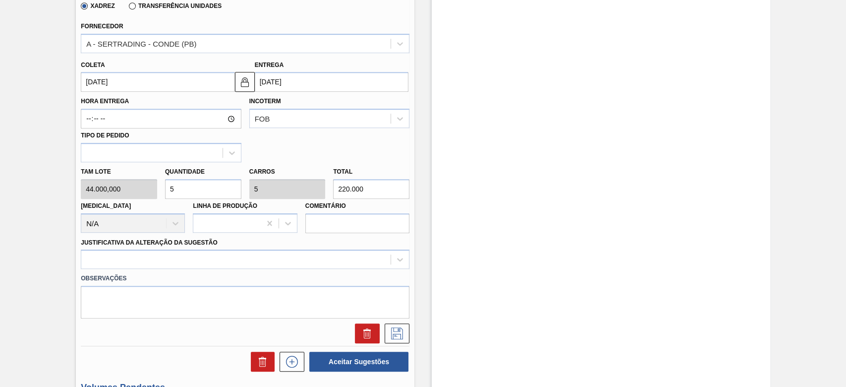
scroll to position [529, 0]
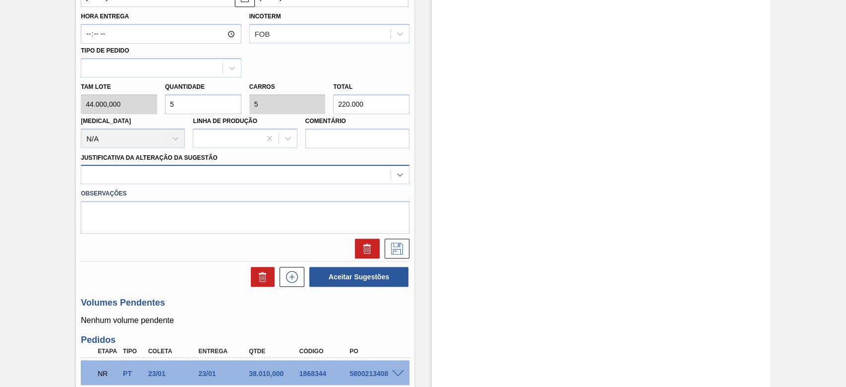
click at [401, 174] on icon at bounding box center [400, 175] width 6 height 3
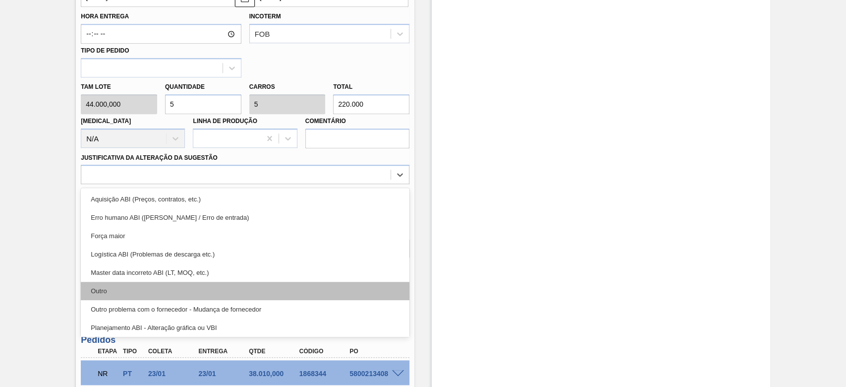
click at [115, 282] on div "Outro" at bounding box center [245, 291] width 329 height 18
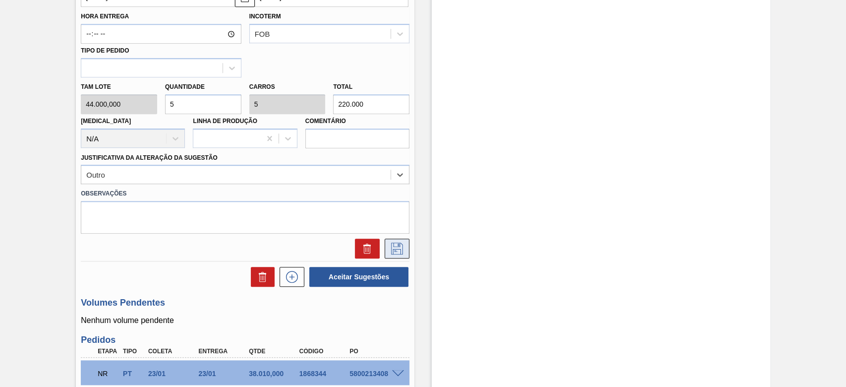
click at [396, 242] on icon at bounding box center [397, 248] width 16 height 12
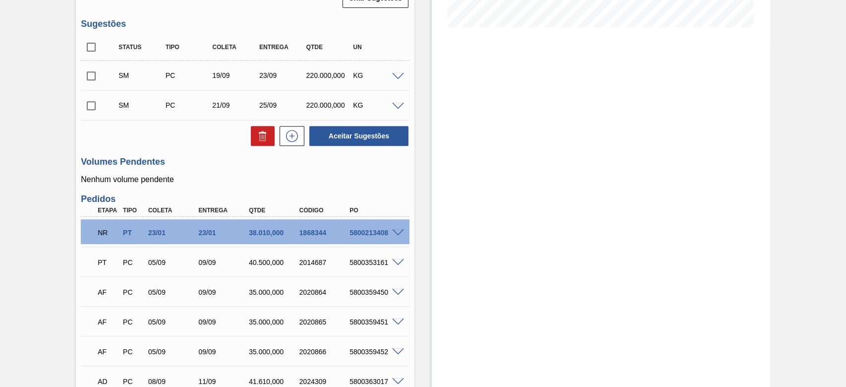
scroll to position [198, 0]
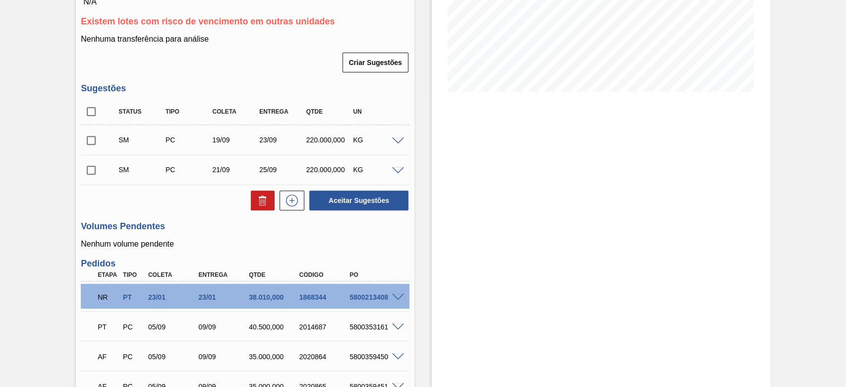
click at [91, 104] on input "checkbox" at bounding box center [91, 111] width 21 height 21
click at [362, 199] on button "Aceitar Sugestões" at bounding box center [358, 200] width 99 height 20
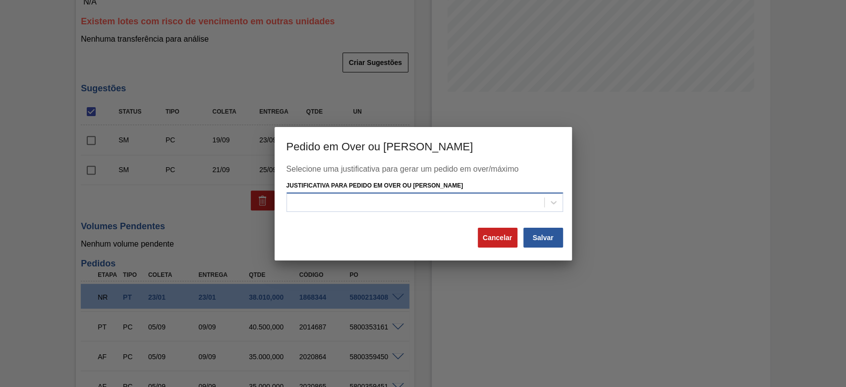
click at [320, 212] on div "Selecione uma justificativa para gerar um pedido em over/máximo Justificativa p…" at bounding box center [424, 196] width 274 height 62
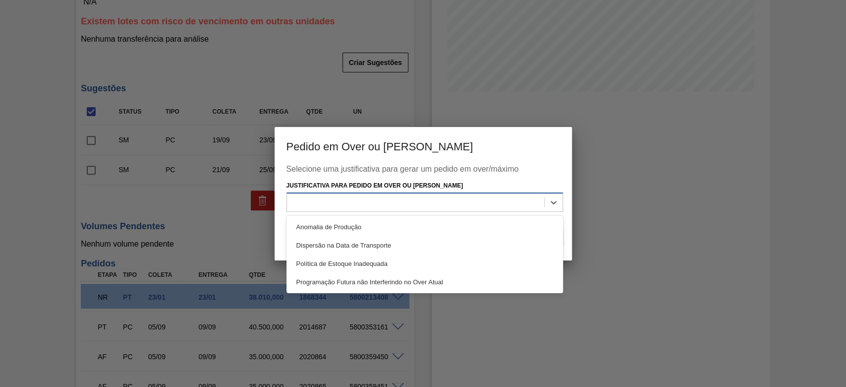
click at [311, 195] on div at bounding box center [415, 202] width 257 height 14
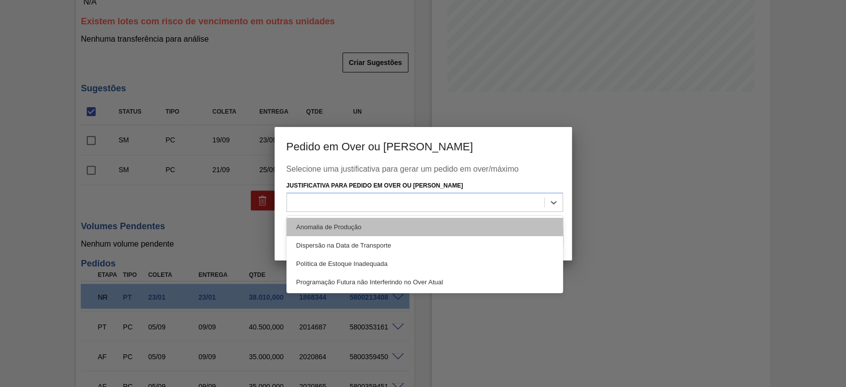
click at [310, 226] on div "Anomalia de Produção" at bounding box center [425, 227] width 277 height 18
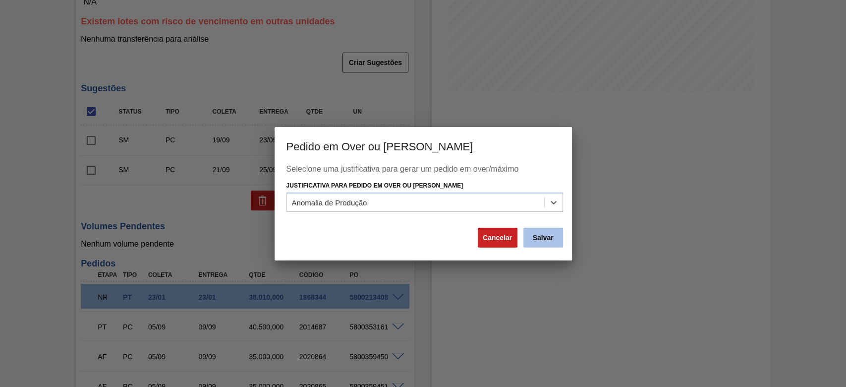
click at [538, 232] on button "Salvar" at bounding box center [544, 238] width 40 height 20
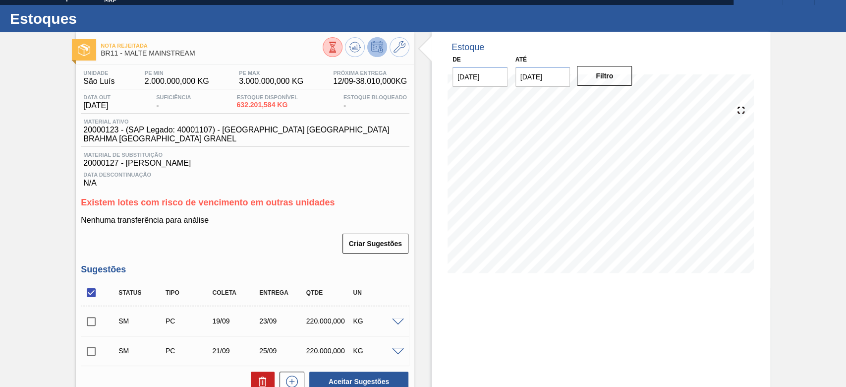
scroll to position [0, 0]
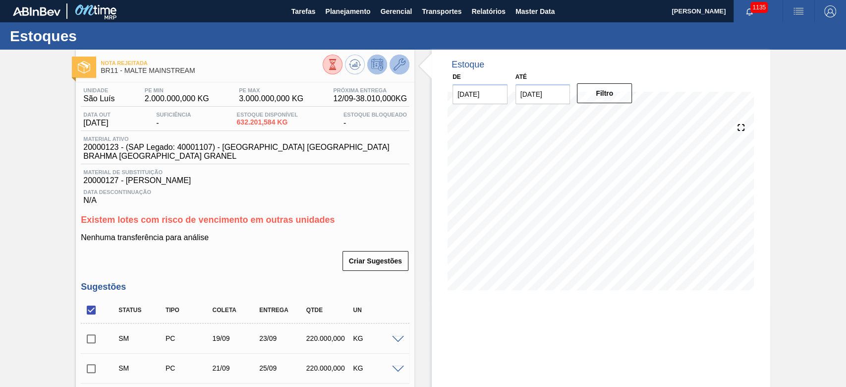
click at [398, 65] on icon at bounding box center [400, 65] width 12 height 12
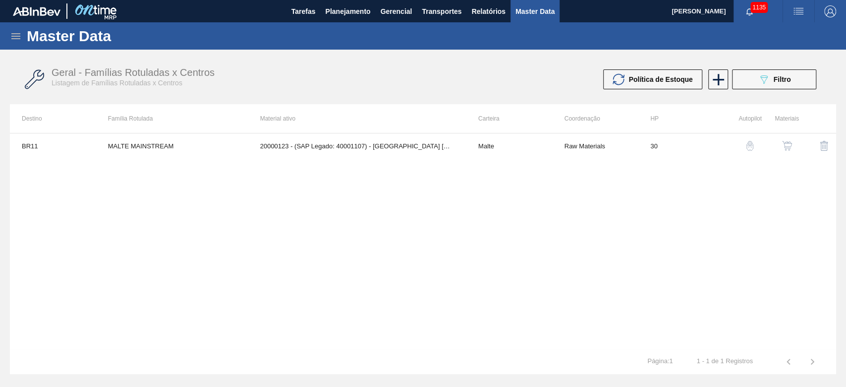
click at [789, 145] on img "button" at bounding box center [787, 146] width 10 height 10
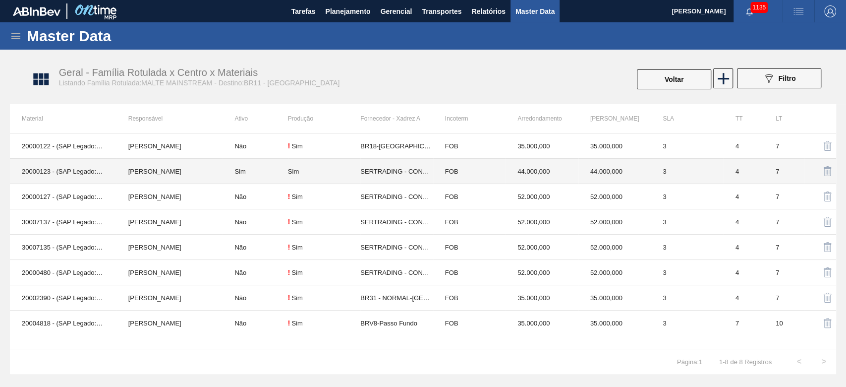
click at [343, 170] on div "Sim" at bounding box center [324, 171] width 72 height 7
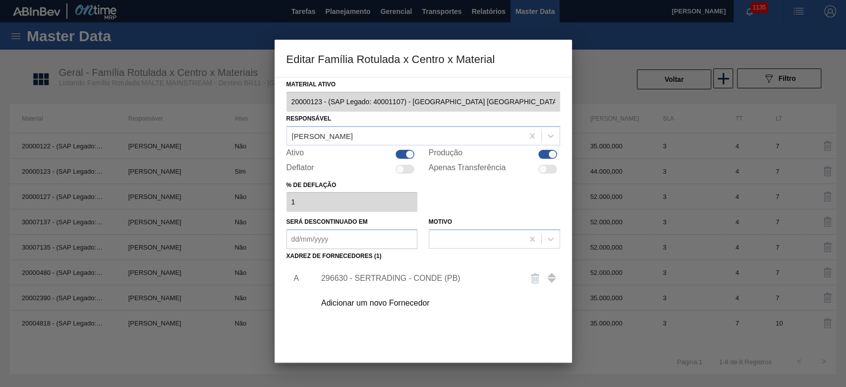
click at [341, 272] on div "296630 - SERTRADING - CONDE (PB)" at bounding box center [435, 278] width 250 height 25
click at [344, 276] on div "296630 - SERTRADING - CONDE (PB)" at bounding box center [418, 278] width 194 height 9
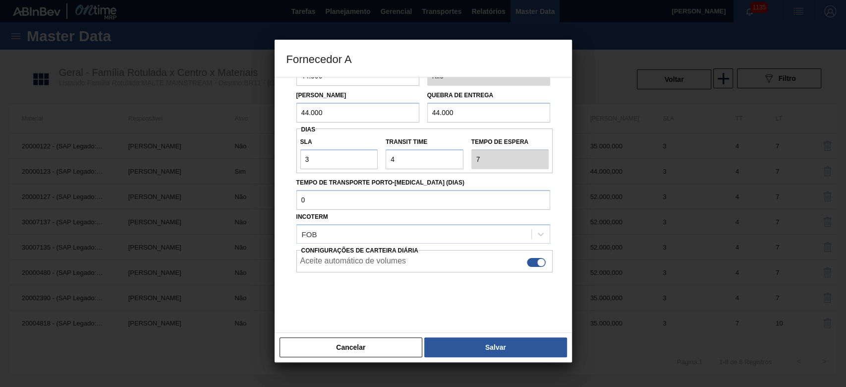
scroll to position [70, 0]
click at [476, 338] on button "Salvar" at bounding box center [495, 347] width 142 height 20
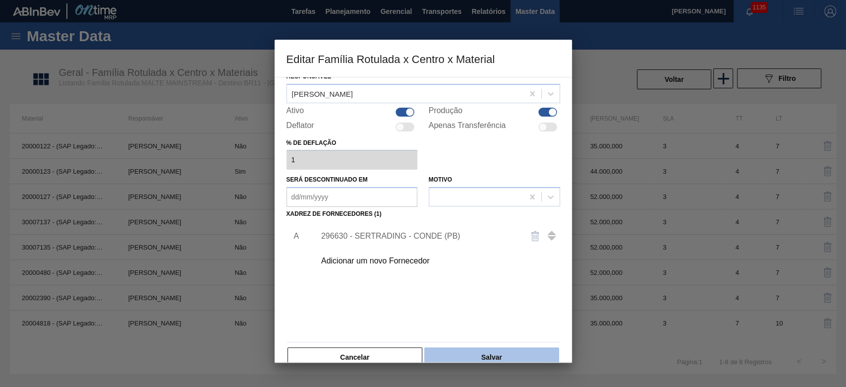
scroll to position [59, 0]
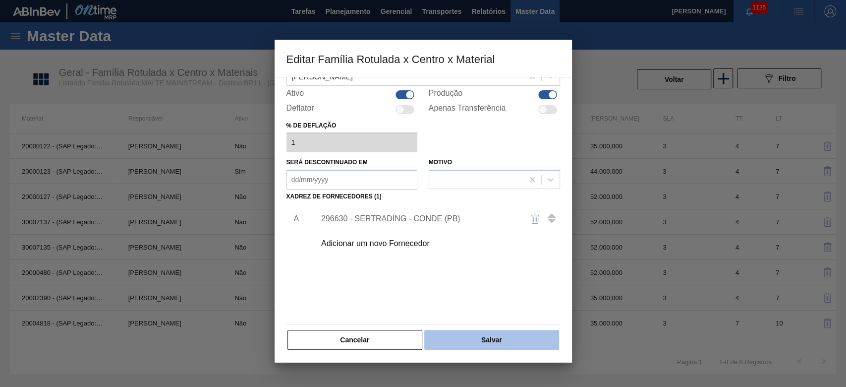
click at [482, 343] on button "Salvar" at bounding box center [491, 340] width 134 height 20
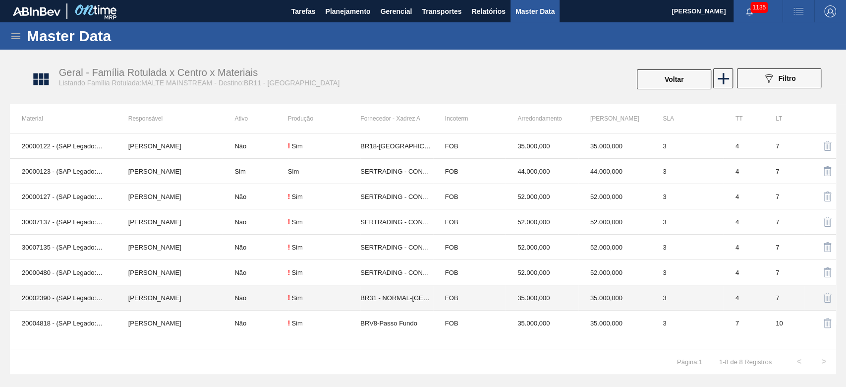
click at [262, 296] on td "Não" at bounding box center [255, 297] width 65 height 25
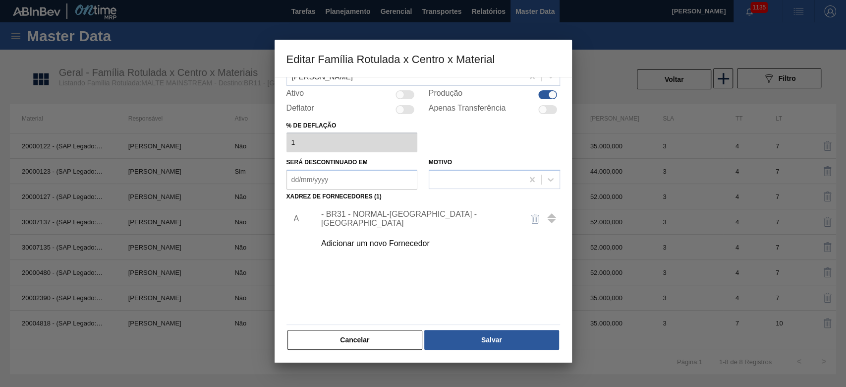
click at [380, 327] on div "Material ativo 20002390 - (SAP Legado: 40007170) - MALTE PILSEN BOORTMALT Respo…" at bounding box center [424, 184] width 274 height 333
click at [371, 338] on button "Cancelar" at bounding box center [355, 340] width 135 height 20
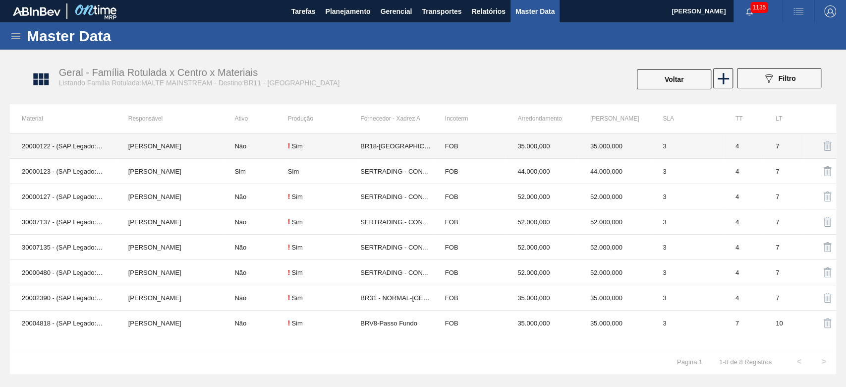
click at [250, 143] on td "Não" at bounding box center [255, 145] width 65 height 25
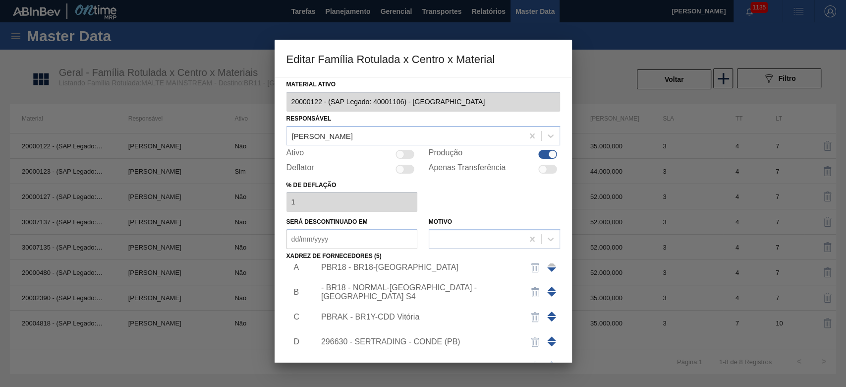
scroll to position [0, 0]
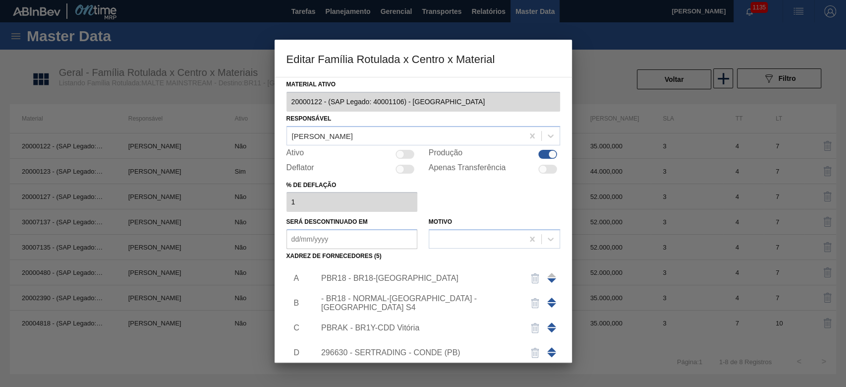
click at [372, 300] on div "- BR18 - NORMAL-Pernambuco - Porto S4" at bounding box center [418, 303] width 194 height 18
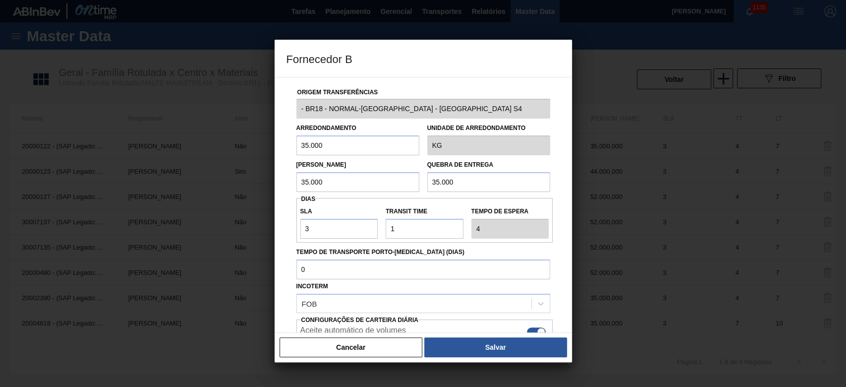
drag, startPoint x: 338, startPoint y: 145, endPoint x: 265, endPoint y: 153, distance: 73.3
click at [265, 153] on div "Fornecedor B Origem Transferências - BR18 - NORMAL-Pernambuco - Porto S4 Arredo…" at bounding box center [423, 193] width 846 height 387
drag, startPoint x: 286, startPoint y: 143, endPoint x: 243, endPoint y: 152, distance: 43.6
click at [242, 148] on div "Fornecedor B Origem Transferências - BR18 - NORMAL-Pernambuco - Porto S4 Arredo…" at bounding box center [423, 193] width 846 height 387
drag, startPoint x: 286, startPoint y: 180, endPoint x: 252, endPoint y: 180, distance: 33.7
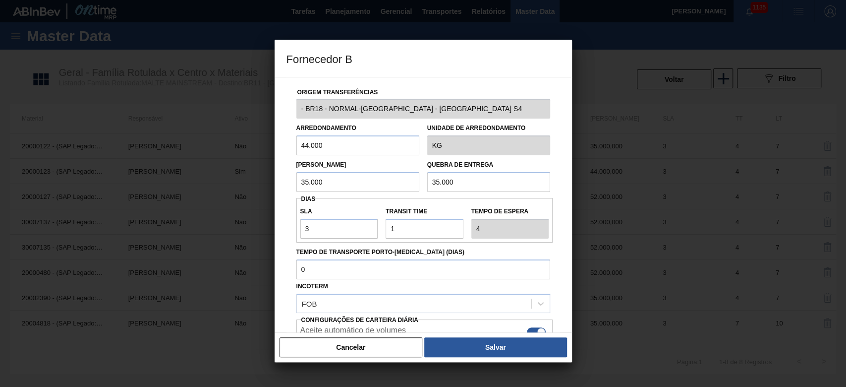
click at [252, 180] on div "Fornecedor B Origem Transferências - BR18 - NORMAL-Pernambuco - Porto S4 Arredo…" at bounding box center [423, 193] width 846 height 387
paste input "44"
drag, startPoint x: 473, startPoint y: 178, endPoint x: 392, endPoint y: 186, distance: 81.8
click at [394, 185] on div "Lote Mínimo 44.000 Quebra de entrega 35.000" at bounding box center [424, 173] width 262 height 37
paste input "44"
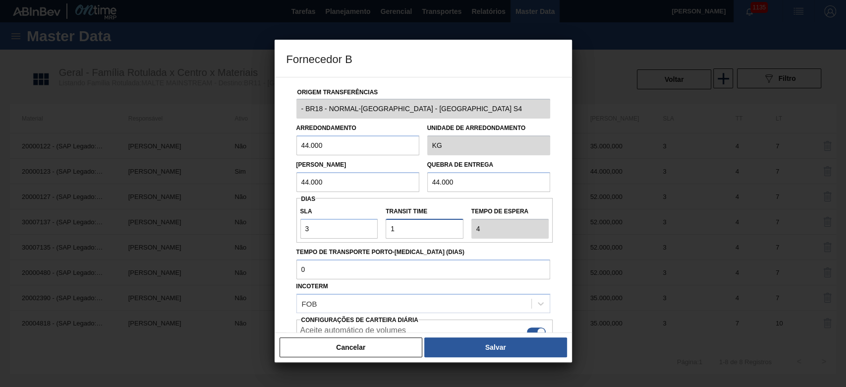
drag, startPoint x: 387, startPoint y: 224, endPoint x: 340, endPoint y: 222, distance: 46.6
click at [342, 223] on div "SLA 3 Transit Time Tempo de espera 4" at bounding box center [425, 220] width 257 height 37
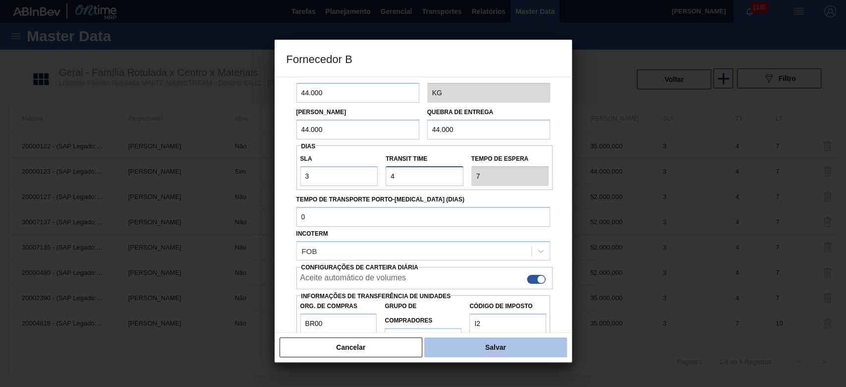
scroll to position [83, 0]
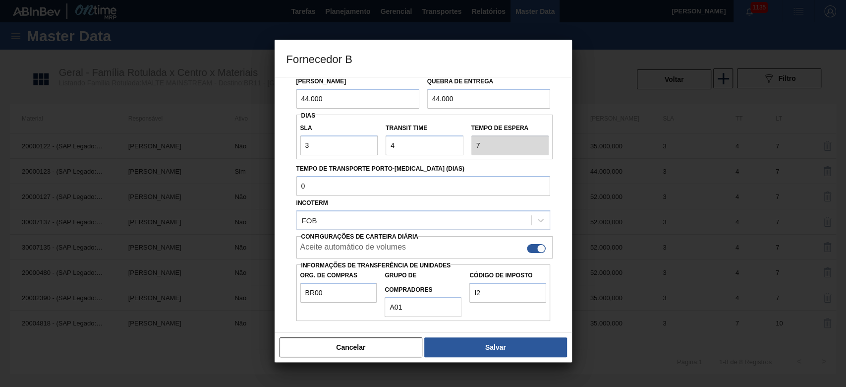
click at [472, 343] on button "Salvar" at bounding box center [495, 347] width 142 height 20
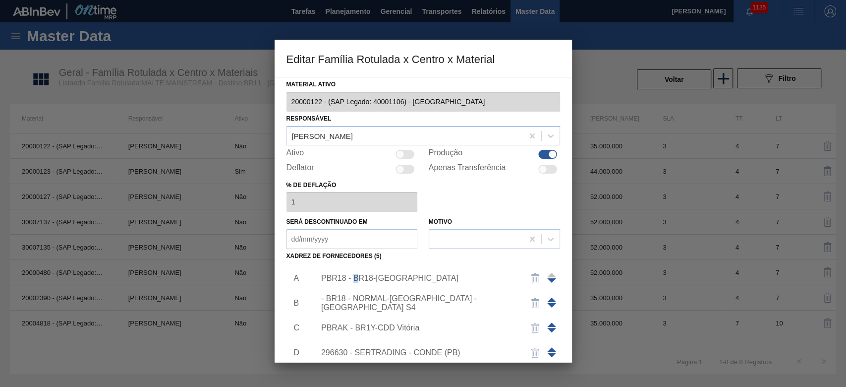
click at [356, 274] on div "PBR18 - BR18-Pernambuco" at bounding box center [418, 278] width 194 height 9
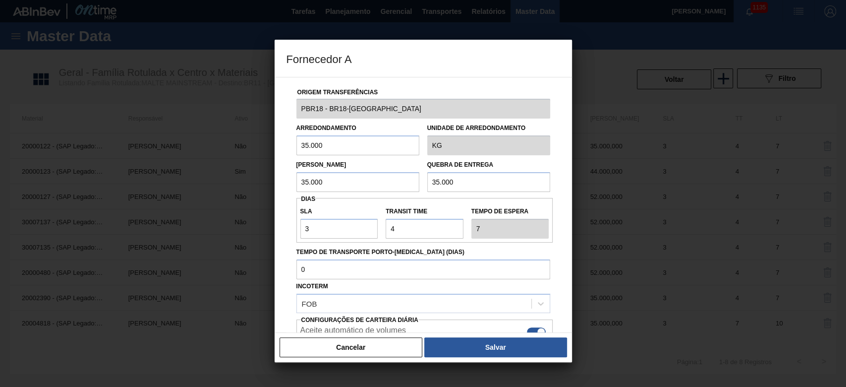
drag, startPoint x: 301, startPoint y: 143, endPoint x: 250, endPoint y: 142, distance: 51.1
click at [250, 142] on div "Fornecedor A Origem Transferências PBR18 - BR18-Pernambuco Arredondamento 35.00…" at bounding box center [423, 193] width 846 height 387
paste input "44"
drag, startPoint x: 350, startPoint y: 178, endPoint x: 242, endPoint y: 180, distance: 108.1
click at [250, 177] on div "Fornecedor A Origem Transferências PBR18 - BR18-Pernambuco Arredondamento 44.00…" at bounding box center [423, 193] width 846 height 387
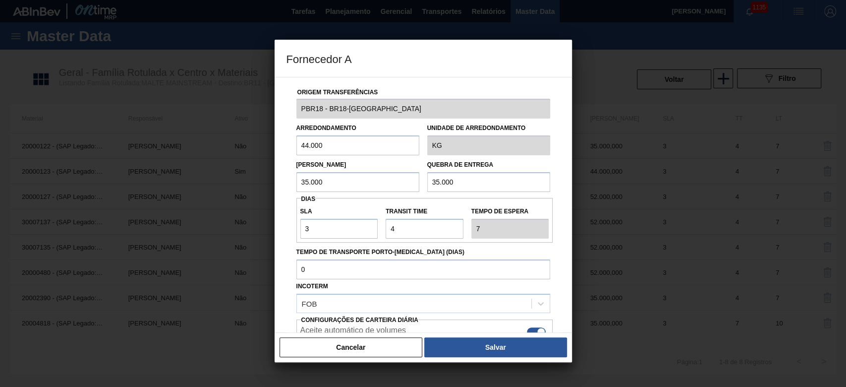
paste input "44"
drag, startPoint x: 495, startPoint y: 184, endPoint x: 362, endPoint y: 179, distance: 132.5
click at [362, 179] on div "Lote Mínimo 44.000 Quebra de entrega 35.000" at bounding box center [424, 173] width 262 height 37
paste input "44"
click at [484, 345] on button "Salvar" at bounding box center [495, 347] width 142 height 20
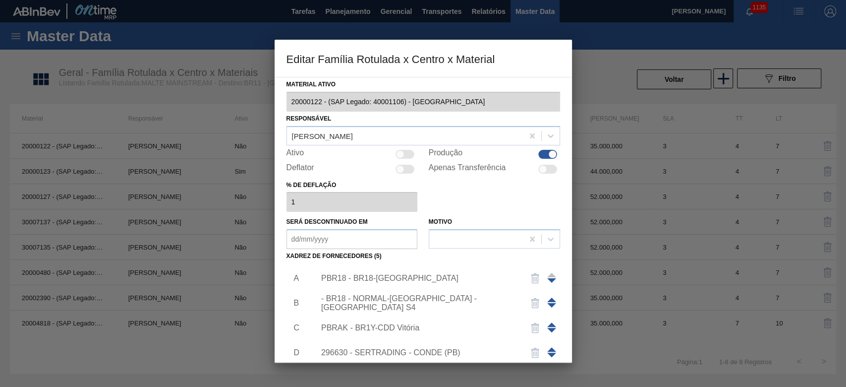
scroll to position [35, 0]
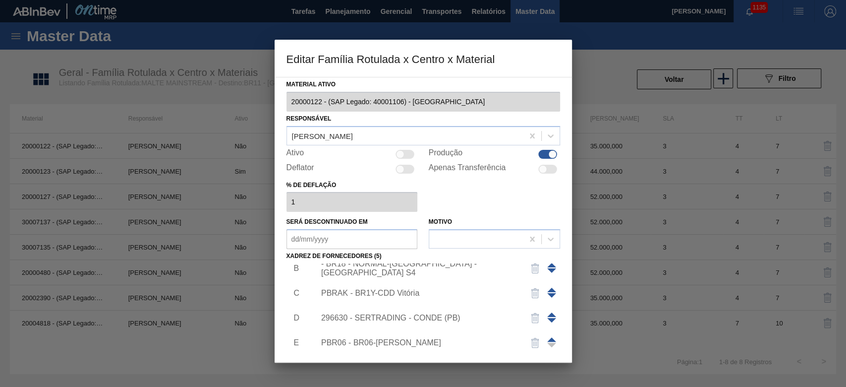
click at [351, 317] on div "296630 - SERTRADING - CONDE (PB)" at bounding box center [418, 317] width 194 height 9
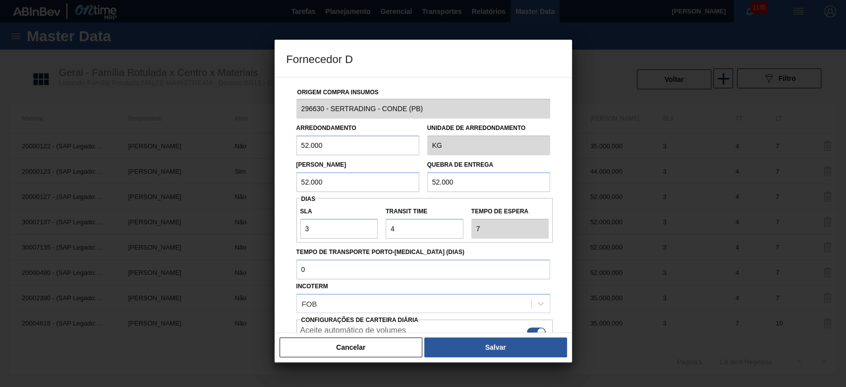
drag, startPoint x: 307, startPoint y: 146, endPoint x: 230, endPoint y: 158, distance: 77.8
click at [230, 158] on div "Fornecedor D Origem Compra Insumos 296630 - SERTRADING - CONDE (PB) Arredondame…" at bounding box center [423, 193] width 846 height 387
paste input "44"
drag, startPoint x: 341, startPoint y: 182, endPoint x: 231, endPoint y: 180, distance: 110.6
click at [238, 177] on div "Fornecedor D Origem Compra Insumos 296630 - SERTRADING - CONDE (PB) Arredondame…" at bounding box center [423, 193] width 846 height 387
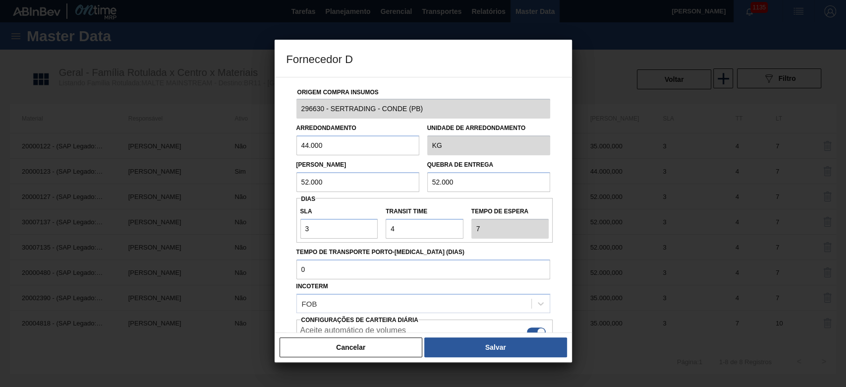
paste input "44"
drag, startPoint x: 468, startPoint y: 180, endPoint x: 361, endPoint y: 188, distance: 107.4
click at [377, 184] on div "Lote Mínimo 44.000 Quebra de entrega 52.000" at bounding box center [424, 173] width 262 height 37
paste input "44"
click at [484, 351] on button "Salvar" at bounding box center [495, 347] width 142 height 20
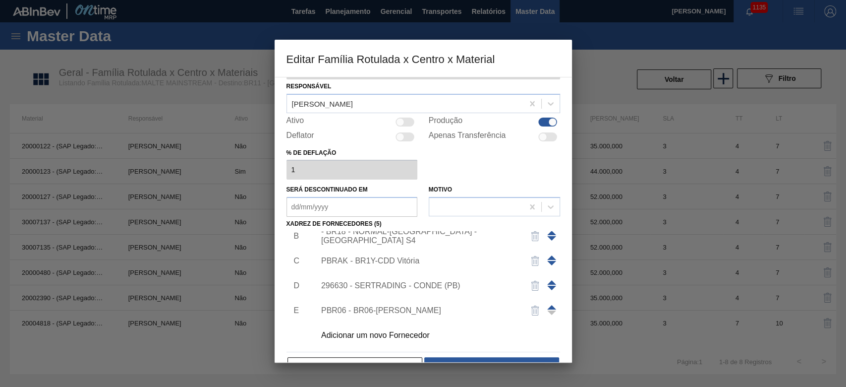
scroll to position [59, 0]
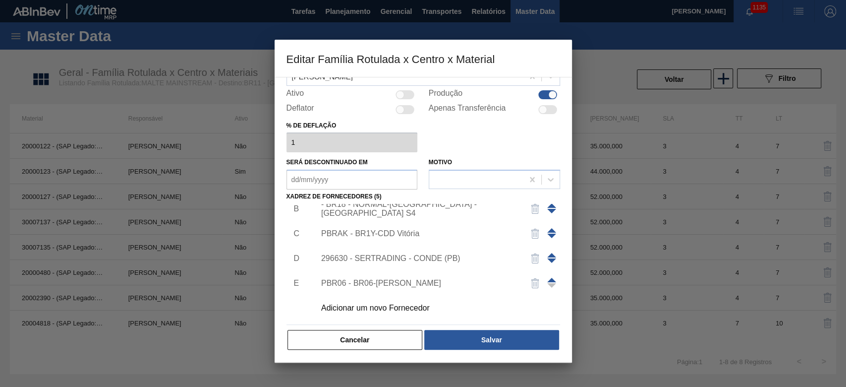
click at [347, 284] on div "PBR06 - BR06-João Pessoa" at bounding box center [418, 283] width 194 height 9
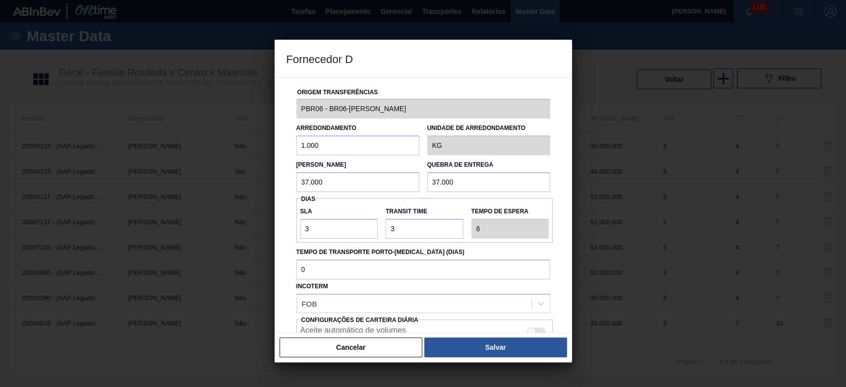
drag, startPoint x: 281, startPoint y: 138, endPoint x: 253, endPoint y: 141, distance: 27.4
click at [249, 136] on div "Fornecedor D Origem Transferências PBR06 - BR06-João Pessoa Arredondamento 1.00…" at bounding box center [423, 193] width 846 height 387
paste input "44"
drag, startPoint x: 344, startPoint y: 184, endPoint x: 279, endPoint y: 181, distance: 65.0
click at [281, 181] on div "Origem Transferências PBR06 - BR06-João Pessoa Arredondamento 44.000 Unidade de…" at bounding box center [423, 205] width 297 height 256
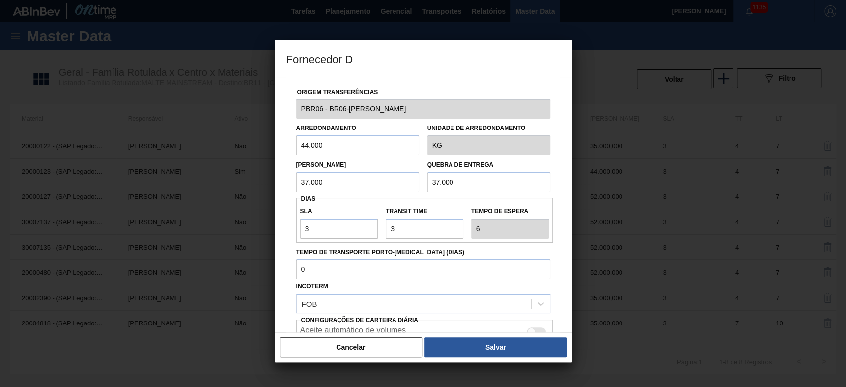
paste input "44"
drag, startPoint x: 477, startPoint y: 181, endPoint x: 357, endPoint y: 188, distance: 120.7
click at [384, 182] on div "Lote Mínimo 44.000 Quebra de entrega 37.000" at bounding box center [424, 173] width 262 height 37
paste input "44"
drag, startPoint x: 426, startPoint y: 230, endPoint x: 376, endPoint y: 226, distance: 50.7
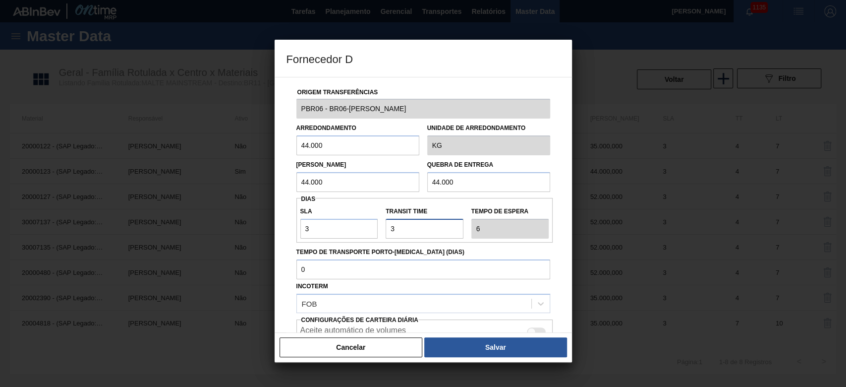
click at [376, 226] on div "SLA 3 Transit Time Tempo de espera 6" at bounding box center [425, 220] width 257 height 37
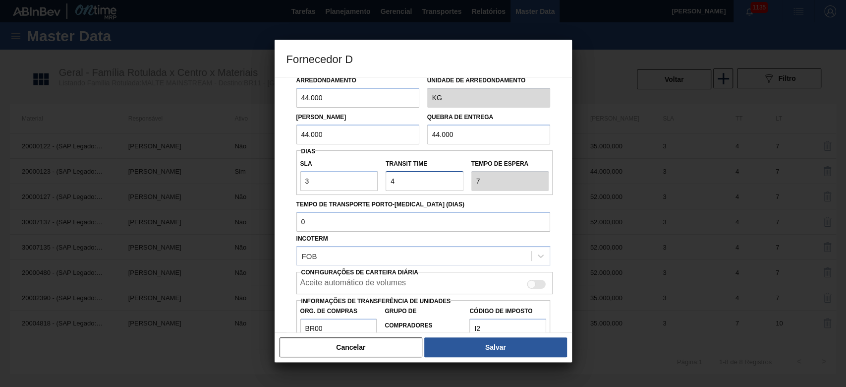
scroll to position [83, 0]
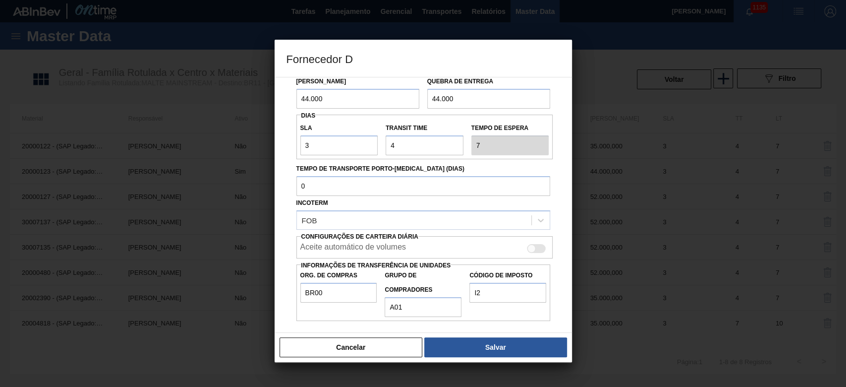
click at [537, 249] on div at bounding box center [537, 248] width 19 height 9
click at [484, 349] on button "Salvar" at bounding box center [495, 347] width 142 height 20
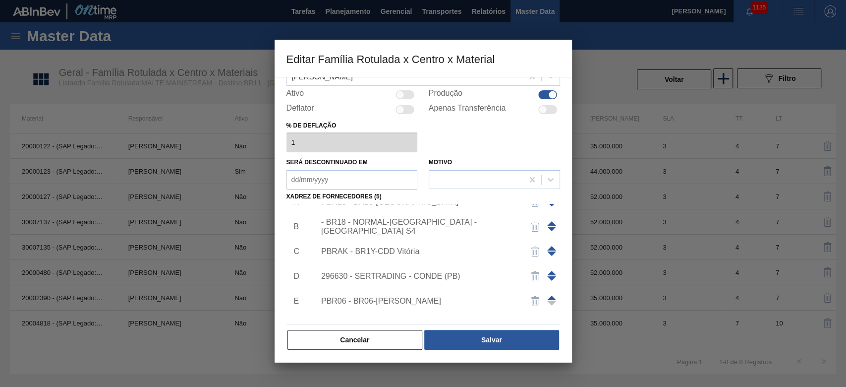
scroll to position [0, 0]
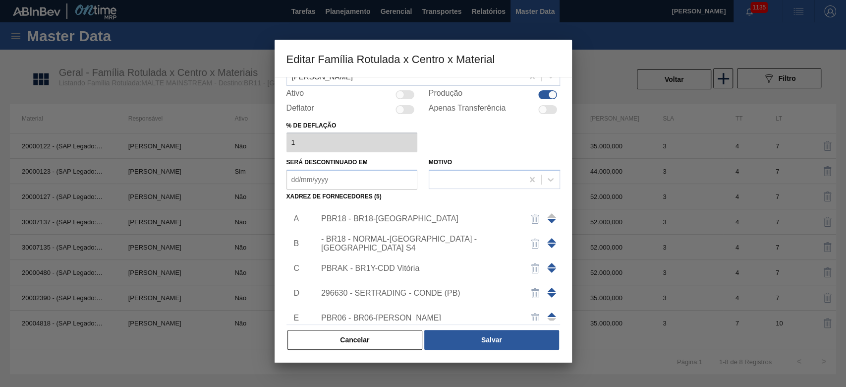
click at [381, 212] on div "PBR18 - BR18-Pernambuco" at bounding box center [435, 218] width 250 height 25
click at [382, 216] on div "PBR18 - BR18-Pernambuco" at bounding box center [418, 218] width 194 height 9
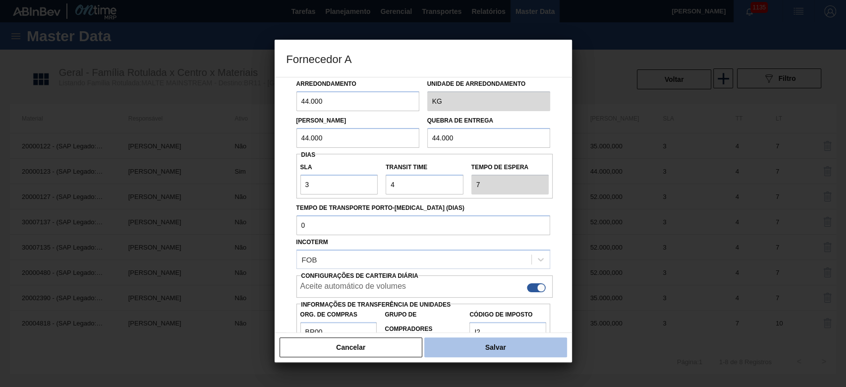
scroll to position [83, 0]
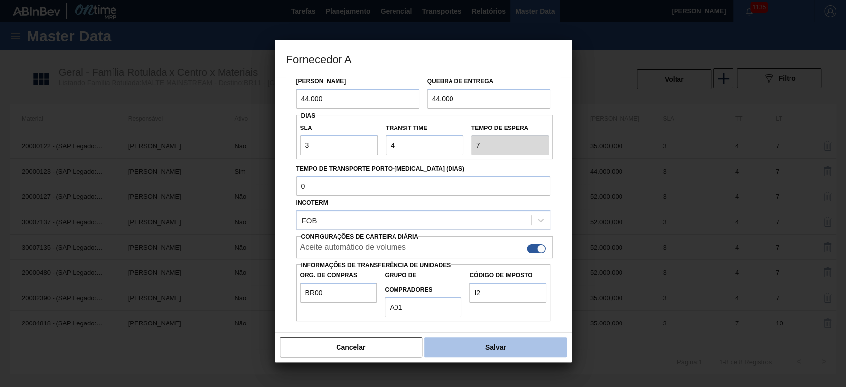
click at [478, 345] on button "Salvar" at bounding box center [495, 347] width 142 height 20
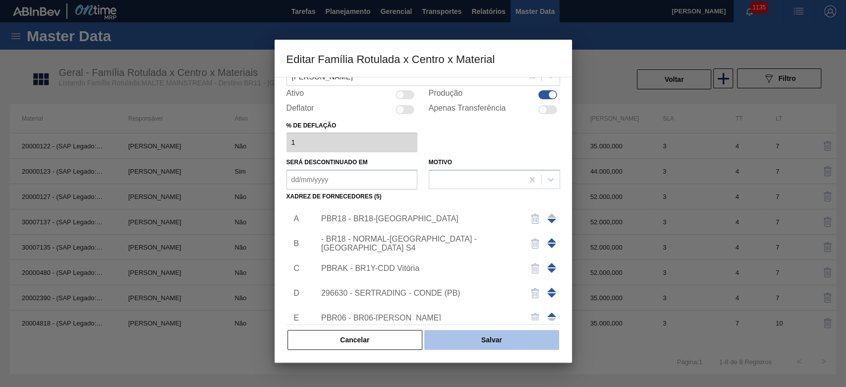
click at [487, 341] on button "Salvar" at bounding box center [491, 340] width 134 height 20
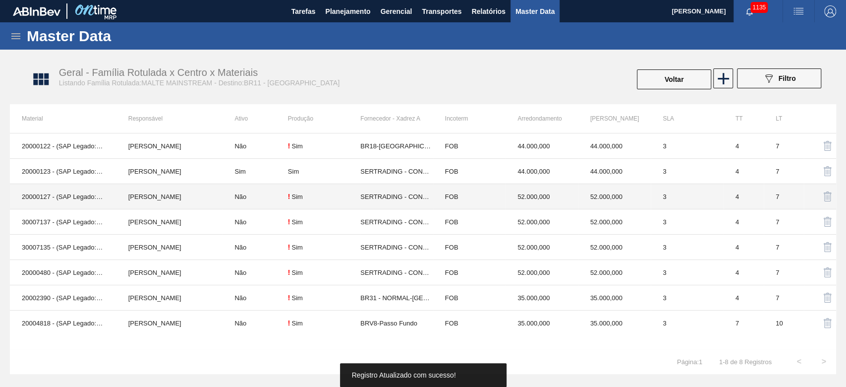
click at [350, 196] on div "! Sim" at bounding box center [324, 196] width 72 height 8
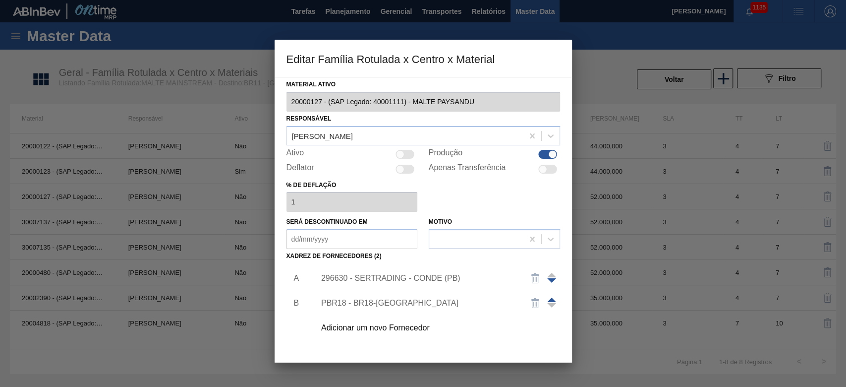
click at [357, 276] on div "296630 - SERTRADING - CONDE (PB)" at bounding box center [418, 278] width 194 height 9
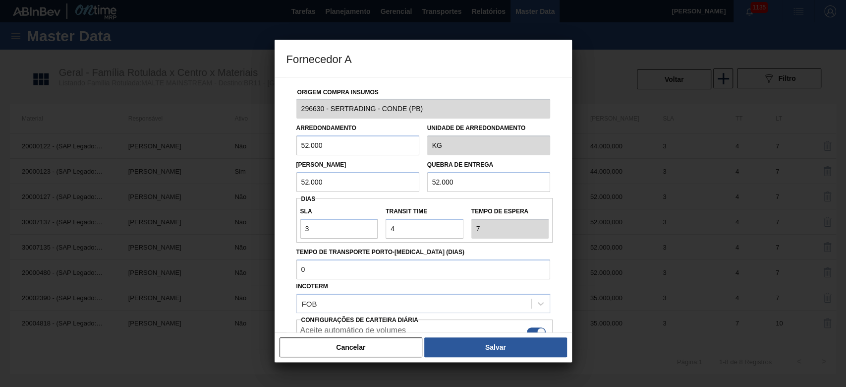
click at [269, 153] on div "Fornecedor A Origem Compra Insumos 296630 - SERTRADING - CONDE (PB) Arredondame…" at bounding box center [423, 193] width 846 height 387
paste input "44"
drag, startPoint x: 335, startPoint y: 179, endPoint x: 245, endPoint y: 180, distance: 90.2
click at [247, 178] on div "Fornecedor A Origem Compra Insumos 296630 - SERTRADING - CONDE (PB) Arredondame…" at bounding box center [423, 193] width 846 height 387
paste input "44"
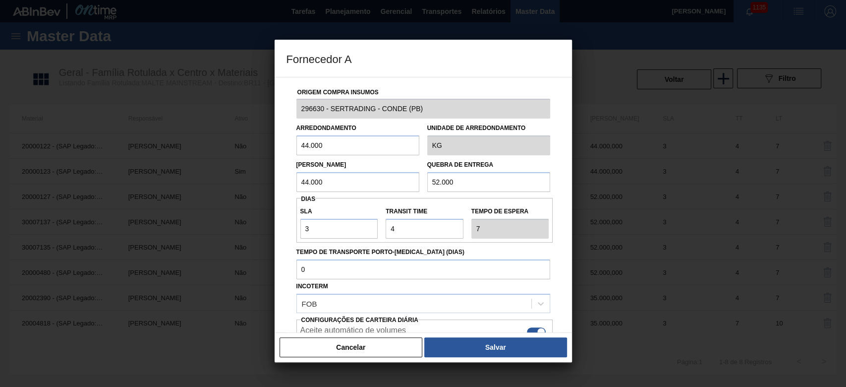
drag, startPoint x: 478, startPoint y: 181, endPoint x: 351, endPoint y: 196, distance: 127.9
click at [349, 193] on div "Origem Compra Insumos 296630 - SERTRADING - CONDE (PB) Arredondamento 44.000 Un…" at bounding box center [424, 234] width 274 height 314
paste input "44"
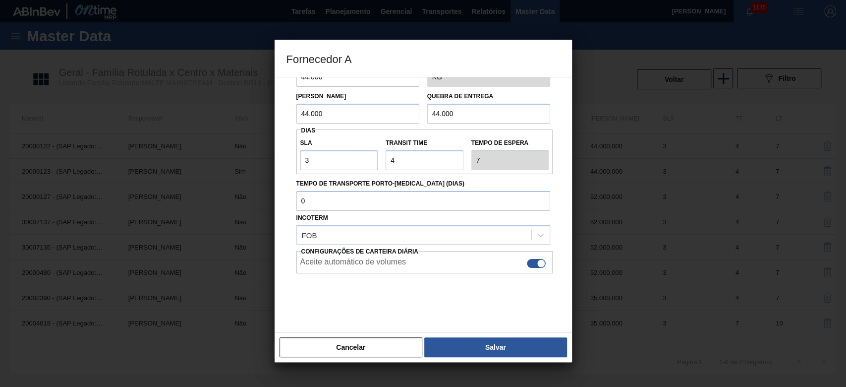
scroll to position [70, 0]
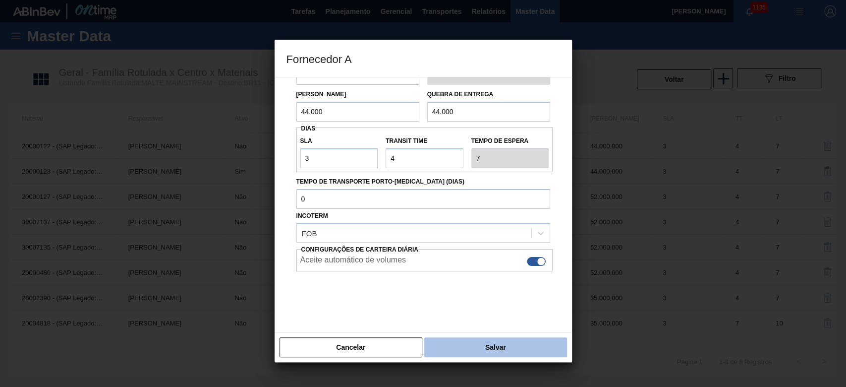
click at [470, 343] on button "Salvar" at bounding box center [495, 347] width 142 height 20
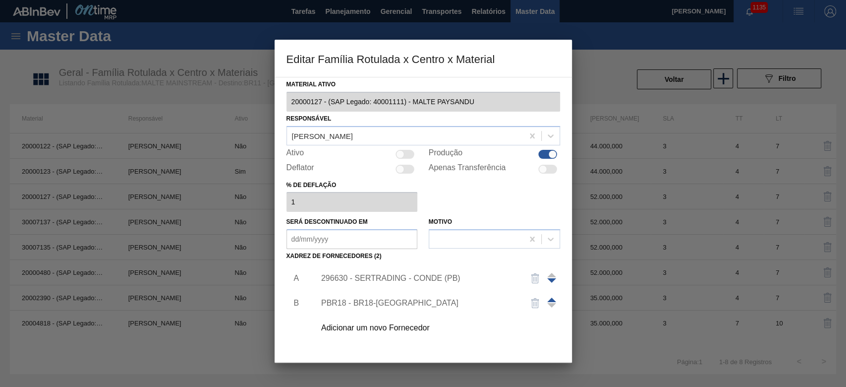
click at [373, 303] on div "PBR18 - BR18-Pernambuco" at bounding box center [418, 302] width 194 height 9
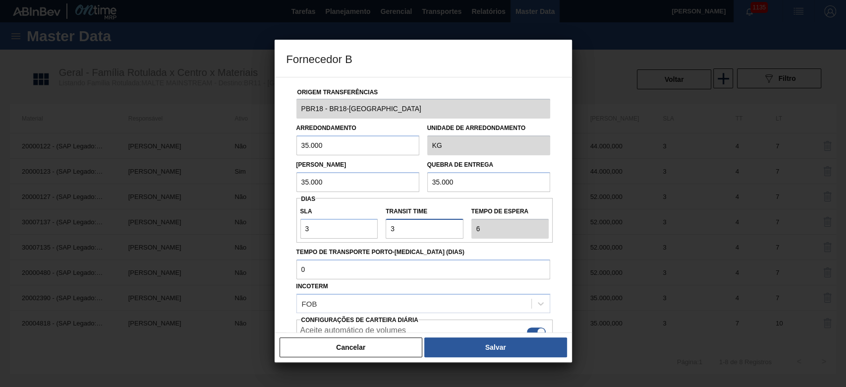
drag, startPoint x: 418, startPoint y: 230, endPoint x: 360, endPoint y: 232, distance: 58.0
click at [361, 232] on div "SLA 3 Transit Time Tempo de espera 6" at bounding box center [425, 220] width 257 height 37
click at [444, 330] on div "Aceite automático de volumes" at bounding box center [424, 332] width 249 height 12
click at [447, 344] on button "Salvar" at bounding box center [495, 347] width 142 height 20
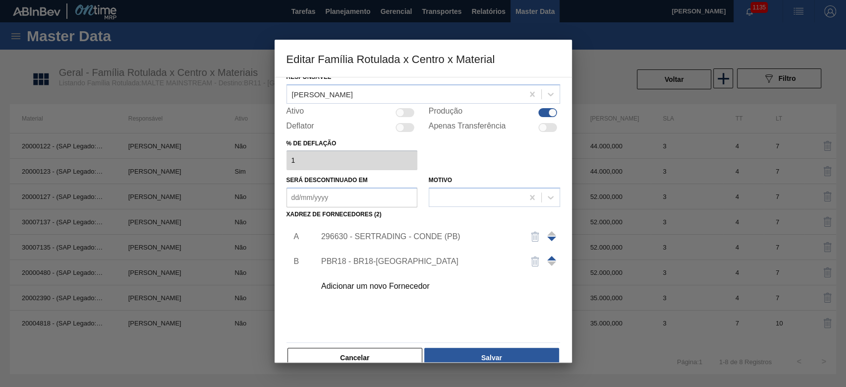
scroll to position [59, 0]
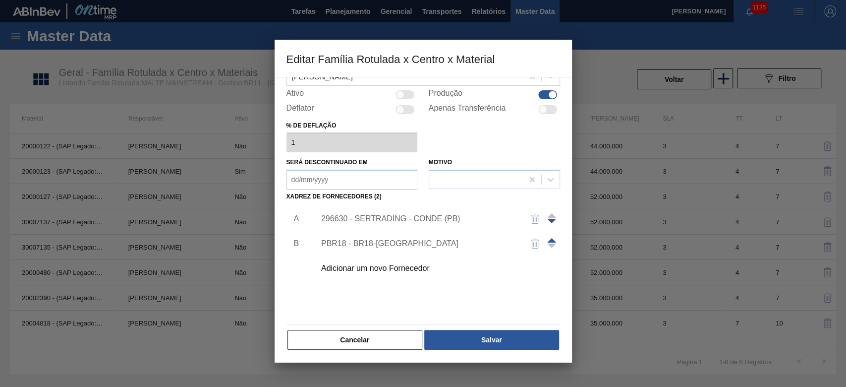
click at [366, 244] on div "PBR18 - BR18-Pernambuco" at bounding box center [418, 243] width 194 height 9
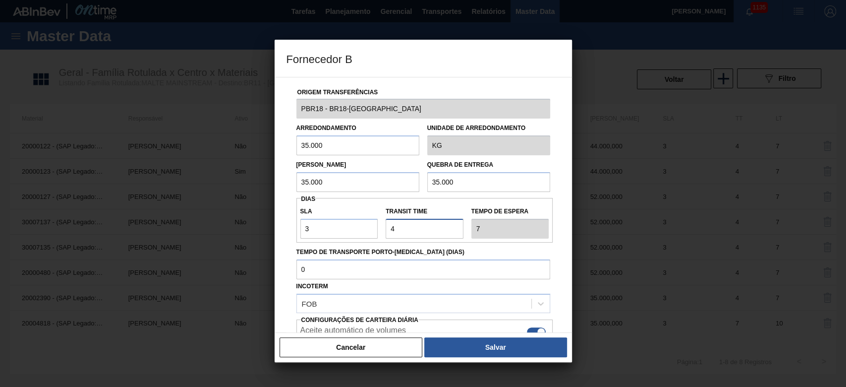
drag, startPoint x: 414, startPoint y: 220, endPoint x: 367, endPoint y: 226, distance: 47.0
click at [367, 226] on div "SLA 3 Transit Time Tempo de espera 7" at bounding box center [425, 220] width 257 height 37
click at [480, 348] on button "Salvar" at bounding box center [495, 347] width 142 height 20
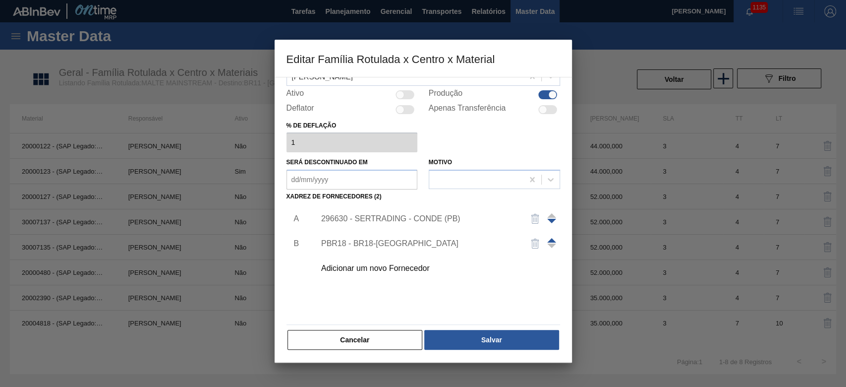
click at [356, 220] on div "296630 - SERTRADING - CONDE (PB)" at bounding box center [418, 218] width 194 height 9
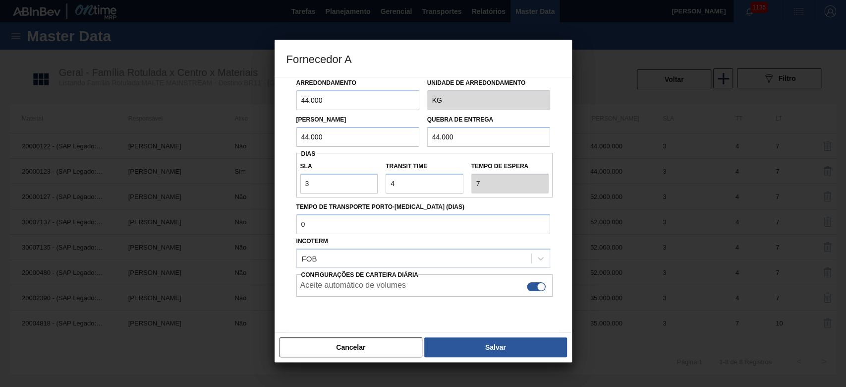
scroll to position [66, 0]
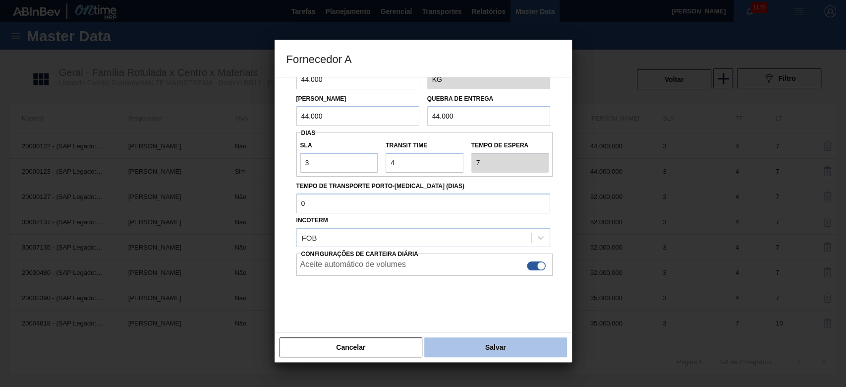
click at [475, 344] on button "Salvar" at bounding box center [495, 347] width 142 height 20
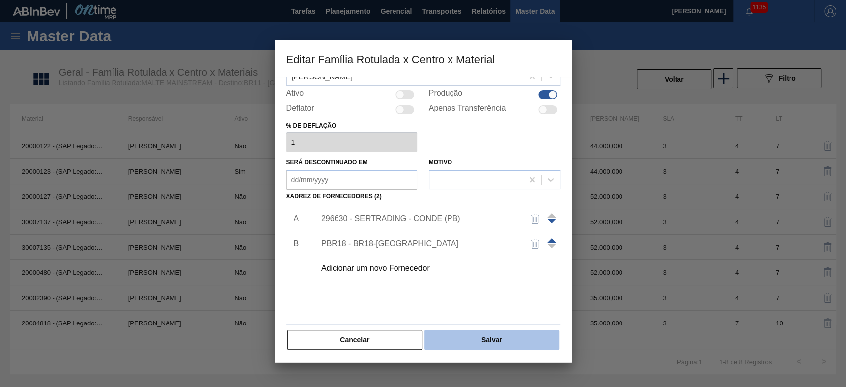
click at [504, 341] on button "Salvar" at bounding box center [491, 340] width 134 height 20
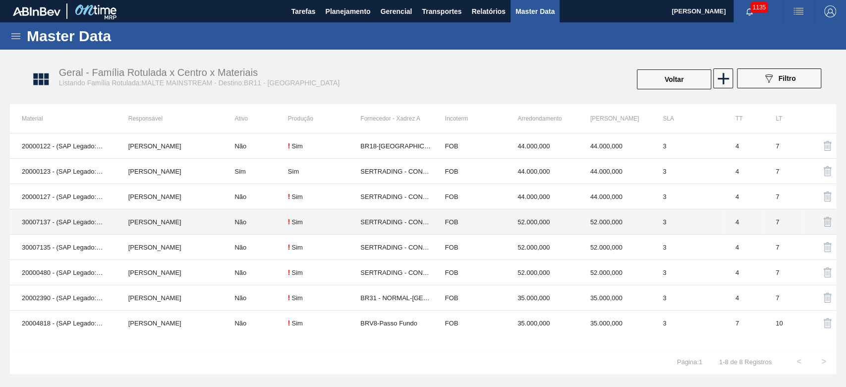
click at [347, 222] on div "! Sim" at bounding box center [324, 222] width 72 height 8
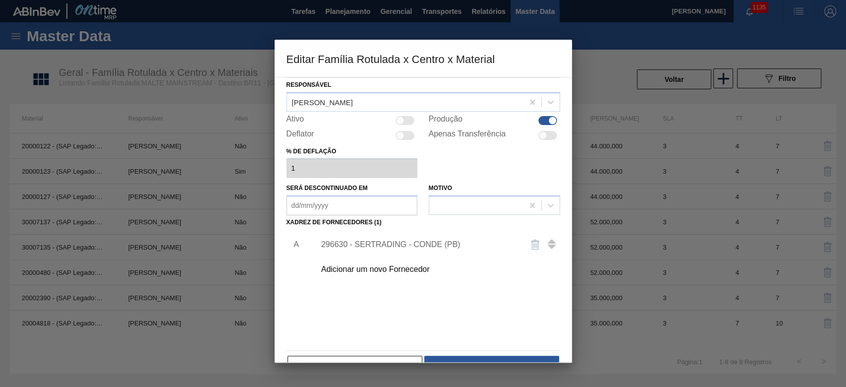
scroll to position [59, 0]
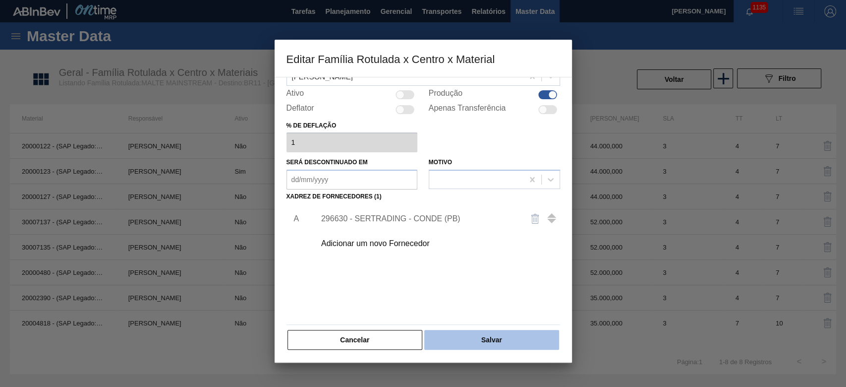
click at [464, 334] on button "Salvar" at bounding box center [491, 340] width 134 height 20
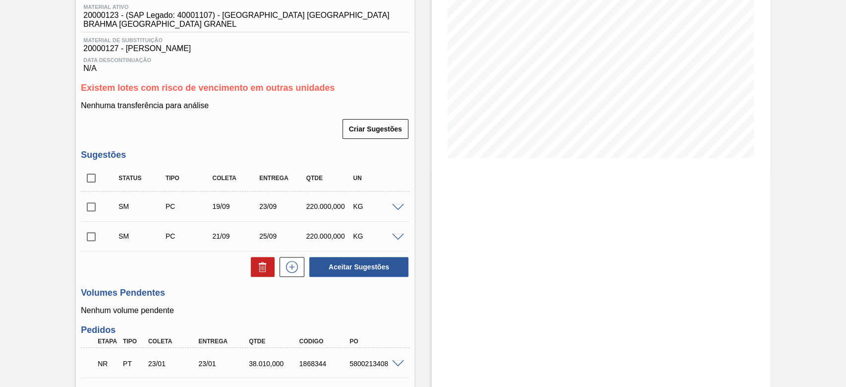
scroll to position [66, 0]
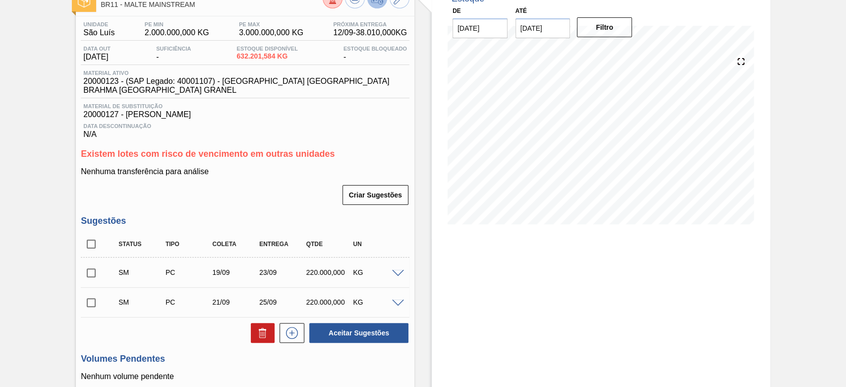
click at [92, 235] on input "checkbox" at bounding box center [91, 244] width 21 height 21
click at [348, 329] on button "Aceitar Sugestões" at bounding box center [358, 333] width 99 height 20
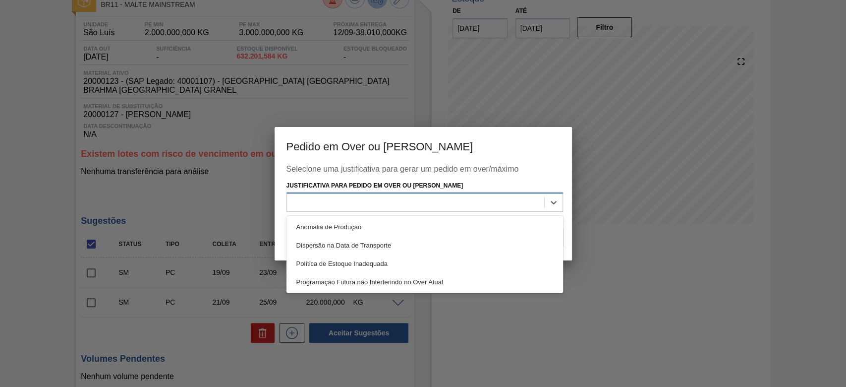
click at [341, 199] on div at bounding box center [415, 202] width 257 height 14
drag, startPoint x: 317, startPoint y: 229, endPoint x: 417, endPoint y: 239, distance: 100.6
click at [318, 230] on div "Anomalia de Produção" at bounding box center [425, 227] width 277 height 18
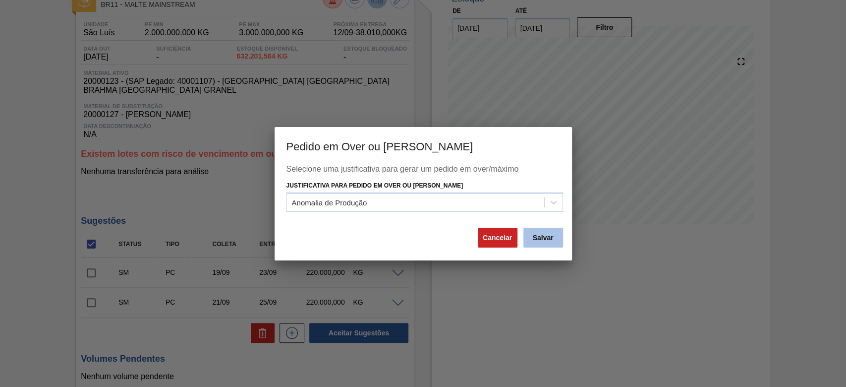
click at [535, 236] on button "Salvar" at bounding box center [544, 238] width 40 height 20
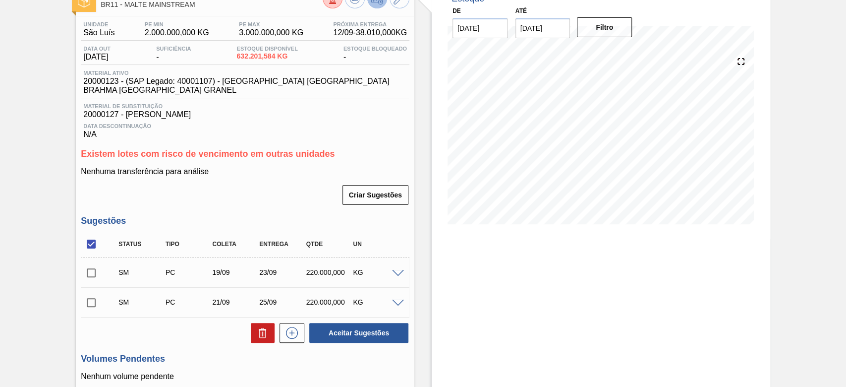
scroll to position [0, 0]
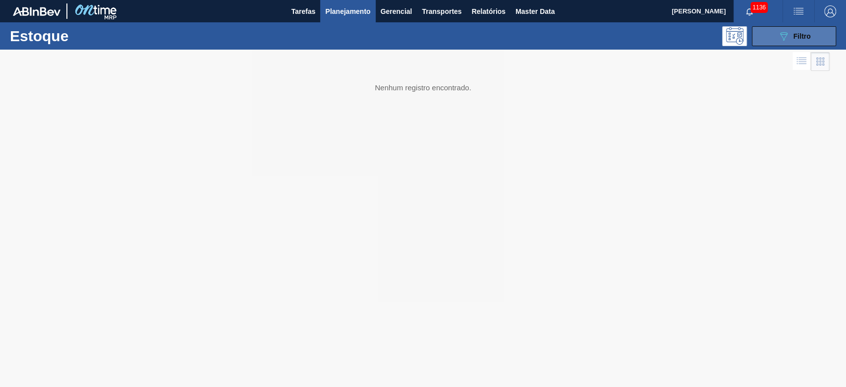
click at [781, 38] on icon "089F7B8B-B2A5-4AFE-B5C0-19BA573D28AC" at bounding box center [784, 36] width 12 height 12
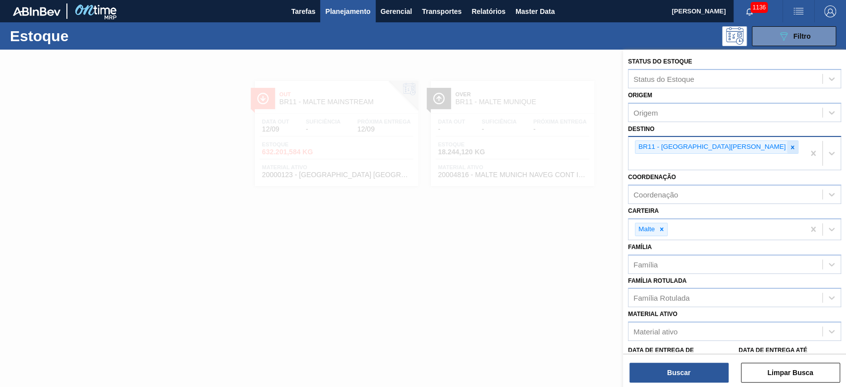
click at [789, 145] on icon at bounding box center [792, 147] width 7 height 7
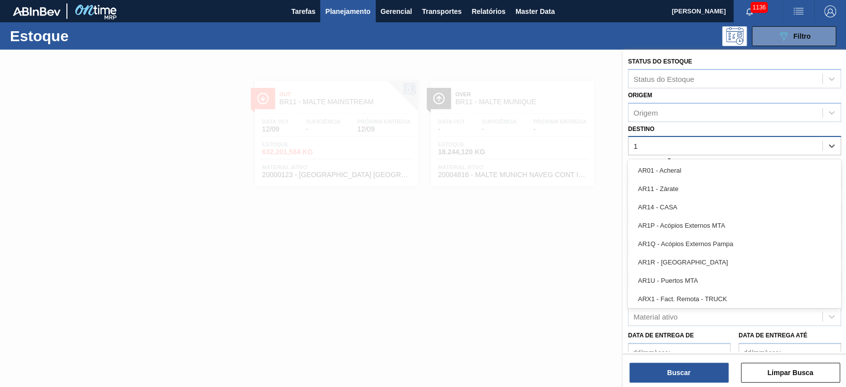
type input "13"
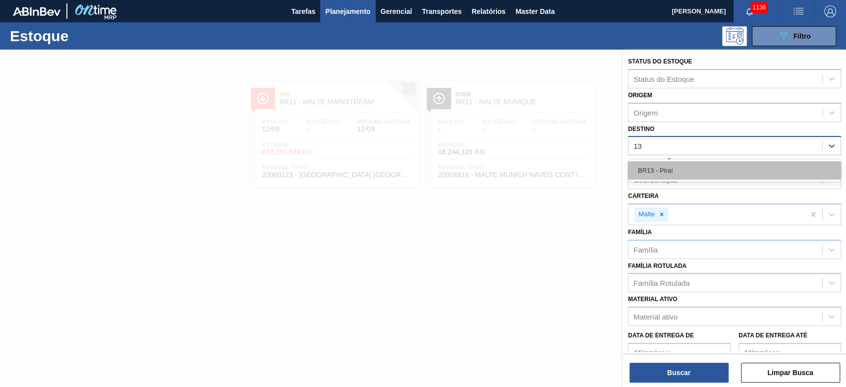
click at [673, 165] on div "BR13 - Piraí" at bounding box center [734, 170] width 213 height 18
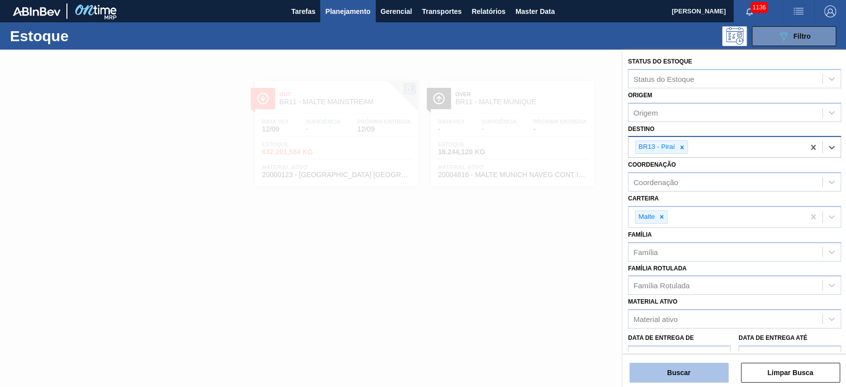
click at [702, 362] on button "Buscar" at bounding box center [679, 372] width 99 height 20
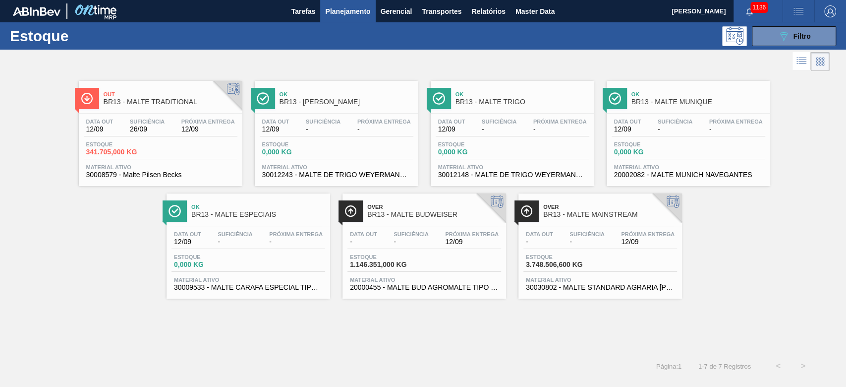
click at [164, 138] on div "Data out 12/09 Suficiência 26/09 Próxima Entrega 12/09 Estoque 341.705,000 KG M…" at bounding box center [161, 147] width 164 height 67
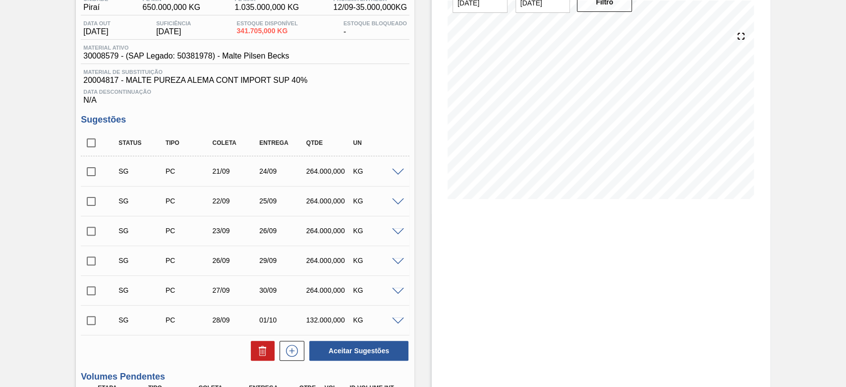
scroll to position [132, 0]
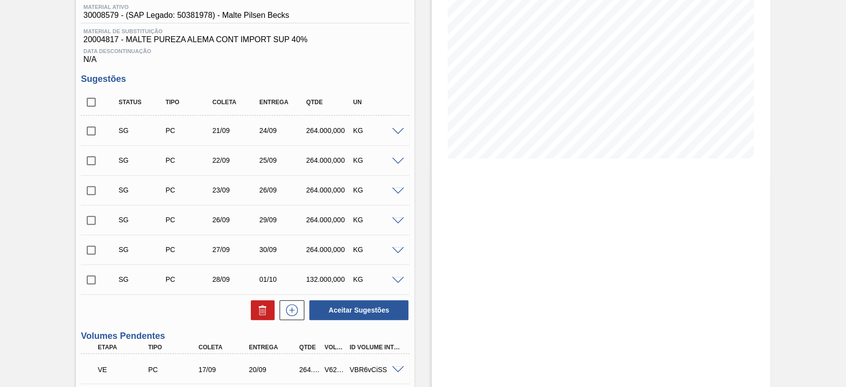
click at [398, 133] on span at bounding box center [398, 131] width 12 height 7
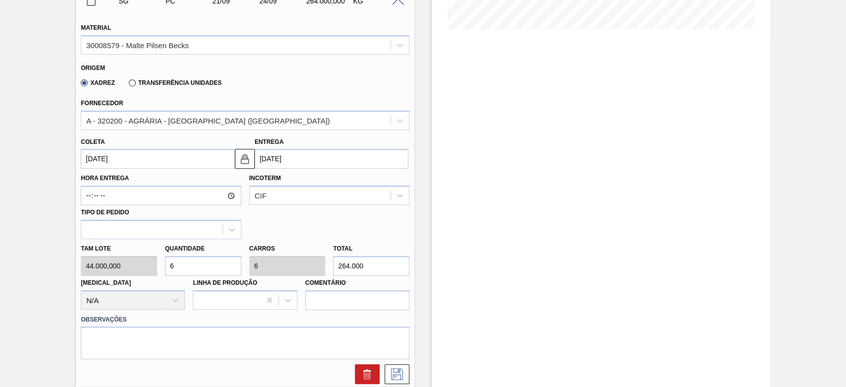
scroll to position [198, 0]
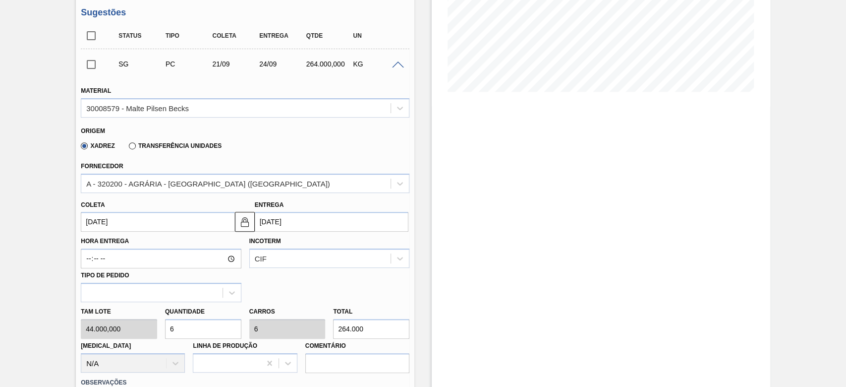
click at [87, 222] on input "[DATE]" at bounding box center [158, 222] width 154 height 20
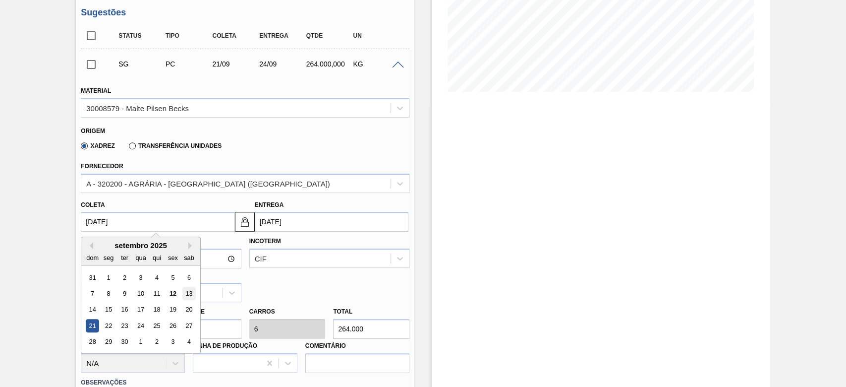
click at [189, 294] on div "13" at bounding box center [188, 293] width 13 height 13
type input "[DATE]"
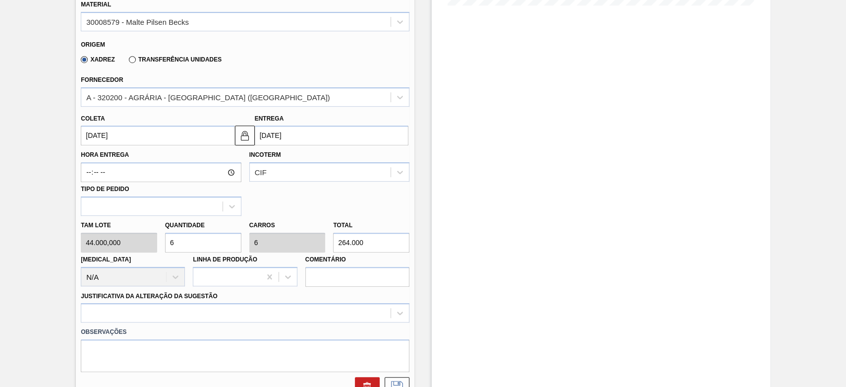
scroll to position [397, 0]
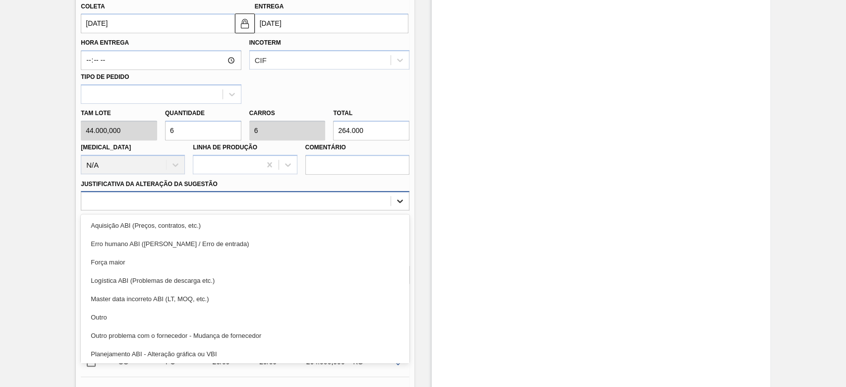
click at [406, 205] on div at bounding box center [400, 201] width 18 height 18
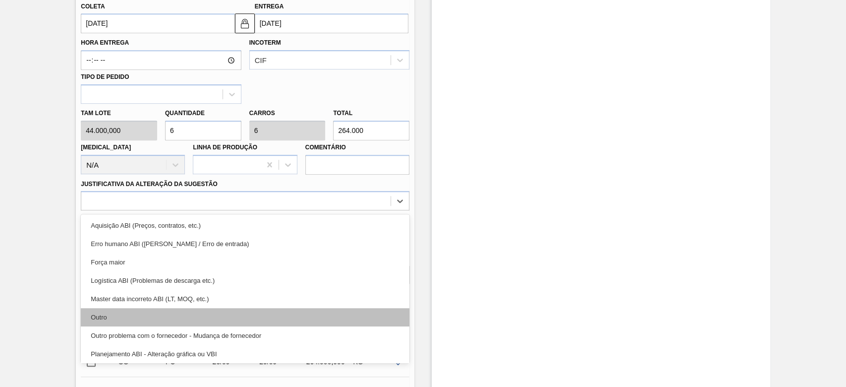
click at [133, 317] on div "Outro" at bounding box center [245, 317] width 329 height 18
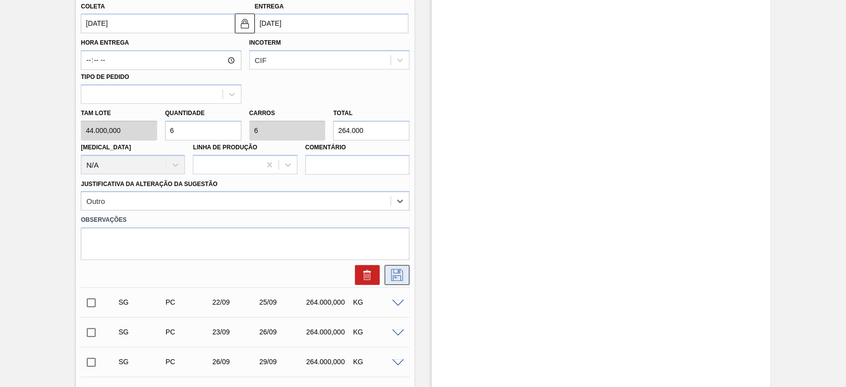
click at [397, 276] on icon at bounding box center [397, 275] width 16 height 12
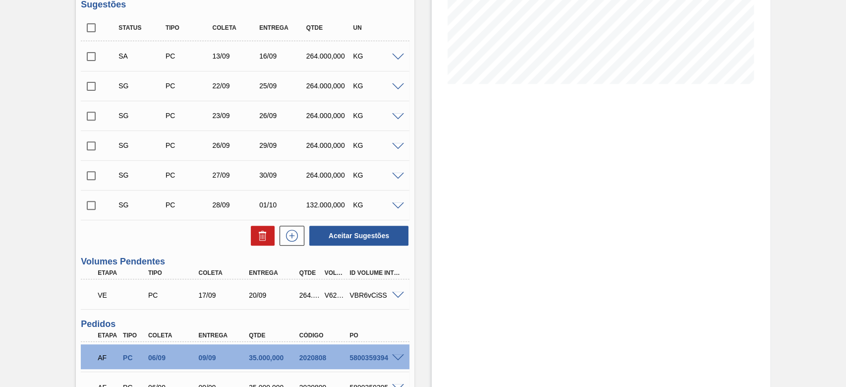
scroll to position [198, 0]
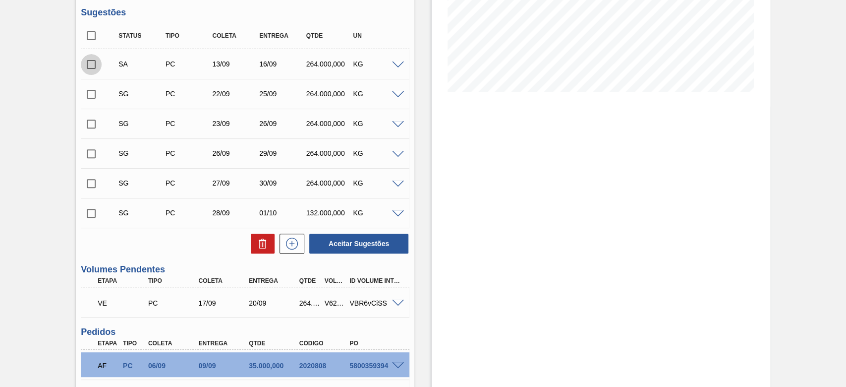
click at [90, 64] on input "checkbox" at bounding box center [91, 64] width 21 height 21
click at [357, 245] on button "Aceitar Sugestões" at bounding box center [358, 244] width 99 height 20
checkbox input "false"
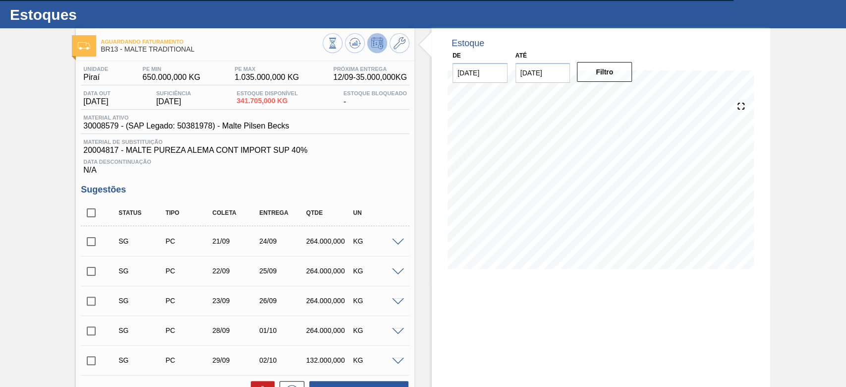
scroll to position [0, 0]
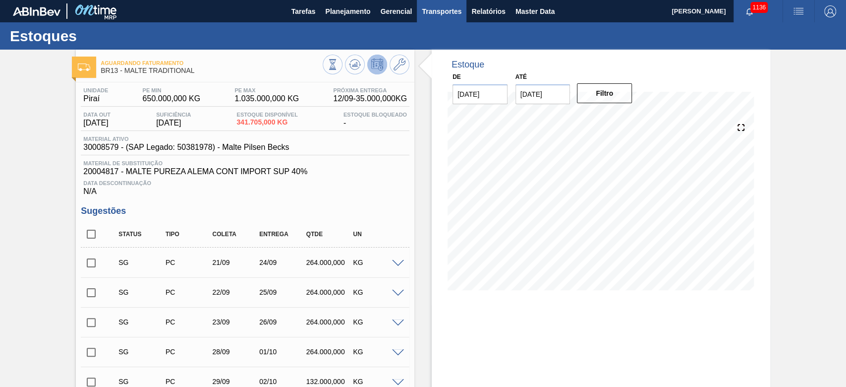
click at [439, 15] on span "Transportes" at bounding box center [442, 11] width 40 height 12
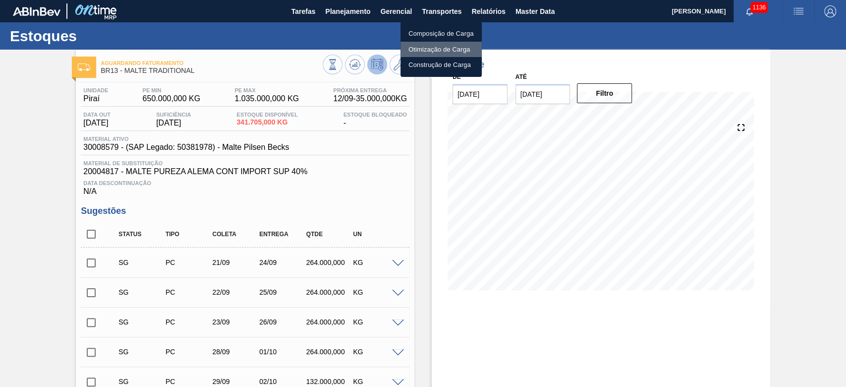
click at [424, 49] on li "Otimização de Carga" at bounding box center [441, 50] width 81 height 16
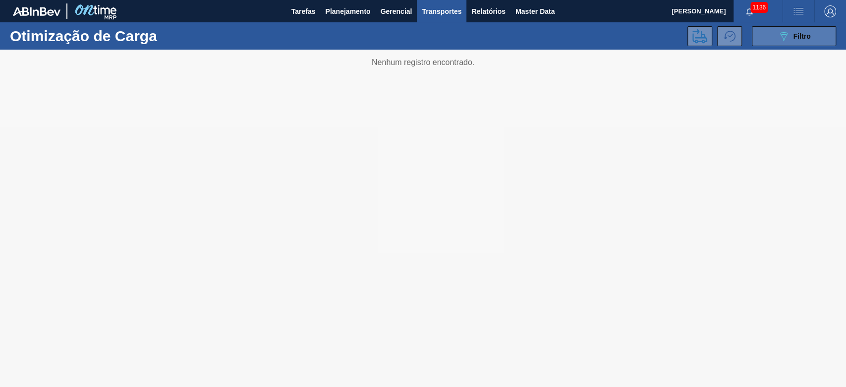
click at [782, 34] on icon at bounding box center [783, 36] width 7 height 8
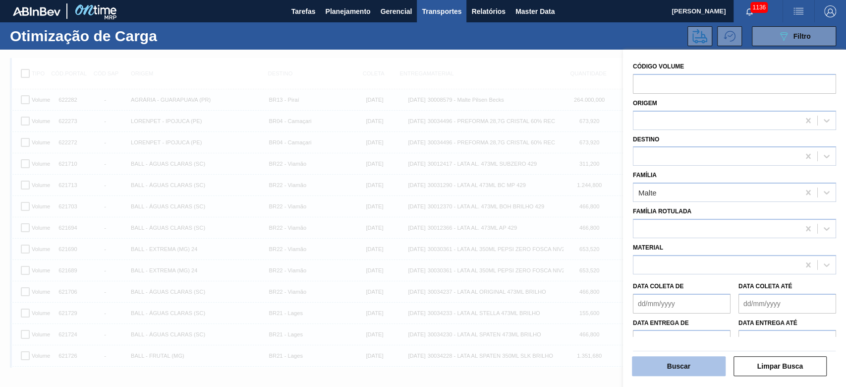
click at [691, 360] on button "Buscar" at bounding box center [679, 366] width 94 height 20
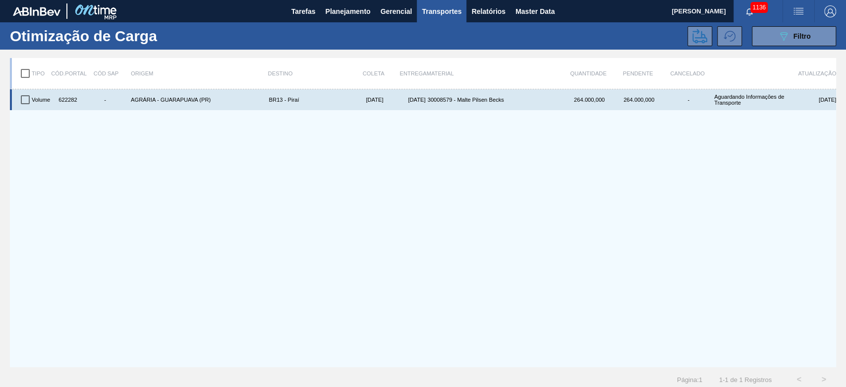
click at [26, 100] on input "checkbox" at bounding box center [25, 99] width 21 height 21
checkbox input "true"
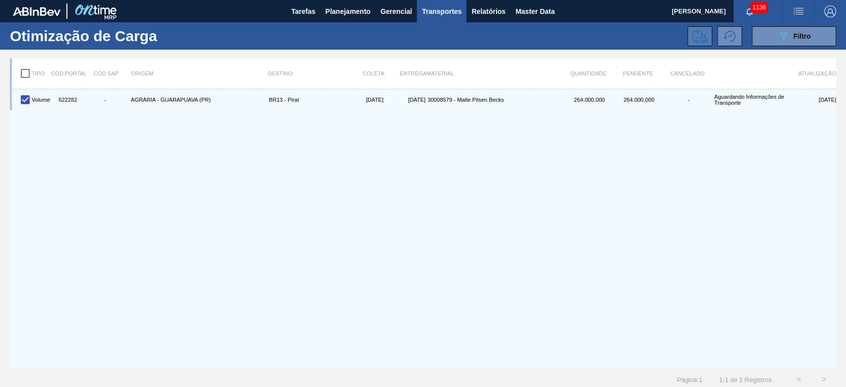
click at [697, 37] on icon at bounding box center [700, 36] width 15 height 14
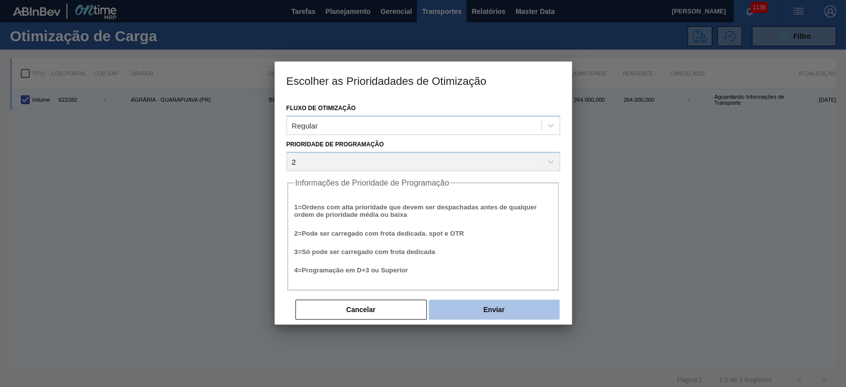
click at [480, 309] on button "Enviar" at bounding box center [494, 309] width 131 height 20
